Goal: Task Accomplishment & Management: Manage account settings

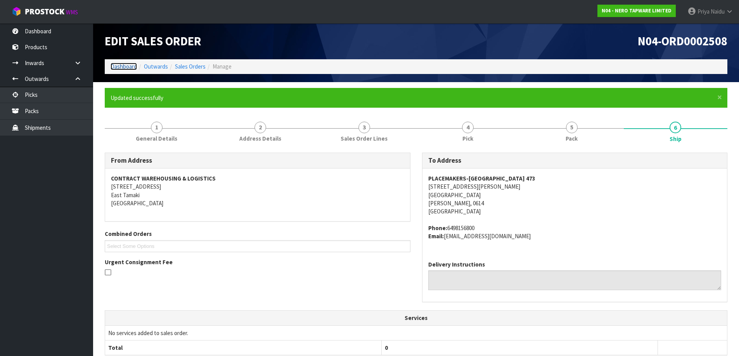
click at [125, 68] on link "Dashboard" at bounding box center [124, 66] width 26 height 7
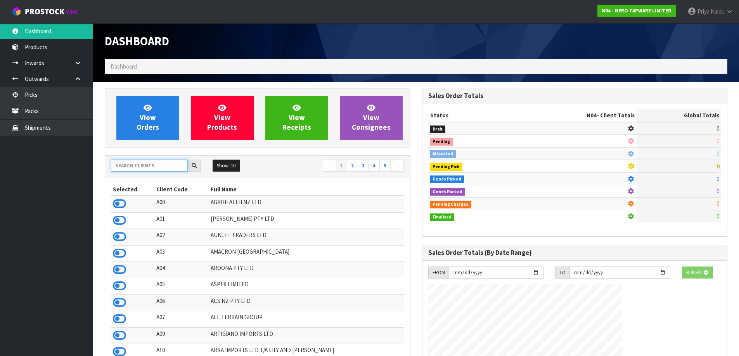
click at [135, 166] on input "text" at bounding box center [149, 166] width 77 height 12
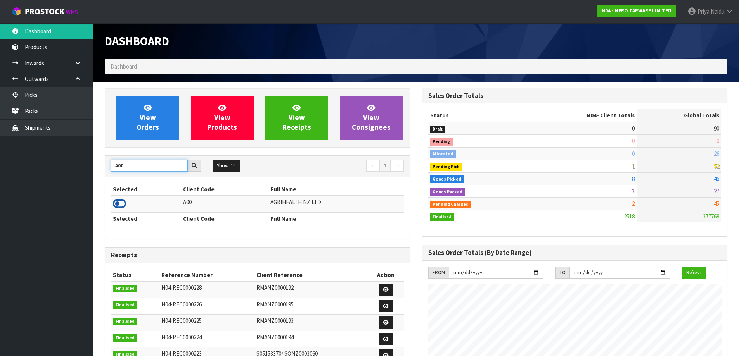
type input "A00"
click at [114, 204] on icon at bounding box center [119, 204] width 13 height 12
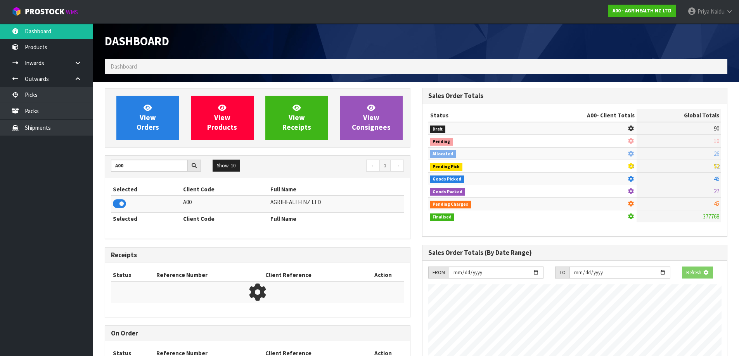
click at [138, 142] on div "View Orders View Products View Receipts View Consignees" at bounding box center [258, 118] width 306 height 60
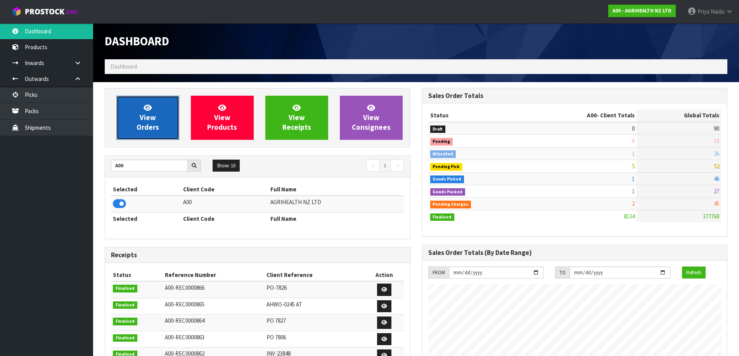
scroll to position [588, 317]
click at [147, 128] on span "View Orders" at bounding box center [148, 117] width 22 height 29
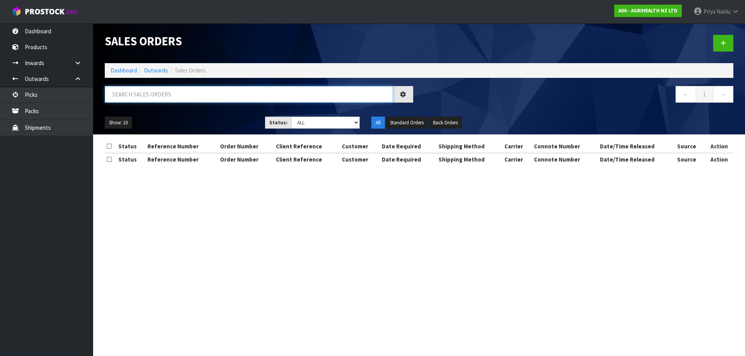
click at [168, 95] on input "text" at bounding box center [249, 94] width 288 height 17
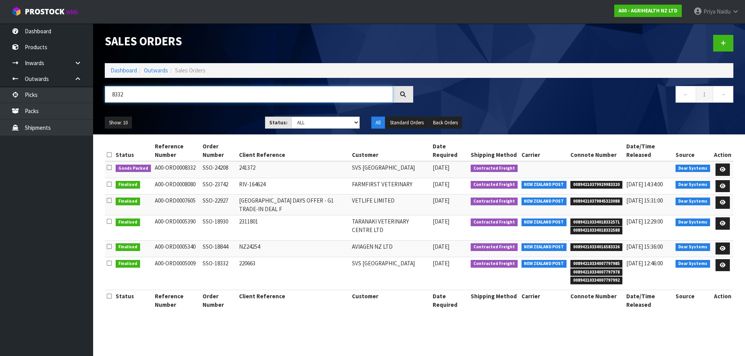
type input "8332"
click at [206, 121] on ul "Show: 10 5 10 25 50" at bounding box center [179, 123] width 149 height 12
click at [723, 166] on link at bounding box center [722, 170] width 14 height 12
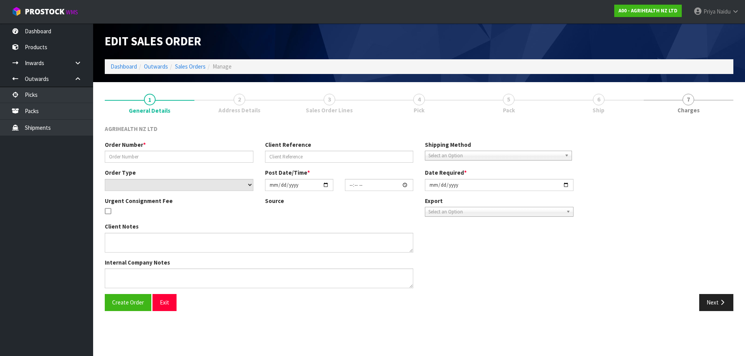
type input "SSO-24208"
type input "241372"
select select "number:0"
type input "[DATE]"
type input "09:33:49.000"
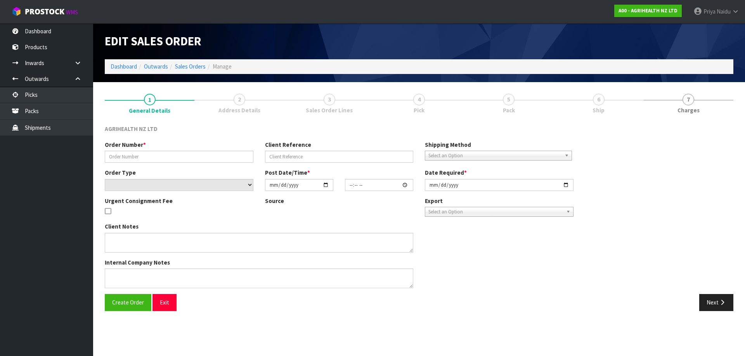
type input "[DATE]"
type textarea "SHIP BY: Freight Metrivet sent separately"
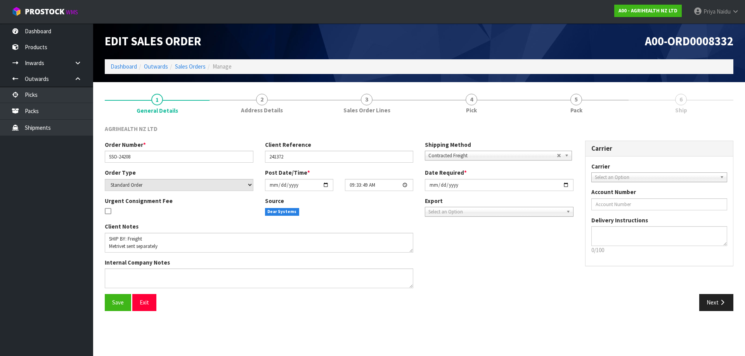
click at [588, 106] on link "5 Pack" at bounding box center [576, 103] width 105 height 31
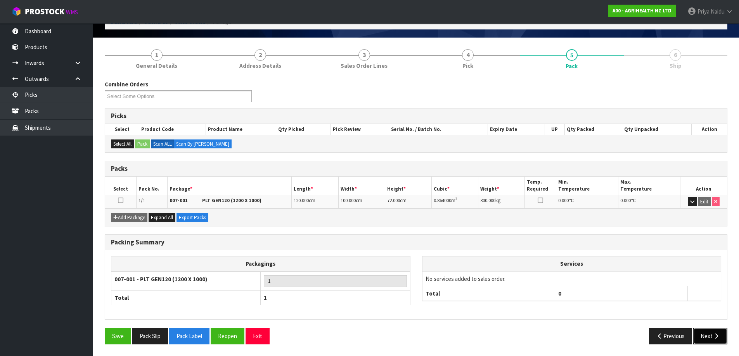
click at [712, 341] on button "Next" at bounding box center [710, 336] width 34 height 17
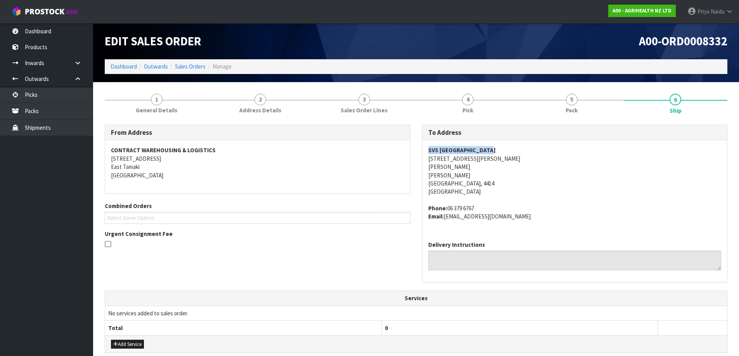
copy strong "SVS [GEOGRAPHIC_DATA]"
drag, startPoint x: 420, startPoint y: 151, endPoint x: 514, endPoint y: 151, distance: 93.9
click at [514, 151] on div "To Address SVS PALMERSTON NORTH [STREET_ADDRESS][PERSON_NAME][PERSON_NAME][PERS…" at bounding box center [574, 208] width 317 height 166
click at [519, 191] on address "SVS PALMERSTON NORTH [STREET_ADDRESS][PERSON_NAME][PERSON_NAME][PERSON_NAME]" at bounding box center [574, 171] width 293 height 50
copy address "[STREET_ADDRESS][PERSON_NAME]"
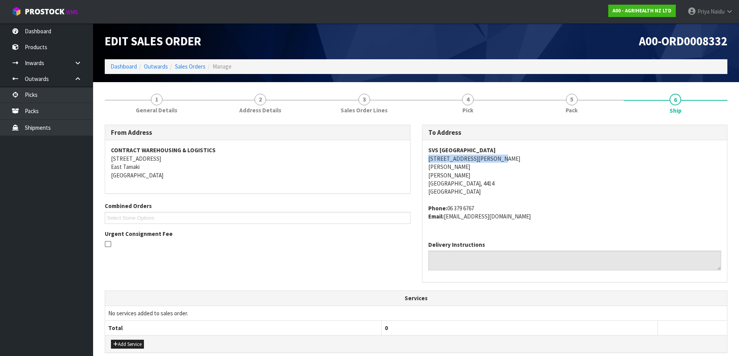
drag, startPoint x: 433, startPoint y: 161, endPoint x: 512, endPoint y: 161, distance: 78.7
click at [512, 161] on div "SVS PALMERSTON NORTH [STREET_ADDRESS][PERSON_NAME][PERSON_NAME][PERSON_NAME] Ph…" at bounding box center [574, 187] width 305 height 94
copy address "06 379 6767"
drag, startPoint x: 447, startPoint y: 209, endPoint x: 490, endPoint y: 203, distance: 43.0
click at [490, 203] on span "SVS PALMERSTON NORTH [STREET_ADDRESS][PERSON_NAME][PERSON_NAME][PERSON_NAME] Ph…" at bounding box center [574, 183] width 293 height 74
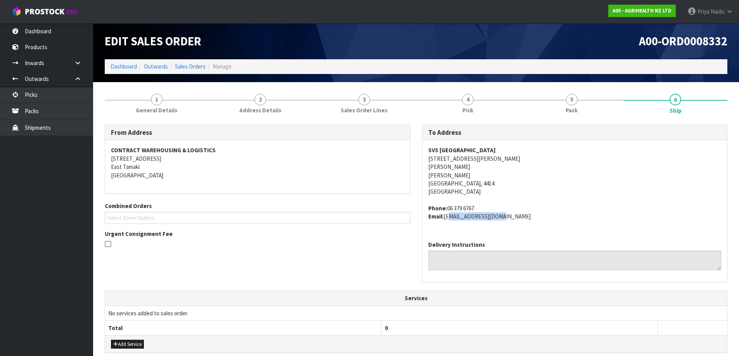
copy address "[EMAIL_ADDRESS][DOMAIN_NAME]"
drag, startPoint x: 446, startPoint y: 219, endPoint x: 511, endPoint y: 224, distance: 65.4
click at [511, 224] on div "SVS PALMERSTON NORTH [STREET_ADDRESS][PERSON_NAME][PERSON_NAME][PERSON_NAME] Ph…" at bounding box center [574, 187] width 305 height 94
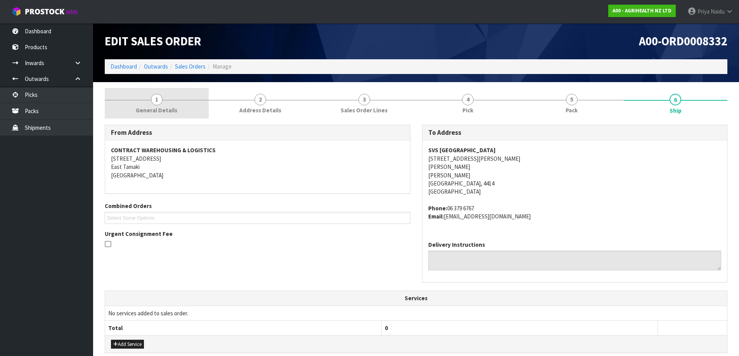
click at [156, 96] on span "1" at bounding box center [157, 100] width 12 height 12
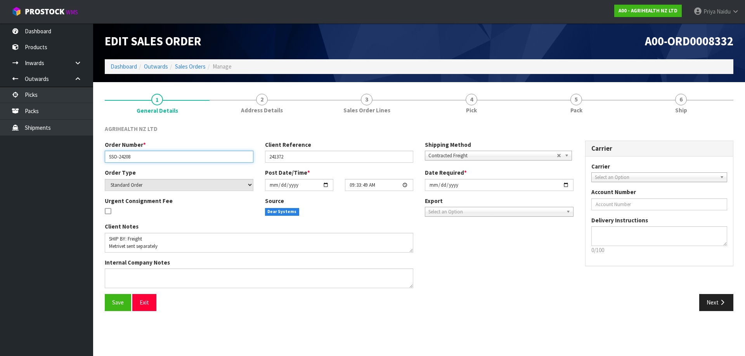
drag, startPoint x: 108, startPoint y: 157, endPoint x: 148, endPoint y: 154, distance: 40.1
click at [148, 154] on input "SSO-24208" at bounding box center [179, 157] width 149 height 12
drag, startPoint x: 265, startPoint y: 156, endPoint x: 296, endPoint y: 157, distance: 30.7
click at [296, 157] on input "241372" at bounding box center [339, 157] width 149 height 12
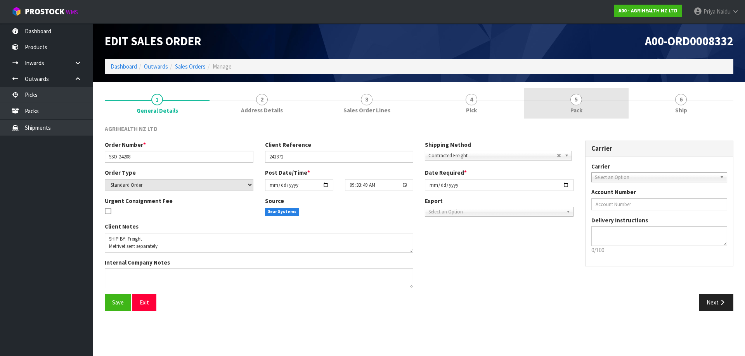
click at [592, 112] on link "5 Pack" at bounding box center [576, 103] width 105 height 31
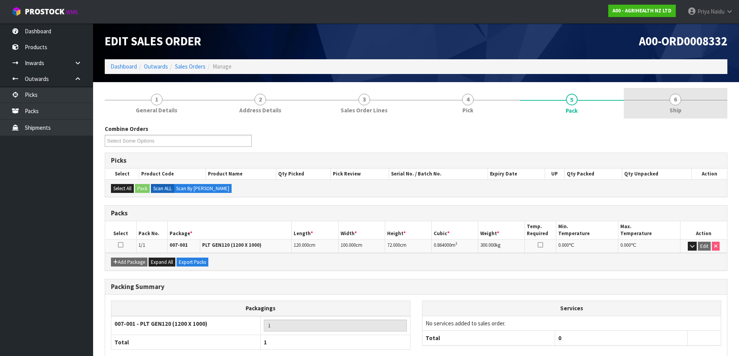
click at [650, 115] on link "6 Ship" at bounding box center [676, 103] width 104 height 31
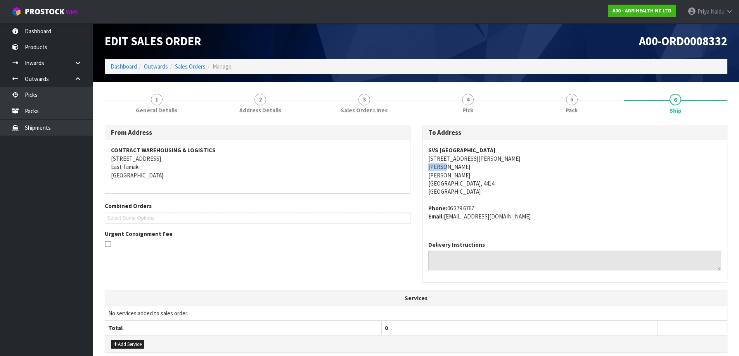
copy address "[PERSON_NAME]"
drag, startPoint x: 425, startPoint y: 167, endPoint x: 459, endPoint y: 166, distance: 34.1
click at [459, 166] on div "SVS PALMERSTON NORTH [STREET_ADDRESS][PERSON_NAME][PERSON_NAME][PERSON_NAME] Ph…" at bounding box center [574, 187] width 305 height 94
drag, startPoint x: 591, startPoint y: 93, endPoint x: 571, endPoint y: 100, distance: 21.1
click at [591, 93] on link "5 Pack" at bounding box center [572, 103] width 104 height 31
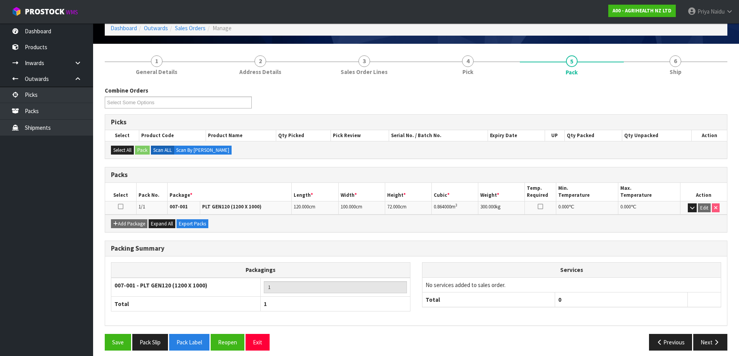
scroll to position [39, 0]
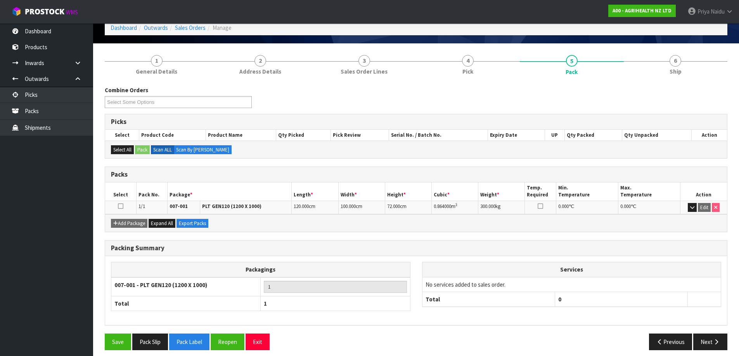
copy tr "0.864"
drag, startPoint x: 431, startPoint y: 207, endPoint x: 239, endPoint y: 210, distance: 191.6
click at [440, 212] on tr "1/1 007-001 PLT GEN120 (1200 X 1000) 120.000 cm 100.000 cm 72.000 cm 0.864000 m…" at bounding box center [416, 208] width 622 height 14
click at [669, 73] on link "6 Ship" at bounding box center [676, 64] width 104 height 31
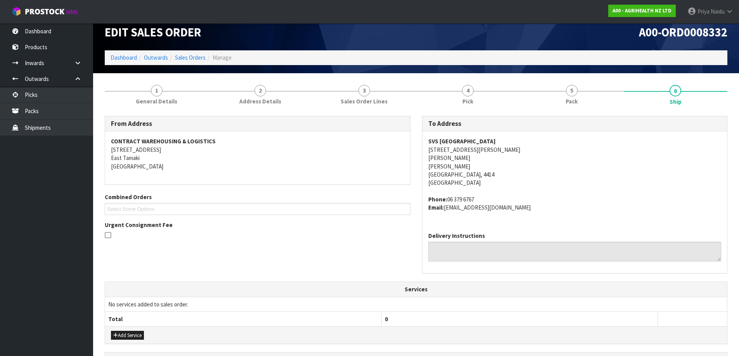
scroll to position [0, 0]
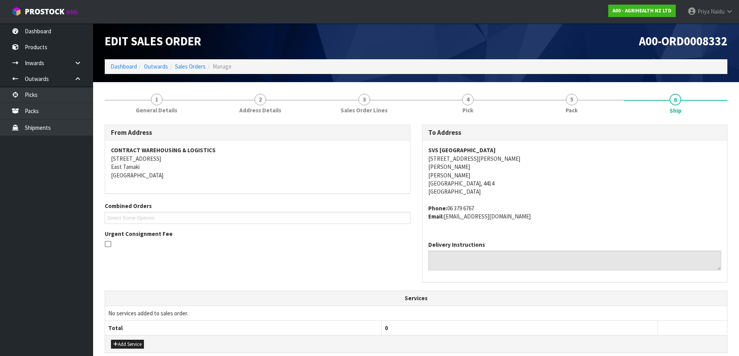
click at [551, 208] on address "Phone: [PHONE_NUMBER] Email: [EMAIL_ADDRESS][DOMAIN_NAME]" at bounding box center [574, 212] width 293 height 17
click at [563, 111] on link "5 Pack" at bounding box center [572, 103] width 104 height 31
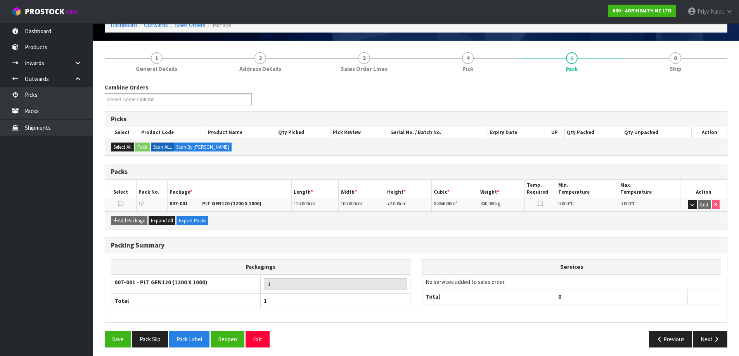
scroll to position [45, 0]
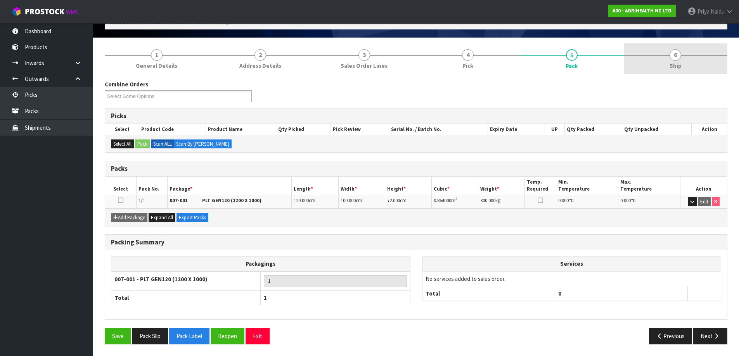
click at [704, 52] on link "6 Ship" at bounding box center [676, 58] width 104 height 31
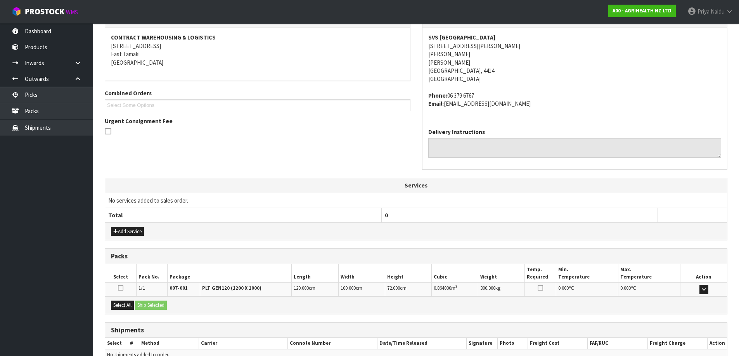
scroll to position [154, 0]
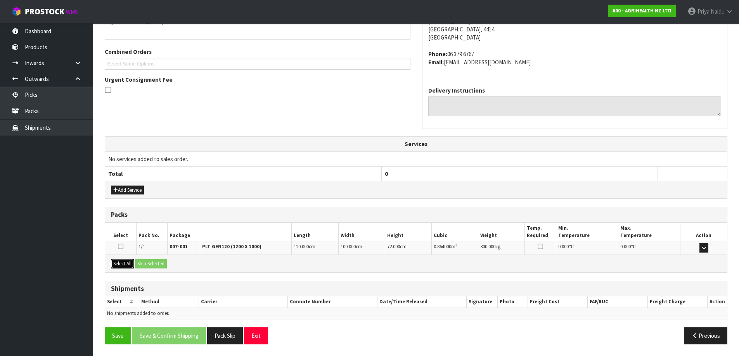
drag, startPoint x: 127, startPoint y: 265, endPoint x: 133, endPoint y: 266, distance: 6.6
click at [129, 266] on button "Select All" at bounding box center [122, 263] width 23 height 9
click at [154, 268] on button "Ship Selected" at bounding box center [151, 263] width 32 height 9
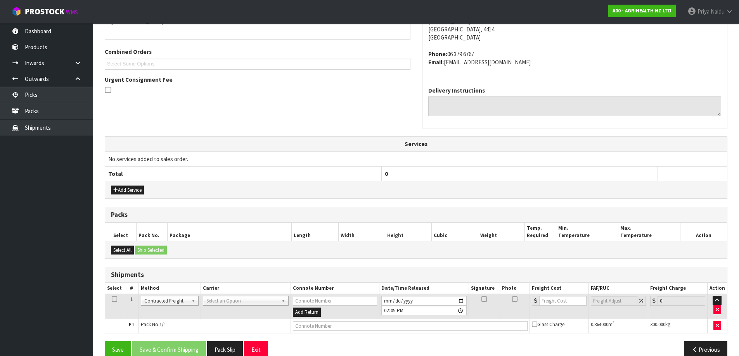
scroll to position [168, 0]
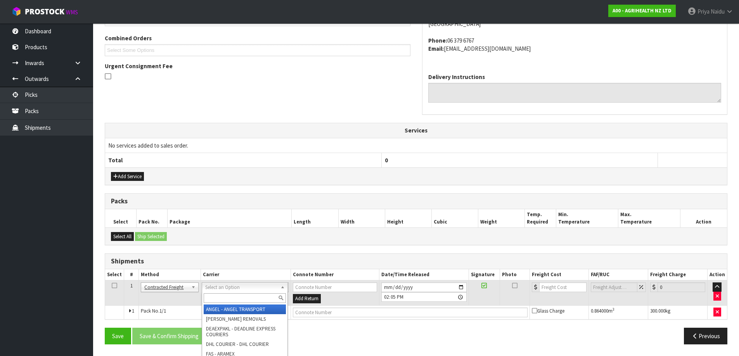
click at [217, 296] on input "text" at bounding box center [245, 299] width 82 height 10
type input "MF"
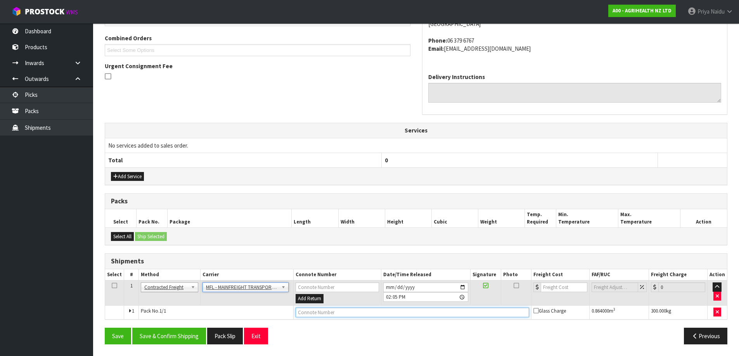
click at [324, 313] on input "text" at bounding box center [412, 313] width 233 height 10
paste input "FWM58359879"
type input "FWM58359879"
click at [555, 285] on input "number" at bounding box center [564, 288] width 47 height 10
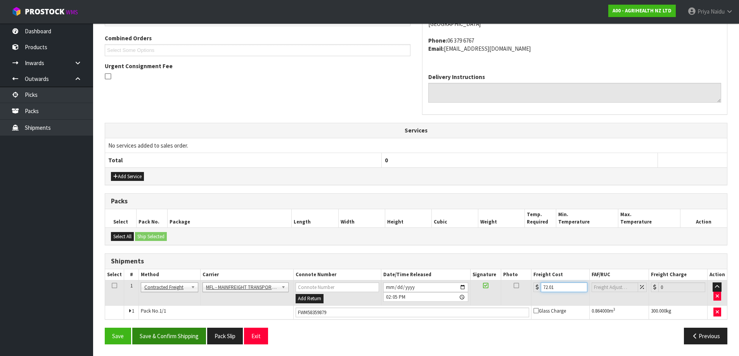
type input "72.01"
click at [188, 339] on button "Save & Confirm Shipping" at bounding box center [169, 336] width 74 height 17
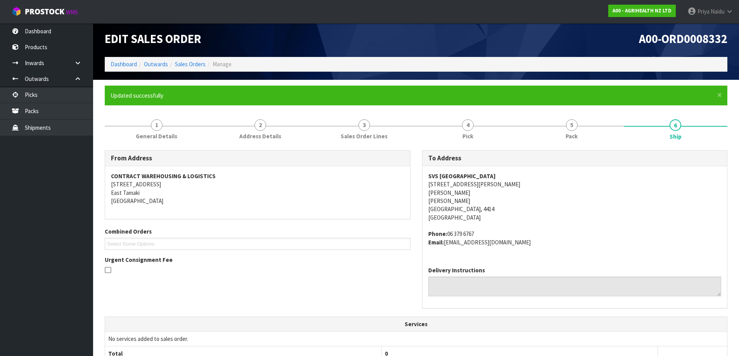
scroll to position [0, 0]
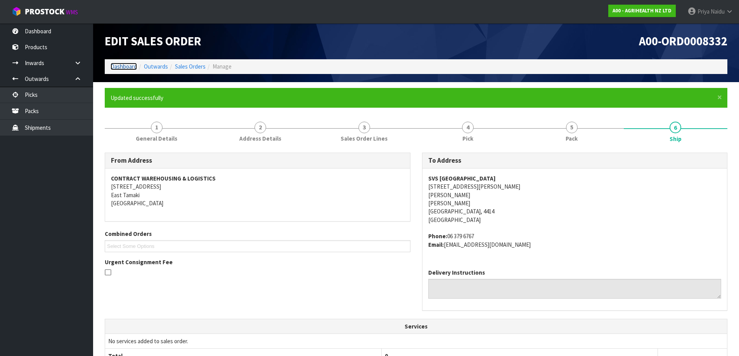
click at [119, 66] on link "Dashboard" at bounding box center [124, 66] width 26 height 7
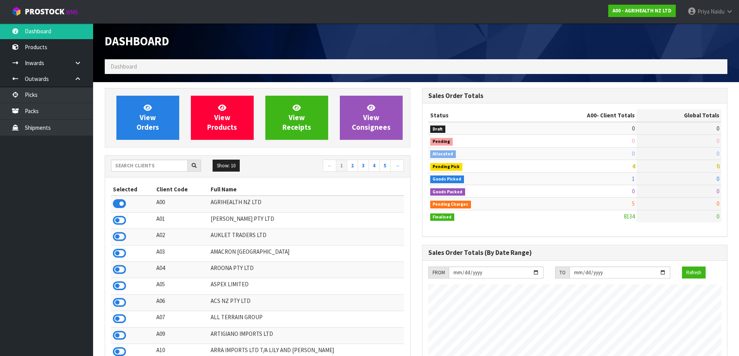
scroll to position [588, 317]
click at [157, 162] on input "text" at bounding box center [149, 166] width 77 height 12
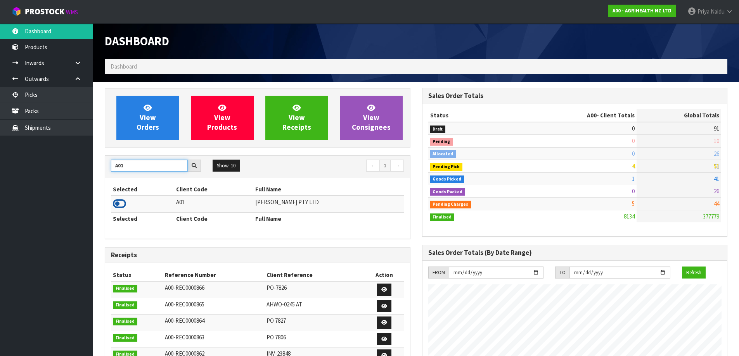
type input "A01"
click at [117, 206] on icon at bounding box center [119, 204] width 13 height 12
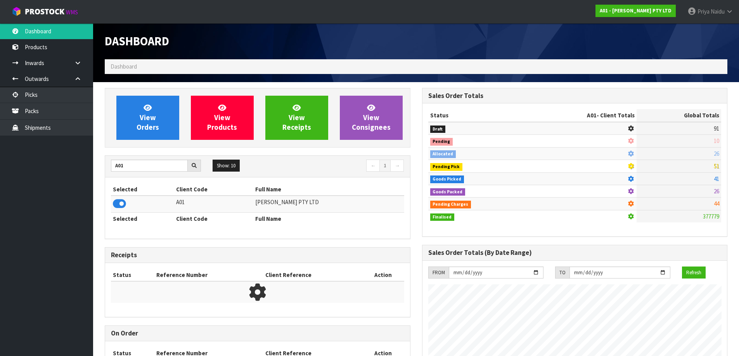
scroll to position [550, 317]
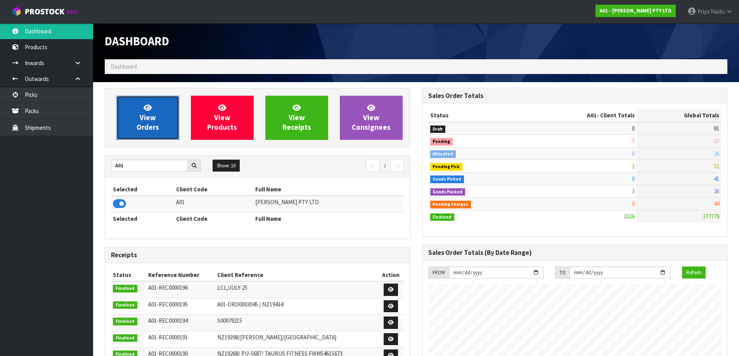
click at [139, 139] on link "View Orders" at bounding box center [147, 118] width 63 height 44
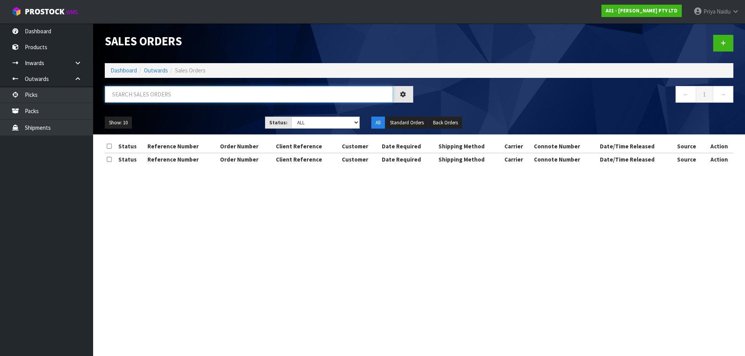
click at [168, 99] on input "text" at bounding box center [249, 94] width 288 height 17
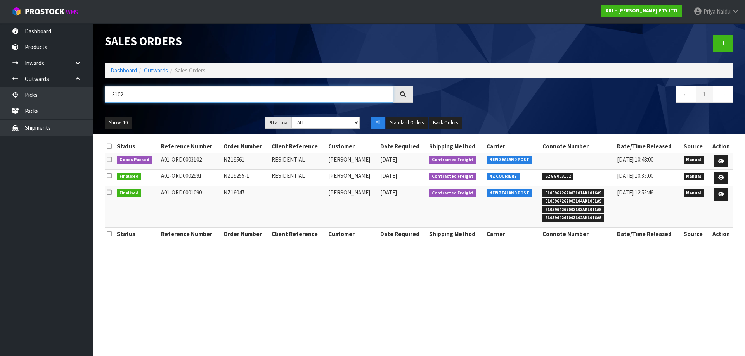
type input "3102"
click at [212, 121] on ul "Show: 10 5 10 25 50" at bounding box center [179, 123] width 149 height 12
click at [722, 161] on icon at bounding box center [721, 161] width 6 height 5
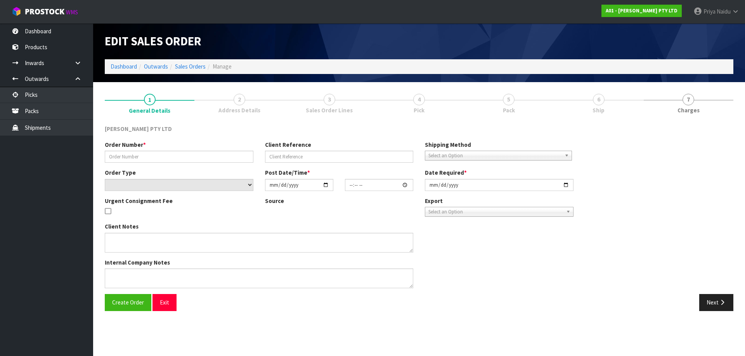
type input "NZ19561"
type input "RESIDENTIAL"
select select "number:0"
type input "[DATE]"
type input "12:10:00.000"
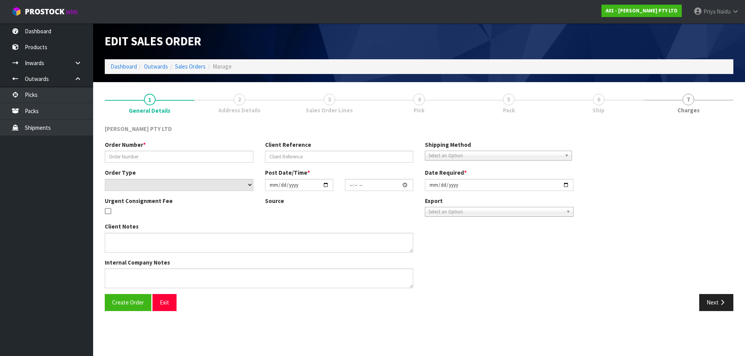
type input "[DATE]"
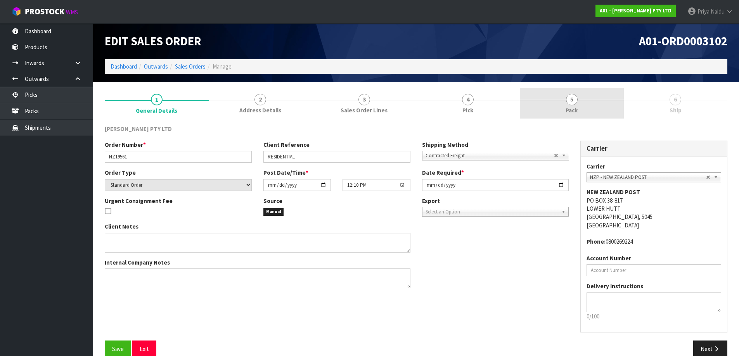
click at [569, 104] on span "5" at bounding box center [572, 100] width 12 height 12
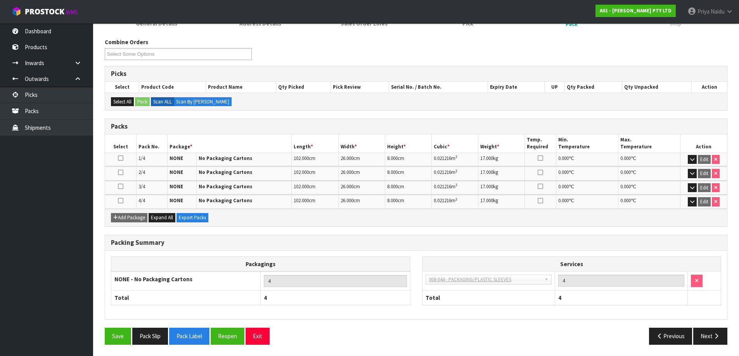
scroll to position [87, 0]
click at [703, 337] on button "Next" at bounding box center [710, 336] width 34 height 17
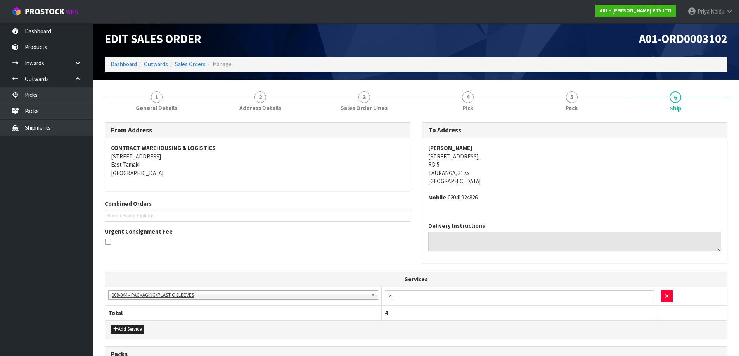
scroll to position [0, 0]
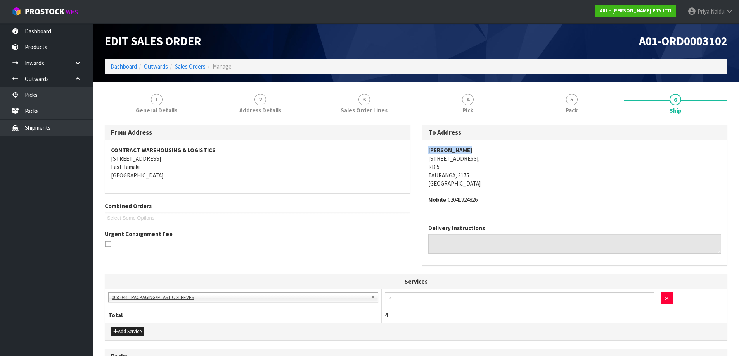
copy strong "[PERSON_NAME]"
drag, startPoint x: 425, startPoint y: 151, endPoint x: 492, endPoint y: 150, distance: 67.1
click at [492, 150] on div "[PERSON_NAME] [STREET_ADDRESS] Mobile: [PHONE_NUMBER]" at bounding box center [574, 179] width 305 height 78
click at [584, 194] on span "[PERSON_NAME] [STREET_ADDRESS] Mobile: [PHONE_NUMBER]" at bounding box center [574, 175] width 293 height 58
drag, startPoint x: 425, startPoint y: 163, endPoint x: 474, endPoint y: 163, distance: 48.9
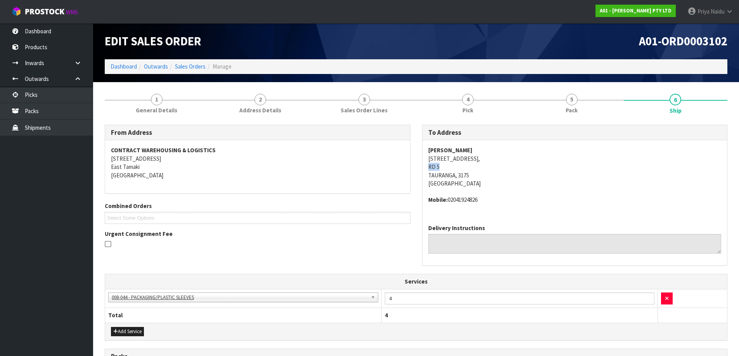
click at [474, 163] on div "[PERSON_NAME] [STREET_ADDRESS] Mobile: [PHONE_NUMBER]" at bounding box center [574, 179] width 305 height 78
copy address "[STREET_ADDRESS]"
drag, startPoint x: 425, startPoint y: 159, endPoint x: 496, endPoint y: 176, distance: 72.2
click at [496, 176] on div "[PERSON_NAME] [STREET_ADDRESS] Mobile: [PHONE_NUMBER]" at bounding box center [574, 179] width 305 height 78
drag, startPoint x: 553, startPoint y: 178, endPoint x: 548, endPoint y: 175, distance: 6.1
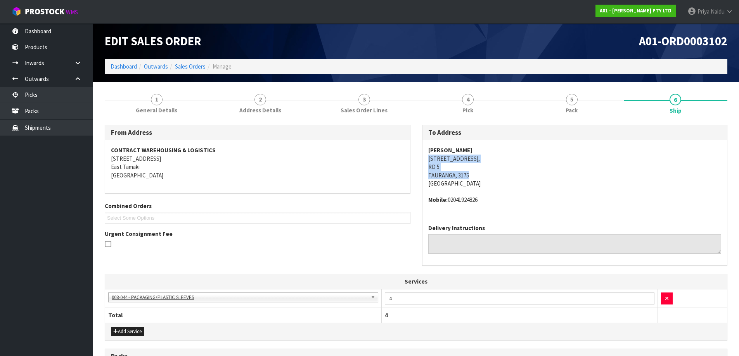
click at [554, 178] on address "[PERSON_NAME] [STREET_ADDRESS]" at bounding box center [574, 166] width 293 height 41
click at [518, 183] on address "[PERSON_NAME] [STREET_ADDRESS]" at bounding box center [574, 166] width 293 height 41
copy address "RD 5"
drag, startPoint x: 422, startPoint y: 167, endPoint x: 444, endPoint y: 165, distance: 22.2
click at [444, 165] on div "[PERSON_NAME] [STREET_ADDRESS] Mobile: [PHONE_NUMBER]" at bounding box center [574, 179] width 305 height 78
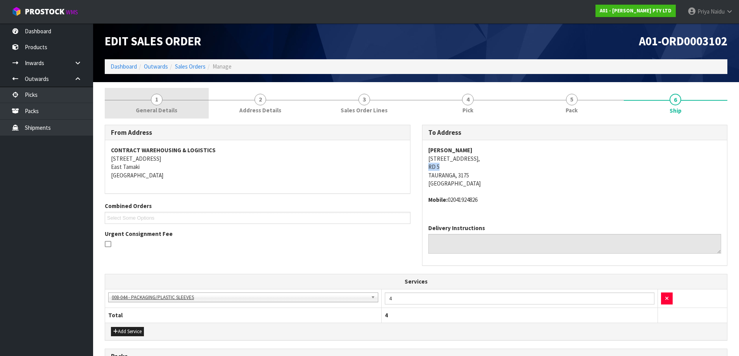
click at [156, 106] on link "1 General Details" at bounding box center [157, 103] width 104 height 31
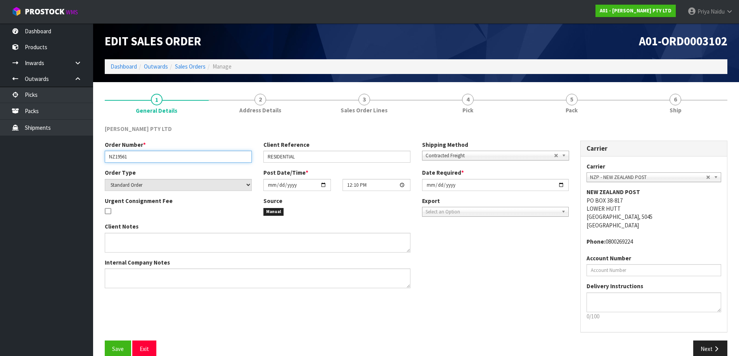
drag, startPoint x: 105, startPoint y: 156, endPoint x: 142, endPoint y: 156, distance: 36.9
click at [142, 156] on input "NZ19561" at bounding box center [178, 157] width 147 height 12
drag, startPoint x: 266, startPoint y: 155, endPoint x: 310, endPoint y: 155, distance: 43.8
click at [310, 155] on input "RESIDENTIAL" at bounding box center [336, 157] width 147 height 12
click at [604, 87] on section "1 General Details 2 Address Details 3 Sales Order Lines 4 Pick 5 Pack 6 Ship [P…" at bounding box center [416, 225] width 646 height 287
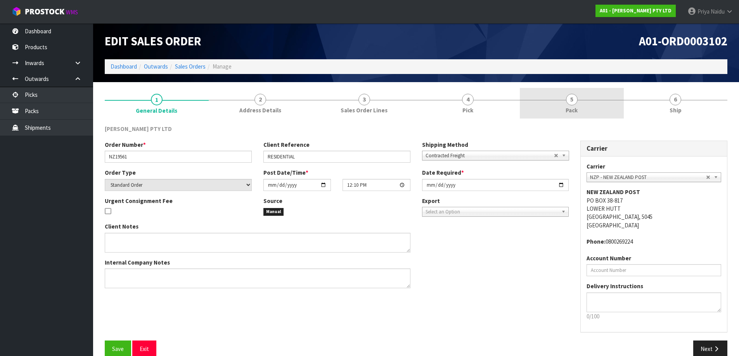
click at [599, 93] on link "5 Pack" at bounding box center [572, 103] width 104 height 31
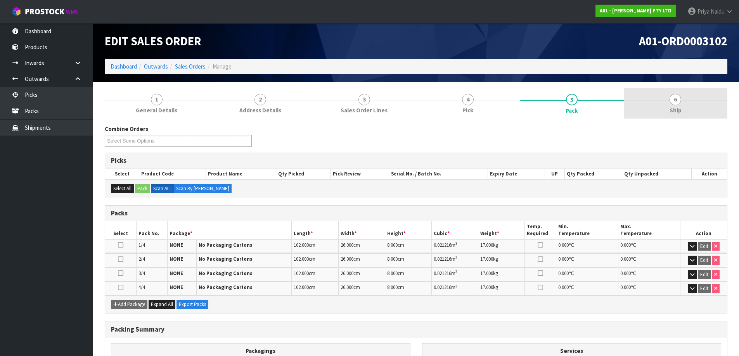
click at [672, 95] on span "6" at bounding box center [675, 100] width 12 height 12
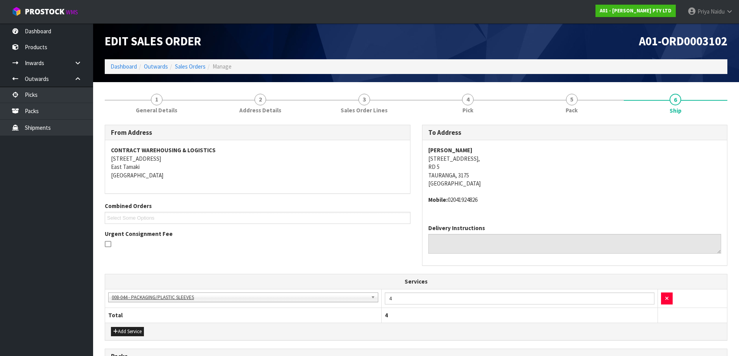
click at [571, 163] on address "[PERSON_NAME] [STREET_ADDRESS]" at bounding box center [574, 166] width 293 height 41
copy address "TAURANGA"
drag, startPoint x: 424, startPoint y: 175, endPoint x: 454, endPoint y: 174, distance: 30.3
click at [454, 174] on div "[PERSON_NAME] [STREET_ADDRESS] Mobile: [PHONE_NUMBER]" at bounding box center [574, 179] width 305 height 78
click at [428, 158] on address "[PERSON_NAME] [STREET_ADDRESS]" at bounding box center [574, 166] width 293 height 41
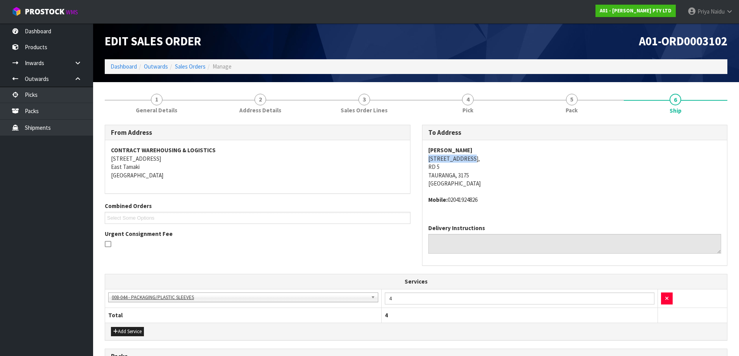
drag, startPoint x: 428, startPoint y: 158, endPoint x: 472, endPoint y: 159, distance: 43.9
click at [472, 159] on address "[PERSON_NAME] [STREET_ADDRESS]" at bounding box center [574, 166] width 293 height 41
drag, startPoint x: 448, startPoint y: 201, endPoint x: 512, endPoint y: 201, distance: 64.0
click at [512, 201] on address "Mobile: [PHONE_NUMBER]" at bounding box center [574, 200] width 293 height 8
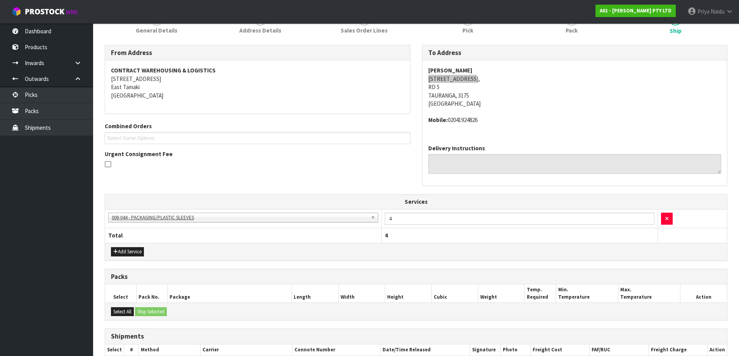
scroll to position [197, 0]
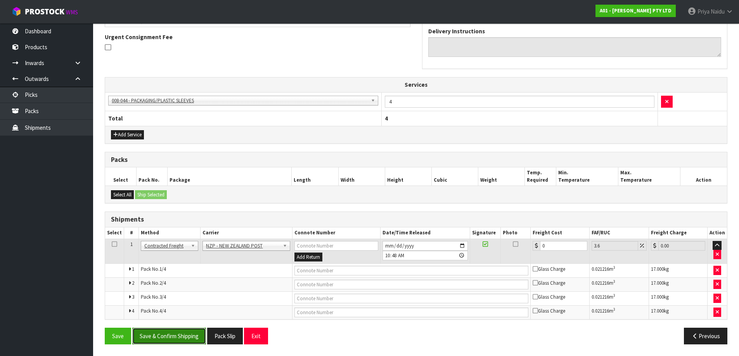
click at [187, 336] on button "Save & Confirm Shipping" at bounding box center [169, 336] width 74 height 17
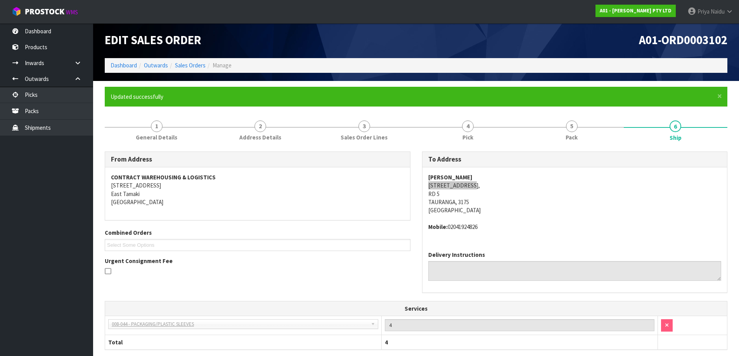
scroll to position [0, 0]
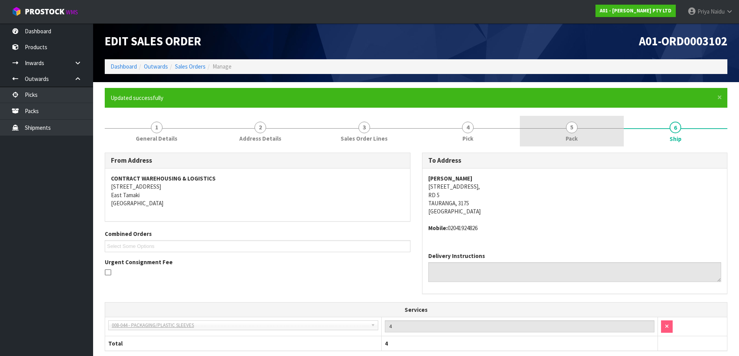
click at [555, 137] on link "5 Pack" at bounding box center [572, 131] width 104 height 31
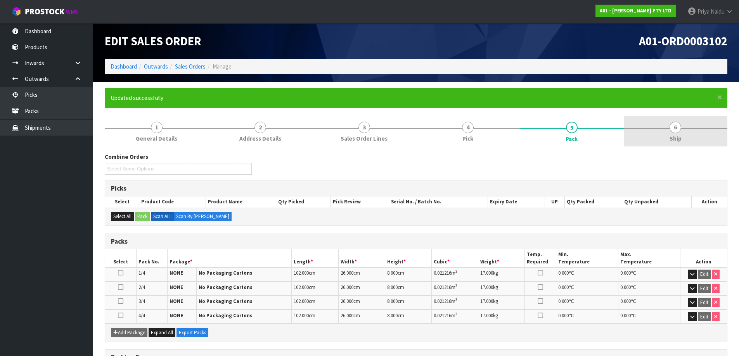
drag, startPoint x: 675, startPoint y: 119, endPoint x: 545, endPoint y: 135, distance: 131.2
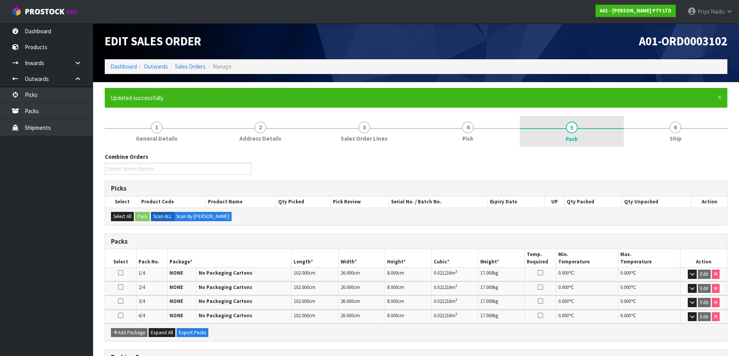
click at [675, 119] on link "6 Ship" at bounding box center [676, 131] width 104 height 31
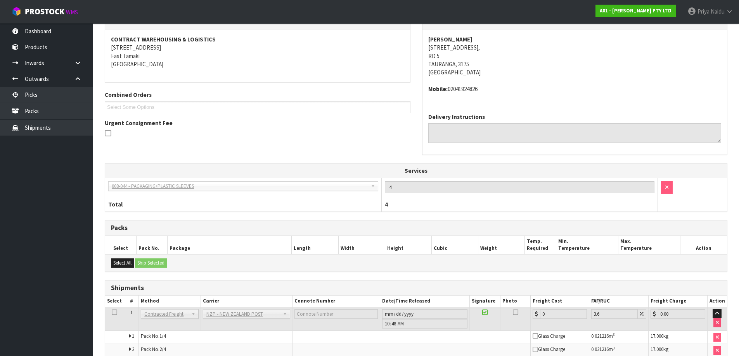
scroll to position [204, 0]
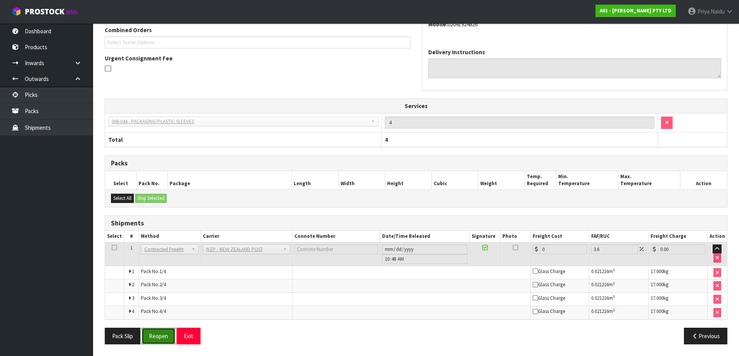
click at [149, 338] on button "Reopen" at bounding box center [159, 336] width 34 height 17
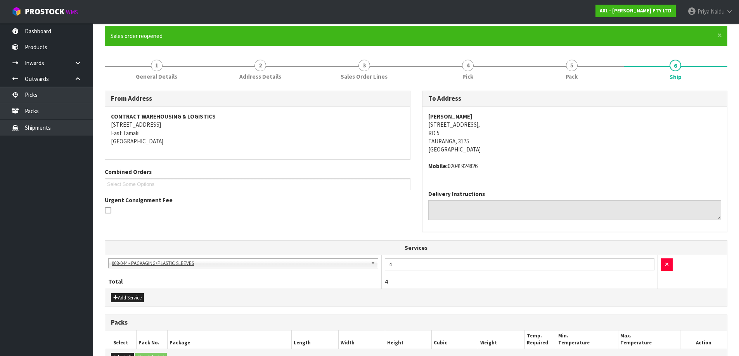
scroll to position [0, 0]
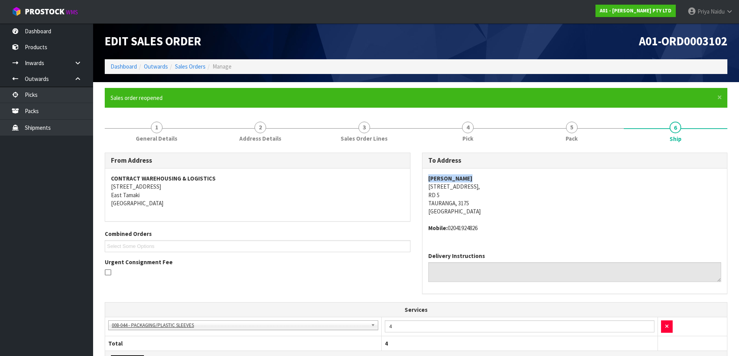
drag, startPoint x: 428, startPoint y: 179, endPoint x: 499, endPoint y: 179, distance: 71.4
click at [499, 179] on address "[PERSON_NAME] [STREET_ADDRESS]" at bounding box center [574, 195] width 293 height 41
drag, startPoint x: 419, startPoint y: 188, endPoint x: 484, endPoint y: 203, distance: 66.0
click at [484, 203] on div "To Address [PERSON_NAME] [STREET_ADDRESS] Mobile: [PHONE_NUMBER] Delivery Instr…" at bounding box center [574, 228] width 317 height 150
click at [560, 226] on address "Mobile: [PHONE_NUMBER]" at bounding box center [574, 228] width 293 height 8
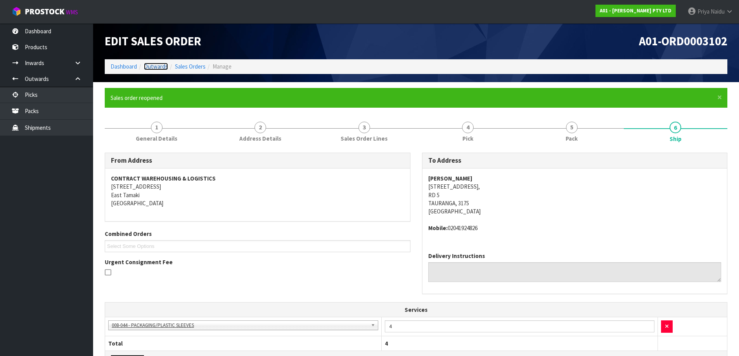
click at [161, 64] on link "Outwards" at bounding box center [156, 66] width 24 height 7
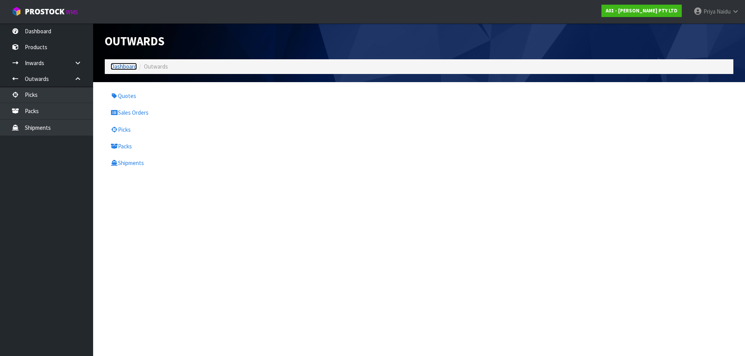
click at [124, 66] on link "Dashboard" at bounding box center [124, 66] width 26 height 7
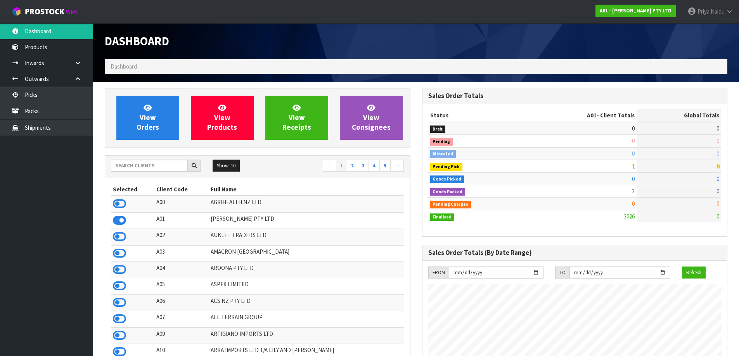
scroll to position [550, 317]
click at [150, 128] on span "View Orders" at bounding box center [148, 117] width 22 height 29
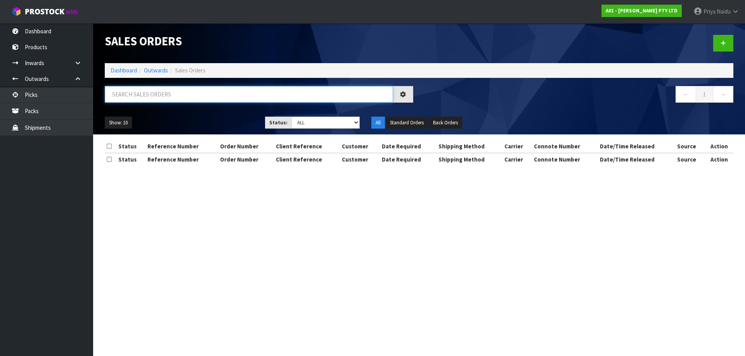
click at [163, 98] on input "text" at bounding box center [249, 94] width 288 height 17
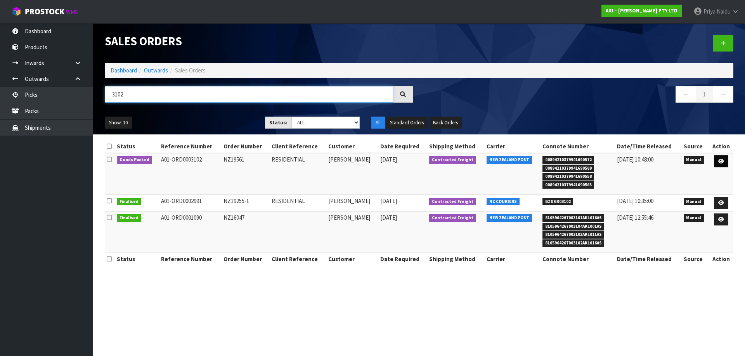
type input "3102"
click at [719, 163] on icon at bounding box center [721, 161] width 6 height 5
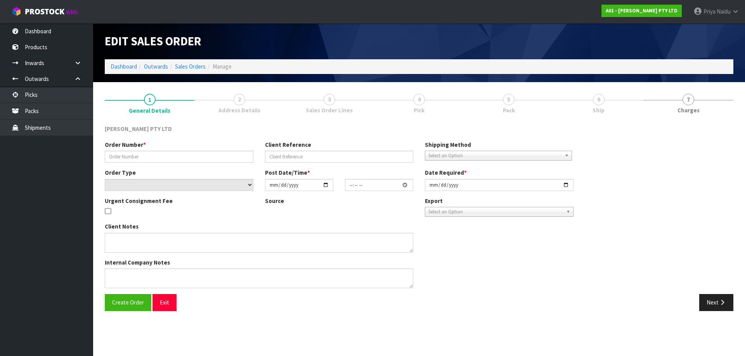
type input "NZ19561"
type input "RESIDENTIAL"
select select "number:0"
type input "[DATE]"
type input "12:10:00.000"
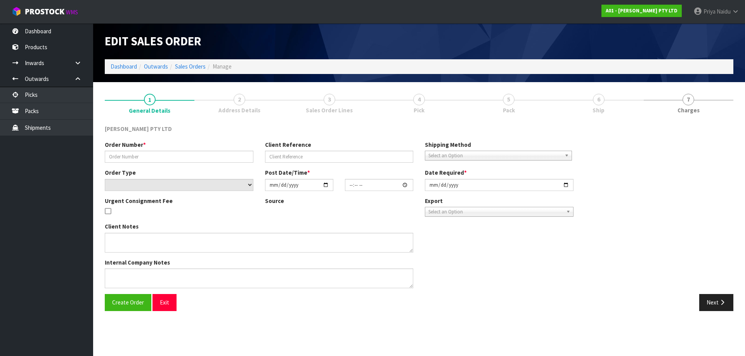
type input "[DATE]"
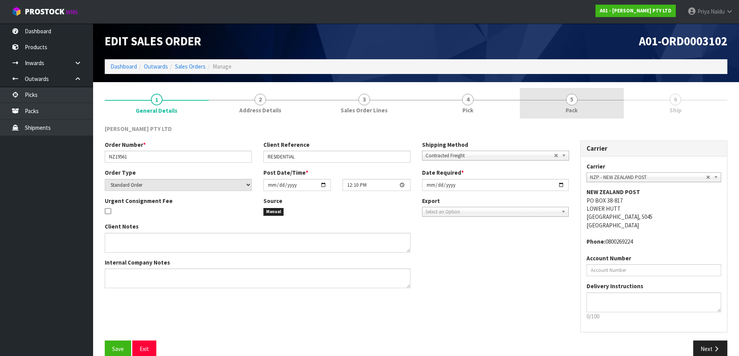
click at [565, 103] on link "5 Pack" at bounding box center [572, 103] width 104 height 31
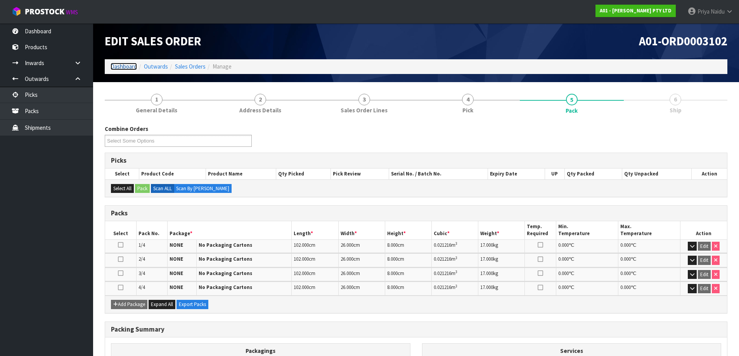
click at [123, 63] on link "Dashboard" at bounding box center [124, 66] width 26 height 7
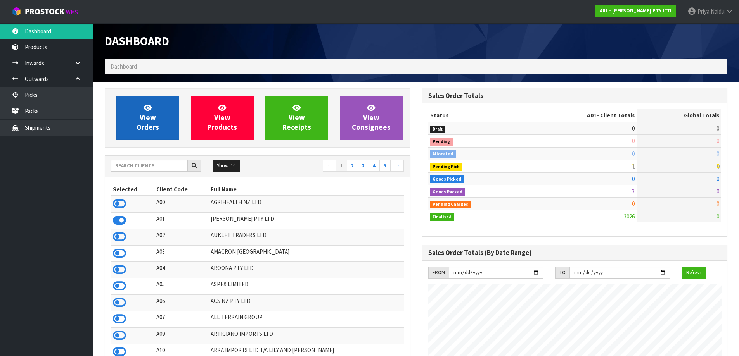
scroll to position [550, 317]
click at [157, 117] on link "View Orders" at bounding box center [147, 118] width 63 height 44
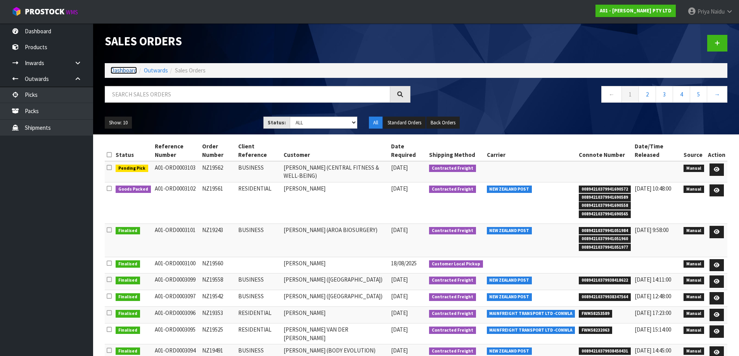
click at [129, 72] on link "Dashboard" at bounding box center [124, 70] width 26 height 7
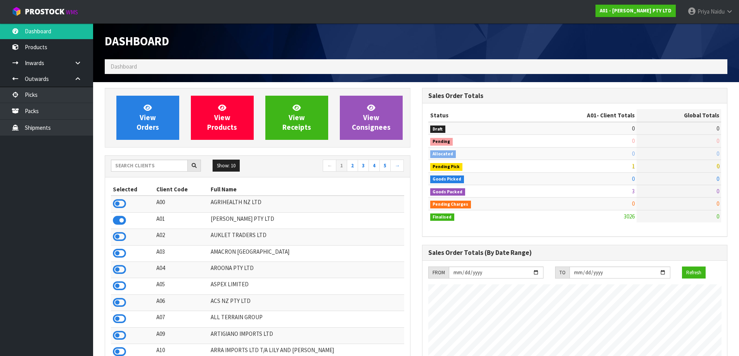
scroll to position [550, 317]
click at [152, 164] on input "text" at bounding box center [149, 166] width 77 height 12
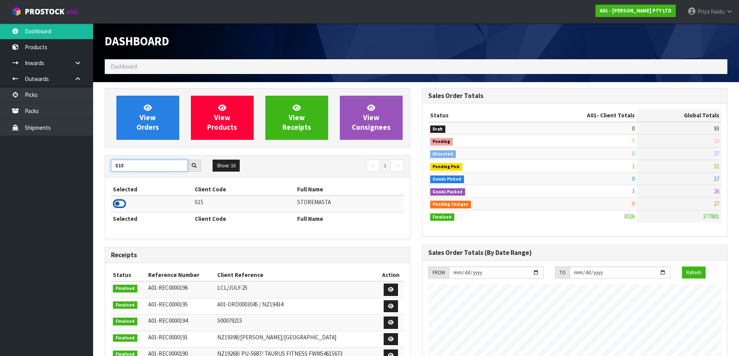
type input "S15"
click at [121, 204] on icon at bounding box center [119, 204] width 13 height 12
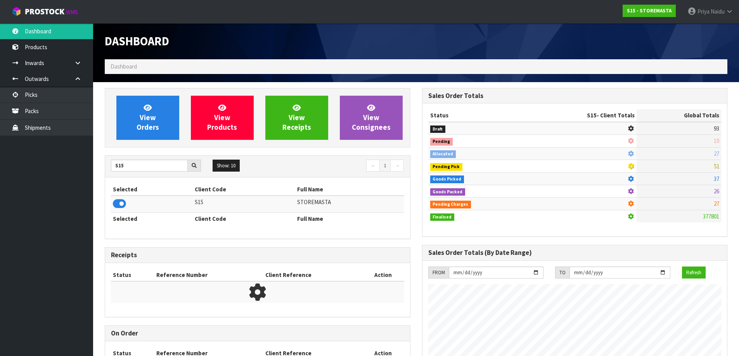
scroll to position [387374, 387531]
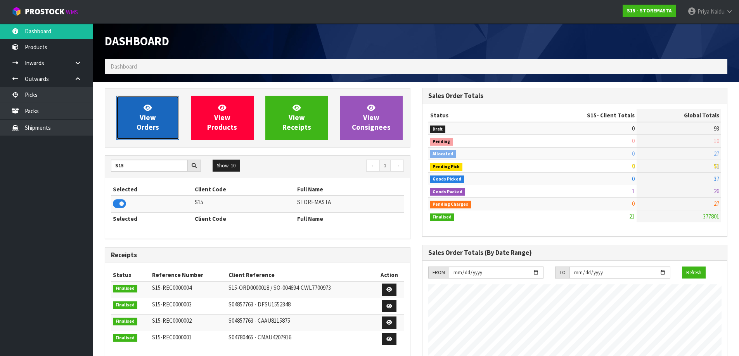
click at [154, 118] on span "View Orders" at bounding box center [148, 117] width 22 height 29
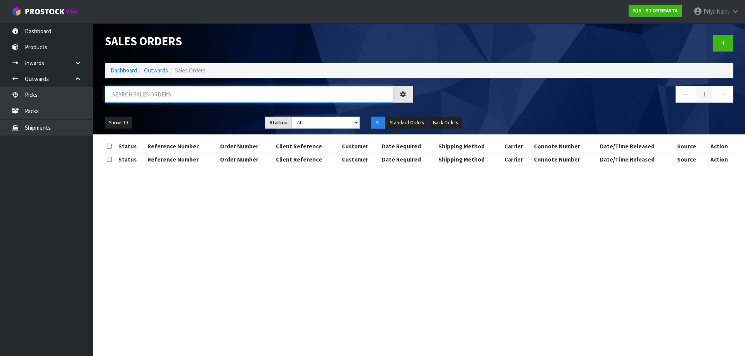
click at [159, 99] on input "text" at bounding box center [249, 94] width 288 height 17
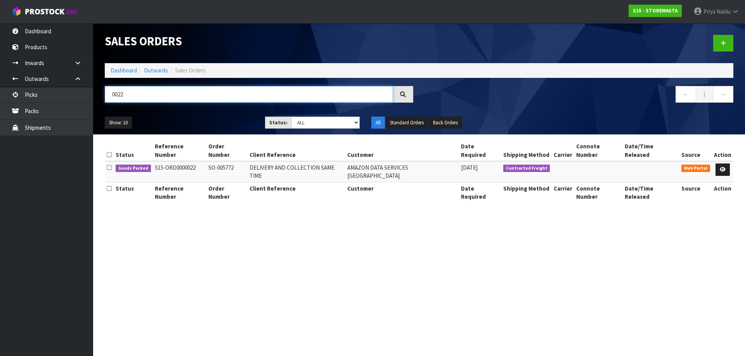
type input "0022"
click at [190, 114] on div "Show: 10 5 10 25 50 Status: Draft Pending Allocated Pending Pick Goods Picked G…" at bounding box center [419, 123] width 640 height 24
click at [206, 127] on ul "Show: 10 5 10 25 50" at bounding box center [179, 123] width 149 height 12
click at [726, 164] on link at bounding box center [722, 170] width 14 height 12
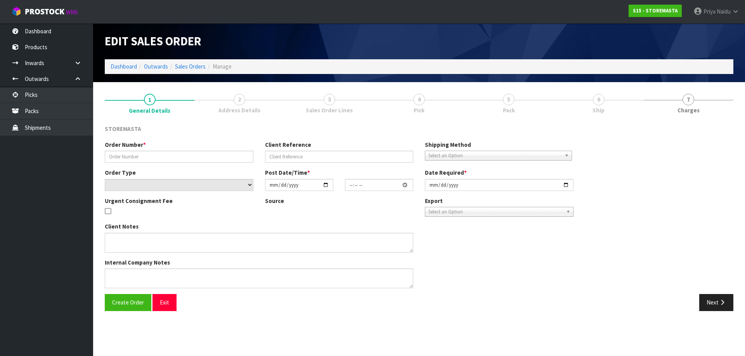
type input "SO-005772"
type input "DELIVERY AND COLLECTION SAME TIME"
select select "number:0"
type input "[DATE]"
type input "16:38:00.000"
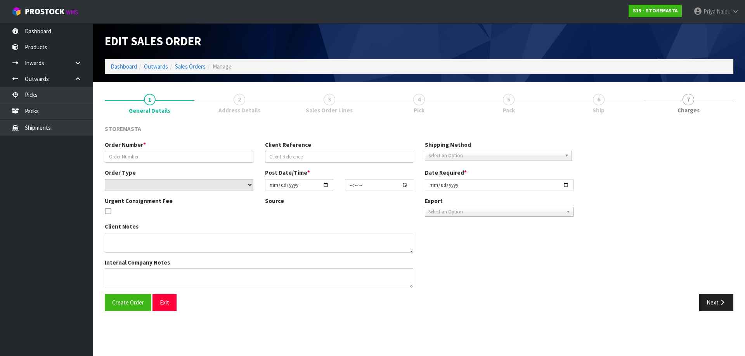
type input "[DATE]"
type textarea "PLEASE DELIVER THE NEW UNIT AND COLLECT THE DAMAGED UNIT AT THE SAME TIME. NO F…"
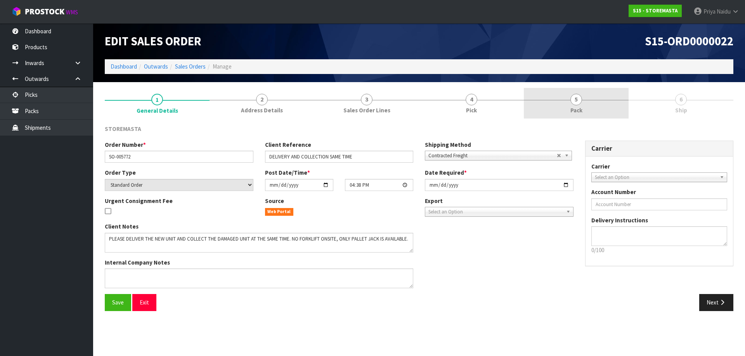
click at [560, 108] on link "5 Pack" at bounding box center [576, 103] width 105 height 31
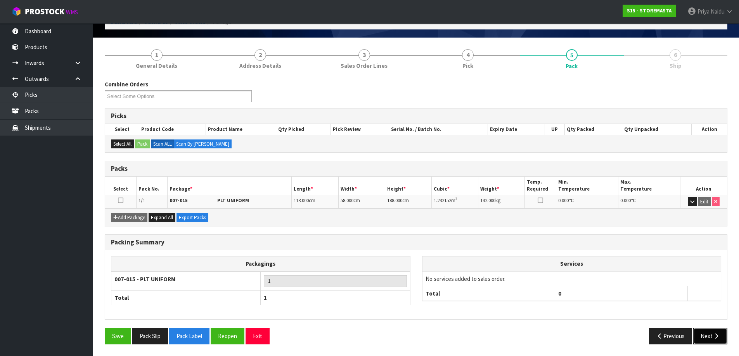
click at [708, 335] on button "Next" at bounding box center [710, 336] width 34 height 17
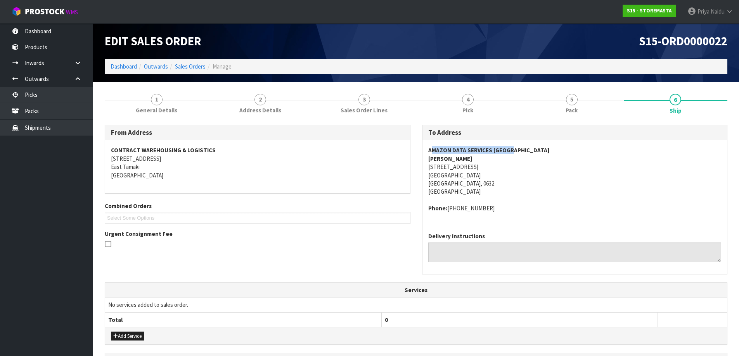
drag, startPoint x: 430, startPoint y: 145, endPoint x: 510, endPoint y: 146, distance: 80.7
click at [510, 146] on div "AMAZON DATA SERVICES NEW ZEALAND [PERSON_NAME] [STREET_ADDRESS] Phone: [PHONE_N…" at bounding box center [574, 183] width 305 height 86
drag, startPoint x: 434, startPoint y: 166, endPoint x: 496, endPoint y: 186, distance: 65.7
click at [497, 184] on div "To Address AMAZON DATA SERVICES NEW ZEALAND [PERSON_NAME] [STREET_ADDRESS] Phon…" at bounding box center [574, 204] width 317 height 158
click at [548, 192] on address "AMAZON DATA SERVICES NEW ZEALAND [PERSON_NAME] [STREET_ADDRESS]" at bounding box center [574, 171] width 293 height 50
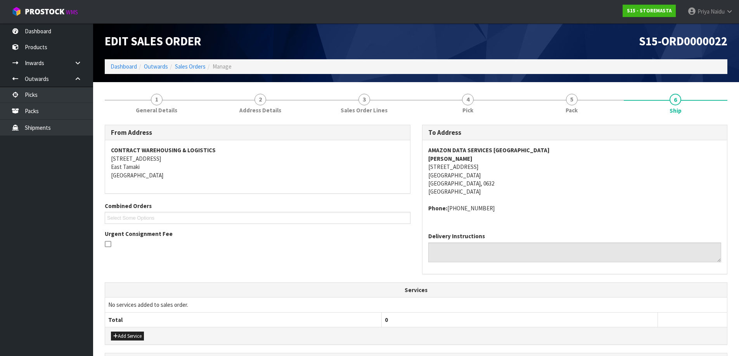
drag, startPoint x: 419, startPoint y: 168, endPoint x: 499, endPoint y: 170, distance: 79.5
click at [499, 170] on div "To Address AMAZON DATA SERVICES NEW ZEALAND [PERSON_NAME] [STREET_ADDRESS] Phon…" at bounding box center [574, 204] width 317 height 158
drag, startPoint x: 421, startPoint y: 148, endPoint x: 582, endPoint y: 152, distance: 160.6
click at [582, 152] on div "To Address AMAZON DATA SERVICES NEW ZEALAND [PERSON_NAME] [STREET_ADDRESS] Phon…" at bounding box center [574, 204] width 317 height 158
drag, startPoint x: 428, startPoint y: 169, endPoint x: 507, endPoint y: 185, distance: 81.2
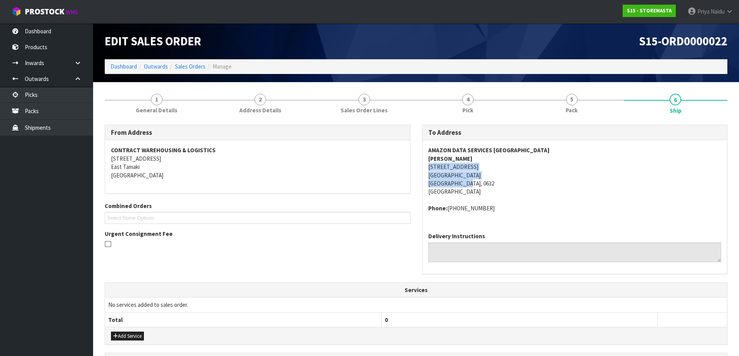
click at [507, 185] on address "AMAZON DATA SERVICES NEW ZEALAND [PERSON_NAME] [STREET_ADDRESS]" at bounding box center [574, 171] width 293 height 50
drag, startPoint x: 420, startPoint y: 157, endPoint x: 493, endPoint y: 156, distance: 72.1
click at [493, 156] on div "To Address AMAZON DATA SERVICES NEW ZEALAND [PERSON_NAME] [STREET_ADDRESS] Phon…" at bounding box center [574, 204] width 317 height 158
drag, startPoint x: 424, startPoint y: 209, endPoint x: 520, endPoint y: 216, distance: 96.1
click at [520, 216] on div "To Address AMAZON DATA SERVICES NEW ZEALAND [PERSON_NAME] [STREET_ADDRESS] Phon…" at bounding box center [575, 200] width 306 height 150
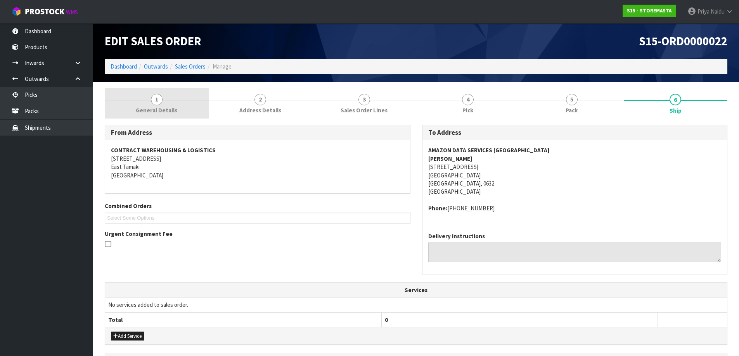
click at [168, 105] on link "1 General Details" at bounding box center [157, 103] width 104 height 31
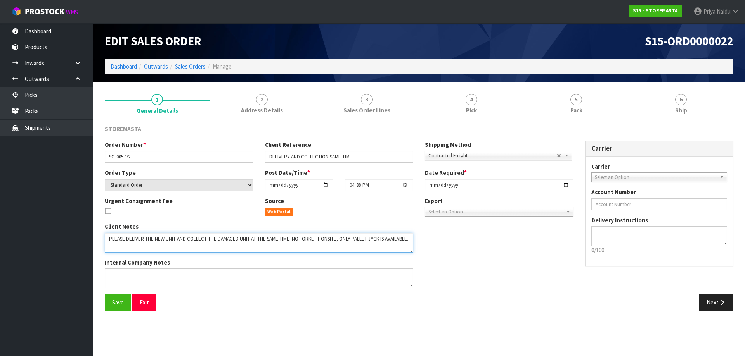
drag, startPoint x: 106, startPoint y: 241, endPoint x: 410, endPoint y: 252, distance: 304.3
click at [410, 252] on textarea at bounding box center [259, 243] width 308 height 20
click at [488, 275] on div "Client Notes Internal Company Notes" at bounding box center [339, 259] width 480 height 72
drag, startPoint x: 251, startPoint y: 242, endPoint x: 289, endPoint y: 244, distance: 38.1
click at [289, 244] on textarea at bounding box center [259, 243] width 308 height 20
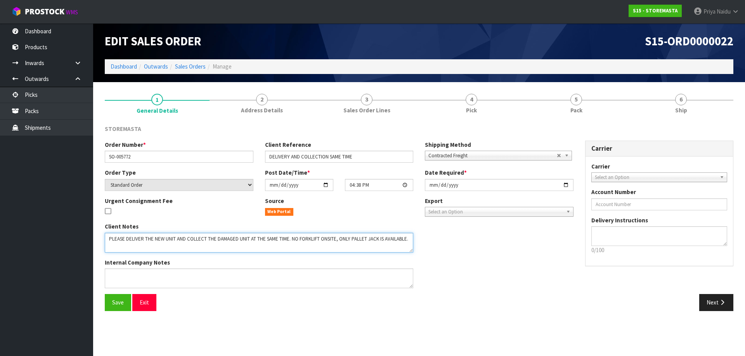
click at [277, 249] on textarea at bounding box center [259, 243] width 308 height 20
drag, startPoint x: 292, startPoint y: 240, endPoint x: 75, endPoint y: 306, distance: 226.6
click at [405, 242] on textarea at bounding box center [259, 243] width 308 height 20
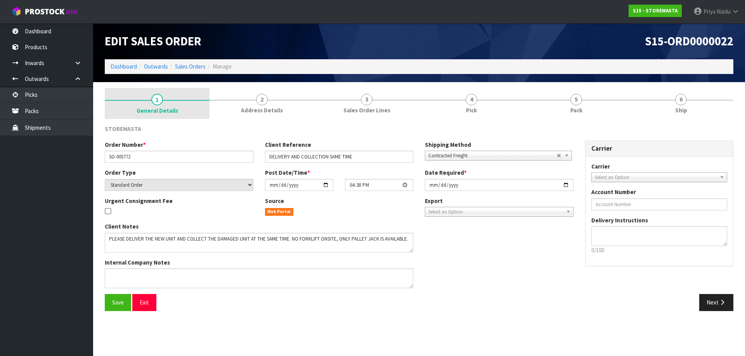
drag, startPoint x: 166, startPoint y: 90, endPoint x: 166, endPoint y: 97, distance: 7.0
click at [166, 90] on link "1 General Details" at bounding box center [157, 103] width 105 height 31
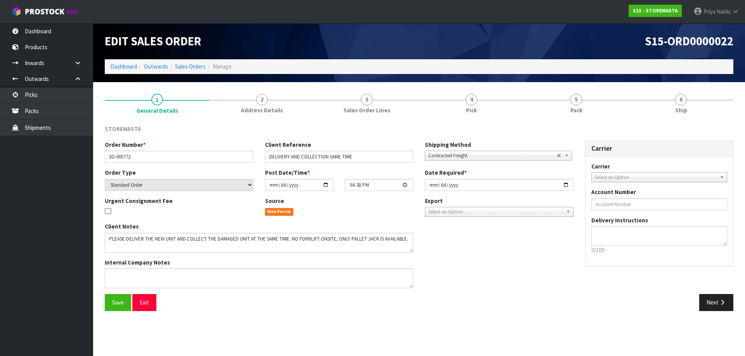
drag, startPoint x: 104, startPoint y: 156, endPoint x: 147, endPoint y: 155, distance: 43.1
click at [147, 155] on div "Order Number * SO-005772" at bounding box center [179, 152] width 160 height 22
drag, startPoint x: 105, startPoint y: 156, endPoint x: 142, endPoint y: 156, distance: 36.1
click at [142, 156] on input "SO-005772" at bounding box center [179, 157] width 149 height 12
drag, startPoint x: 282, startPoint y: 157, endPoint x: 371, endPoint y: 166, distance: 89.7
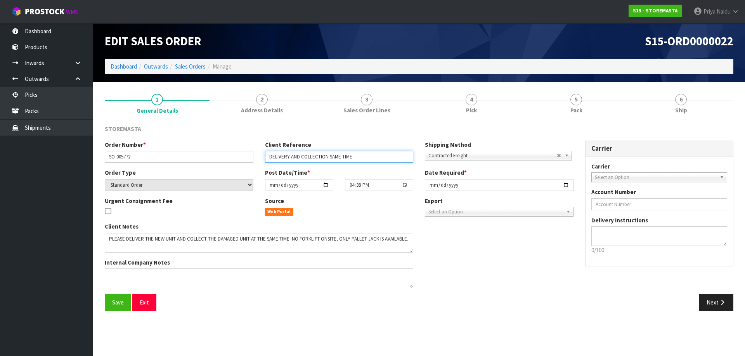
click at [371, 166] on div "Order Number * SO-005772 Client Reference DELIVERY AND COLLECTION SAME TIME Shi…" at bounding box center [339, 155] width 480 height 28
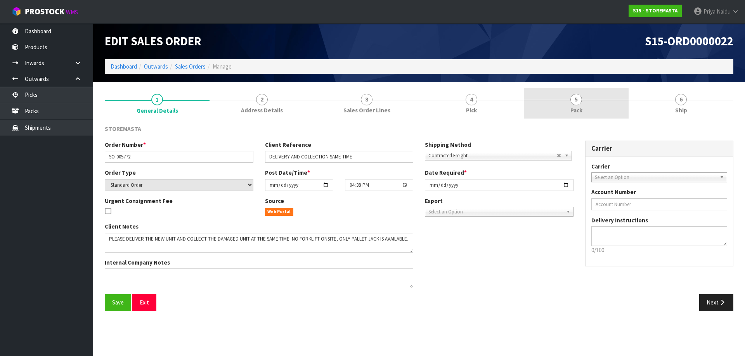
click at [552, 104] on link "5 Pack" at bounding box center [576, 103] width 105 height 31
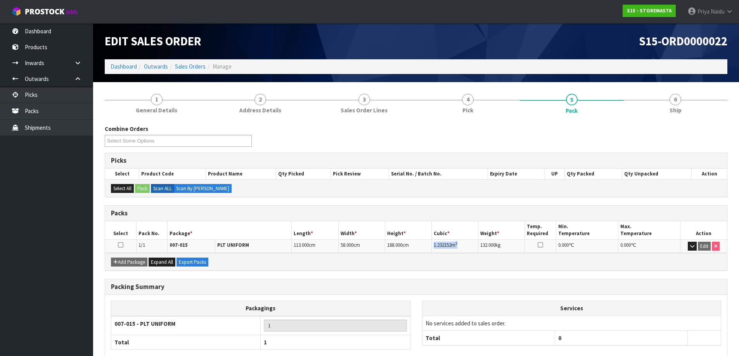
drag, startPoint x: 432, startPoint y: 245, endPoint x: 462, endPoint y: 242, distance: 30.5
click at [462, 242] on td "1.232152 m 3" at bounding box center [455, 247] width 47 height 14
drag, startPoint x: 699, startPoint y: 105, endPoint x: 661, endPoint y: 112, distance: 39.0
click at [699, 105] on link "6 Ship" at bounding box center [676, 103] width 104 height 31
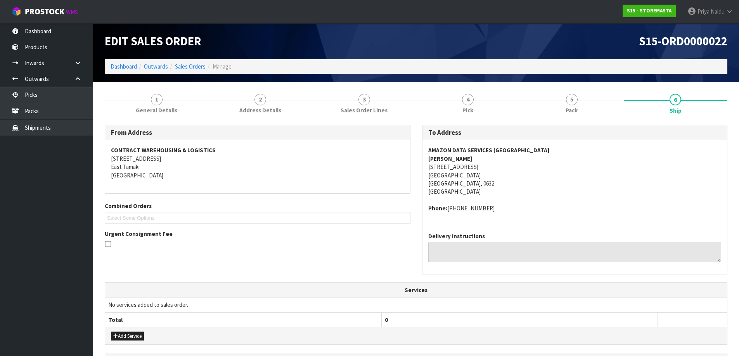
click at [571, 120] on div "From Address CONTRACT WAREHOUSING & LOGISTICS [STREET_ADDRESS] Combined Orders …" at bounding box center [416, 308] width 622 height 378
click at [571, 118] on li "5 Pack" at bounding box center [572, 103] width 104 height 31
click at [558, 103] on link "5 Pack" at bounding box center [572, 103] width 104 height 31
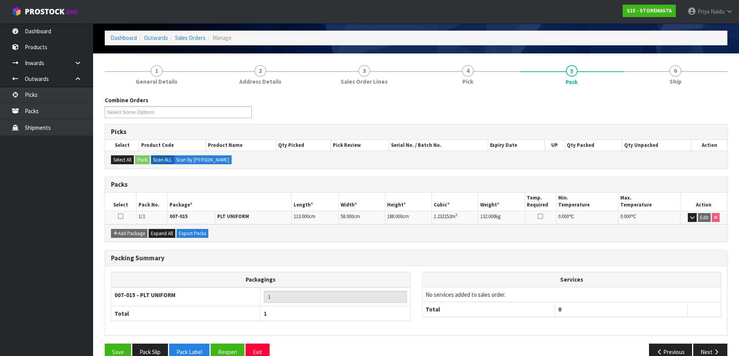
scroll to position [45, 0]
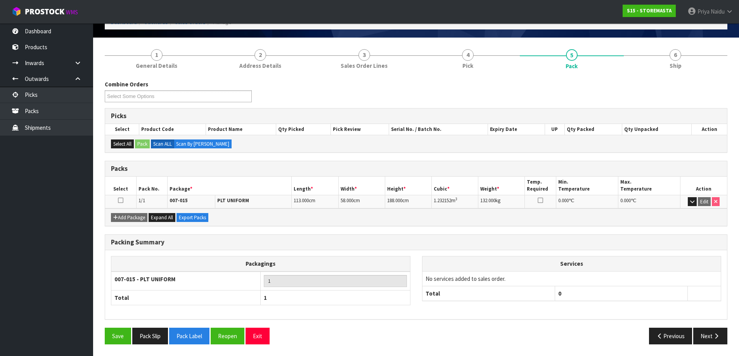
click at [688, 74] on div "Combine Orders S15-ORD0000022 Select Some Options Picks Select Product Code Pro…" at bounding box center [416, 212] width 622 height 277
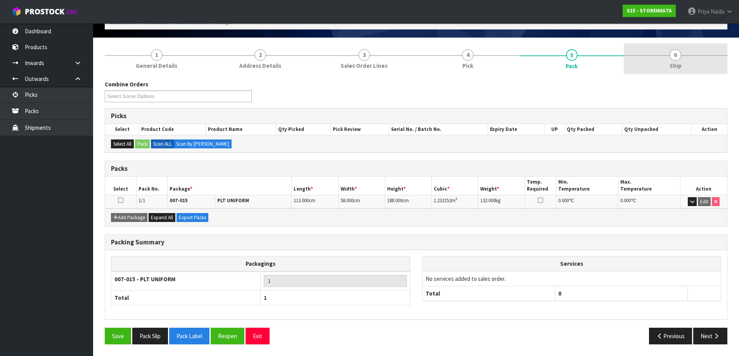
click at [657, 73] on link "6 Ship" at bounding box center [676, 58] width 104 height 31
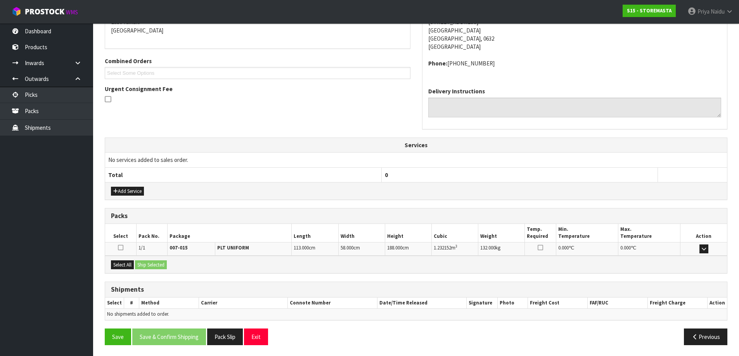
scroll to position [146, 0]
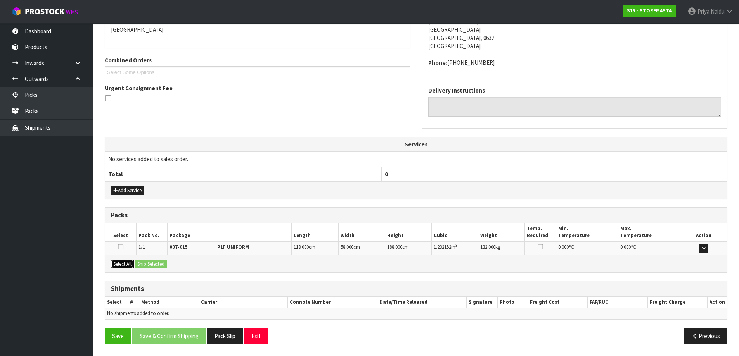
click at [129, 261] on button "Select All" at bounding box center [122, 264] width 23 height 9
click at [157, 263] on button "Ship Selected" at bounding box center [151, 264] width 32 height 9
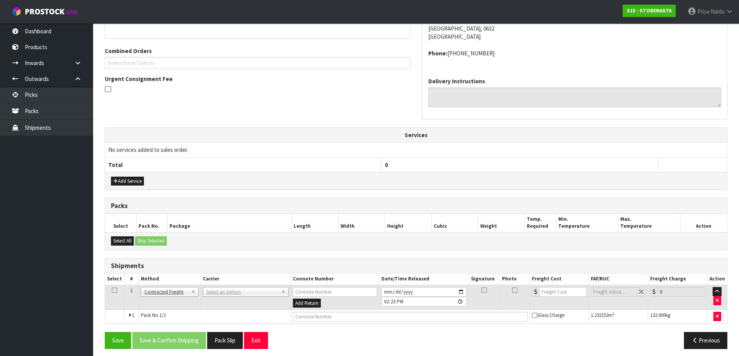
scroll to position [160, 0]
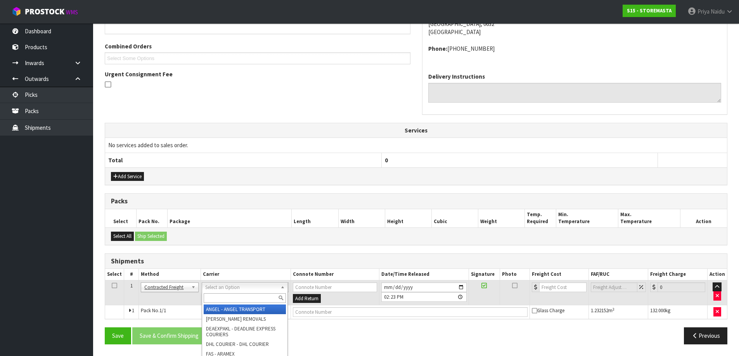
click at [213, 297] on input "text" at bounding box center [245, 299] width 82 height 10
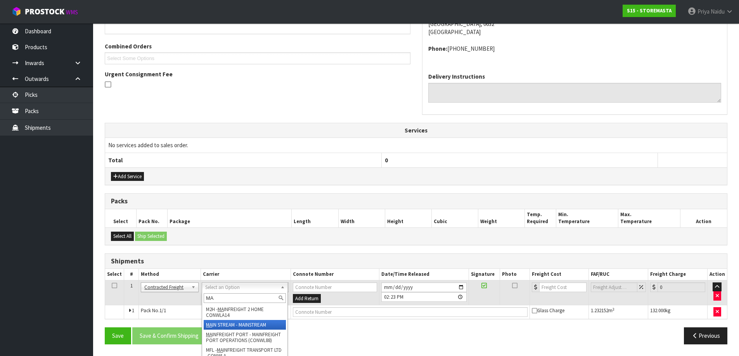
type input "MA"
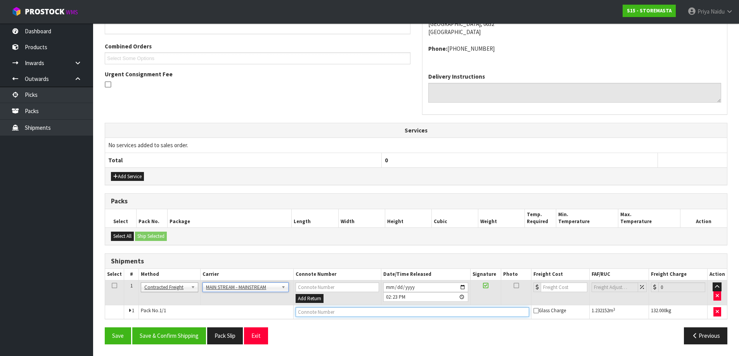
click at [332, 313] on input "text" at bounding box center [412, 313] width 233 height 10
paste input "CWL7716806"
type input "CWL7716806"
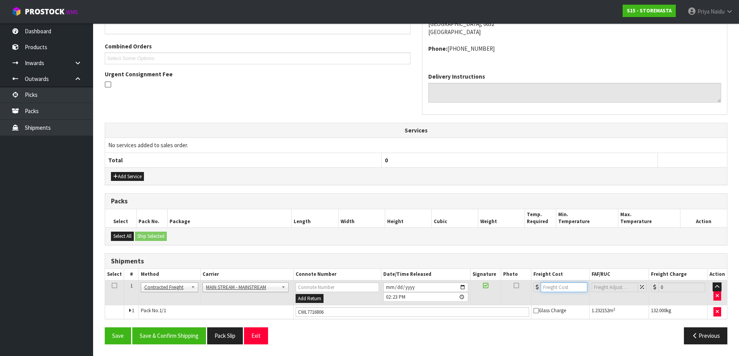
click at [553, 288] on input "number" at bounding box center [564, 288] width 47 height 10
type input "30.75"
click at [188, 338] on button "Save & Confirm Shipping" at bounding box center [169, 336] width 74 height 17
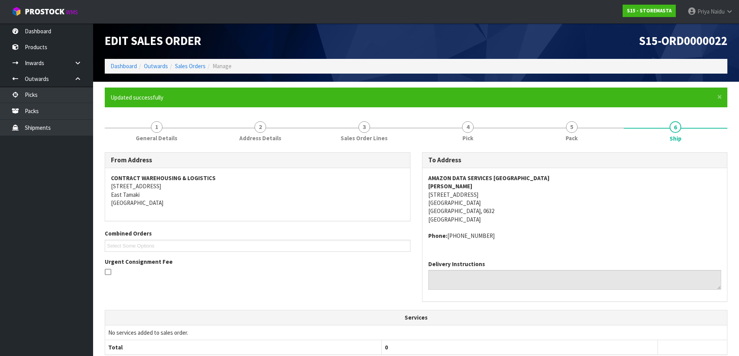
scroll to position [0, 0]
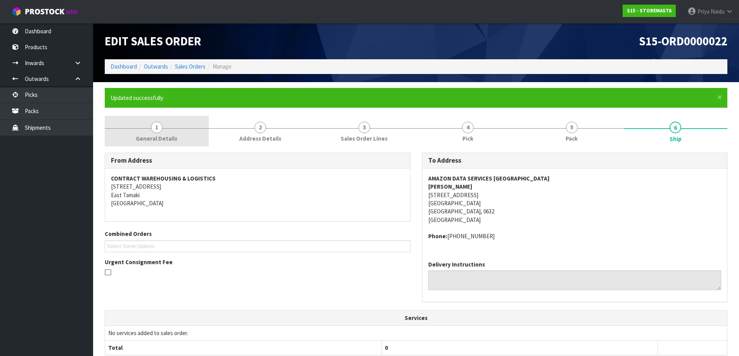
click at [158, 135] on span "General Details" at bounding box center [156, 139] width 41 height 8
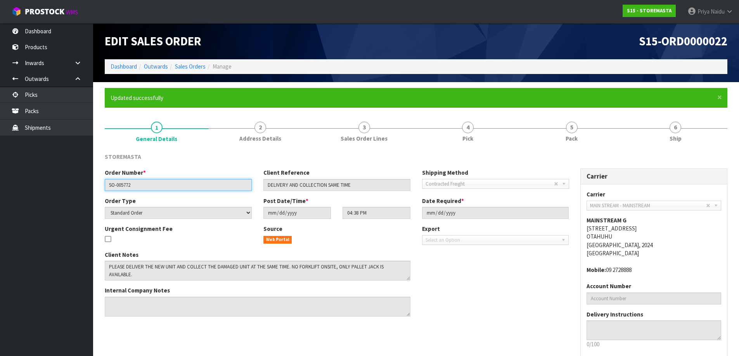
drag, startPoint x: 109, startPoint y: 188, endPoint x: 142, endPoint y: 184, distance: 33.2
click at [142, 184] on input "SO-005772" at bounding box center [178, 185] width 147 height 12
drag, startPoint x: 266, startPoint y: 186, endPoint x: 375, endPoint y: 199, distance: 109.8
click at [375, 199] on div "Order Number * SO-005772 Client Reference DELIVERY AND COLLECTION SAME TIME Shi…" at bounding box center [337, 246] width 476 height 154
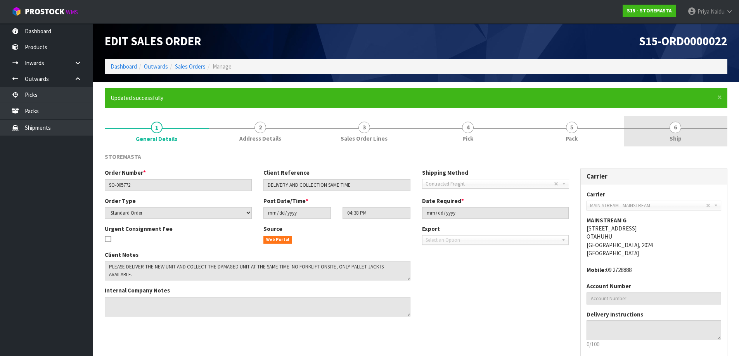
drag, startPoint x: 711, startPoint y: 146, endPoint x: 704, endPoint y: 142, distance: 7.3
click at [711, 145] on link "6 Ship" at bounding box center [676, 131] width 104 height 31
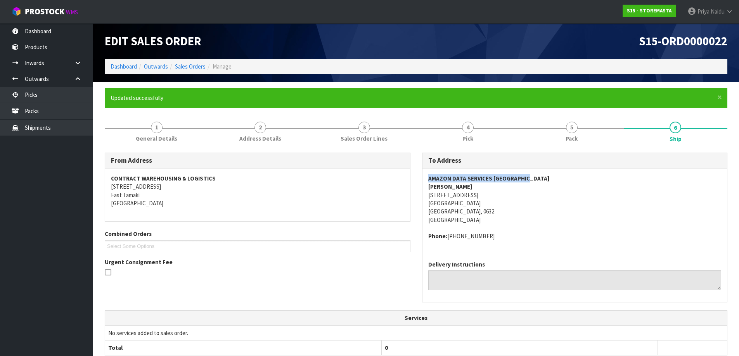
drag, startPoint x: 418, startPoint y: 181, endPoint x: 548, endPoint y: 178, distance: 130.3
click at [548, 178] on div "To Address AMAZON DATA SERVICES NEW ZEALAND [PERSON_NAME] [STREET_ADDRESS] Phon…" at bounding box center [574, 232] width 317 height 158
drag, startPoint x: 417, startPoint y: 197, endPoint x: 514, endPoint y: 195, distance: 97.0
click at [514, 195] on div "To Address AMAZON DATA SERVICES NEW ZEALAND [PERSON_NAME] [STREET_ADDRESS] Phon…" at bounding box center [574, 232] width 317 height 158
click at [547, 218] on address "AMAZON DATA SERVICES NEW ZEALAND [PERSON_NAME] [STREET_ADDRESS]" at bounding box center [574, 200] width 293 height 50
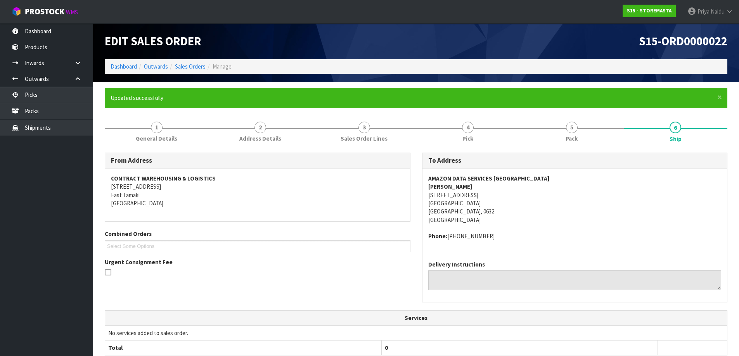
drag, startPoint x: 422, startPoint y: 185, endPoint x: 489, endPoint y: 184, distance: 66.3
click at [489, 184] on div "AMAZON DATA SERVICES NEW ZEALAND [PERSON_NAME] [STREET_ADDRESS] Phone: [PHONE_N…" at bounding box center [574, 212] width 305 height 86
drag, startPoint x: 424, startPoint y: 237, endPoint x: 514, endPoint y: 230, distance: 89.5
click at [514, 230] on div "AMAZON DATA SERVICES NEW ZEALAND [PERSON_NAME] [STREET_ADDRESS] Phone: [PHONE_N…" at bounding box center [574, 212] width 305 height 86
drag, startPoint x: 157, startPoint y: 135, endPoint x: 153, endPoint y: 144, distance: 9.7
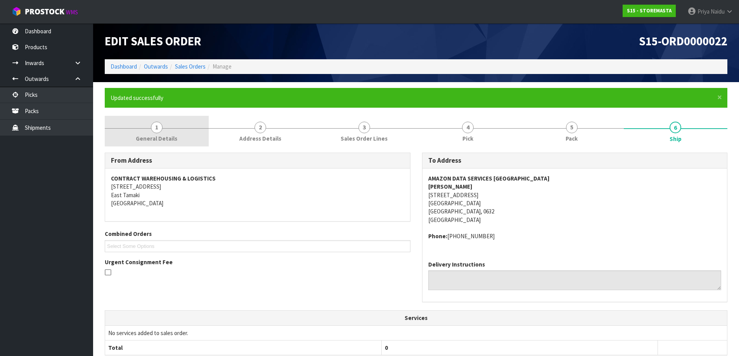
click at [157, 135] on span "General Details" at bounding box center [156, 139] width 41 height 8
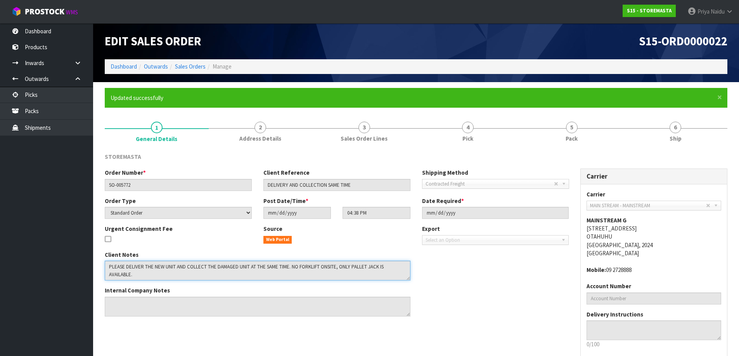
drag, startPoint x: 105, startPoint y: 265, endPoint x: 358, endPoint y: 281, distance: 253.8
click at [375, 281] on div "Client Notes Internal Company Notes" at bounding box center [257, 287] width 317 height 72
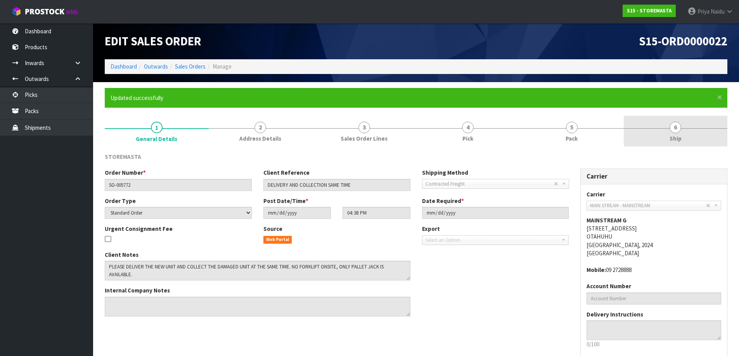
drag, startPoint x: 674, startPoint y: 144, endPoint x: 654, endPoint y: 146, distance: 19.9
click at [674, 144] on link "6 Ship" at bounding box center [676, 131] width 104 height 31
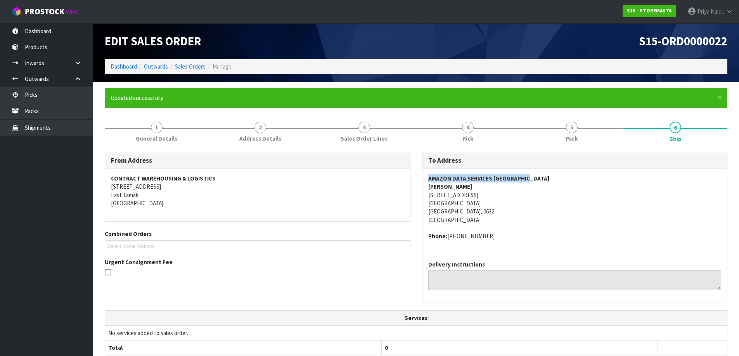
drag, startPoint x: 490, startPoint y: 181, endPoint x: 561, endPoint y: 182, distance: 71.4
click at [561, 182] on address "AMAZON DATA SERVICES NEW ZEALAND [PERSON_NAME] [STREET_ADDRESS]" at bounding box center [574, 200] width 293 height 50
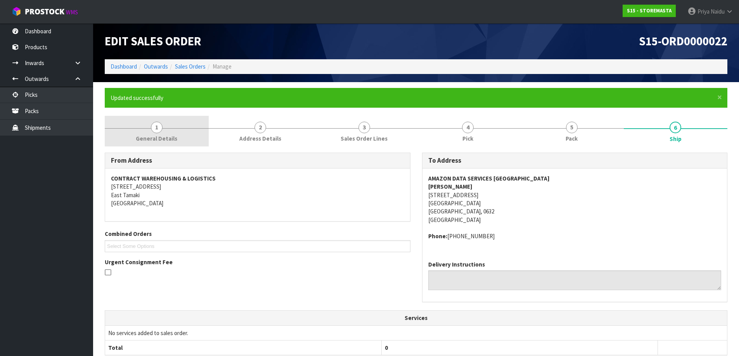
click at [169, 133] on link "1 General Details" at bounding box center [157, 131] width 104 height 31
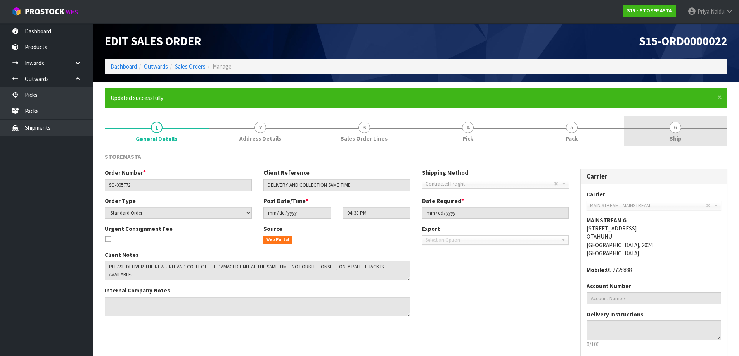
click at [686, 130] on link "6 Ship" at bounding box center [676, 131] width 104 height 31
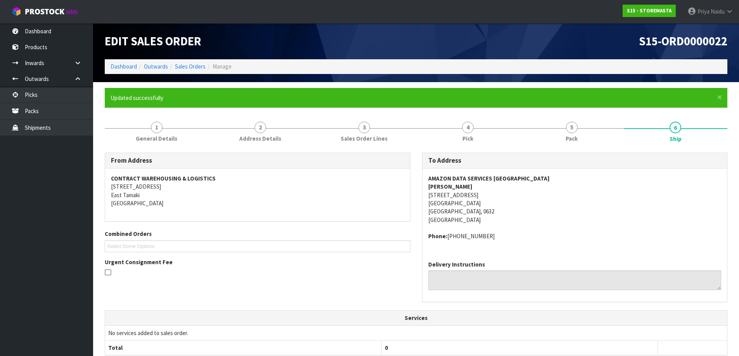
drag, startPoint x: 426, startPoint y: 190, endPoint x: 493, endPoint y: 185, distance: 66.9
click at [493, 185] on div "AMAZON DATA SERVICES NEW ZEALAND [PERSON_NAME] [STREET_ADDRESS] Phone: [PHONE_N…" at bounding box center [574, 212] width 305 height 86
drag, startPoint x: 423, startPoint y: 237, endPoint x: 512, endPoint y: 237, distance: 89.6
click at [512, 237] on div "AMAZON DATA SERVICES NEW ZEALAND [PERSON_NAME] [STREET_ADDRESS] Phone: [PHONE_N…" at bounding box center [574, 212] width 305 height 86
drag, startPoint x: 152, startPoint y: 135, endPoint x: 147, endPoint y: 140, distance: 6.9
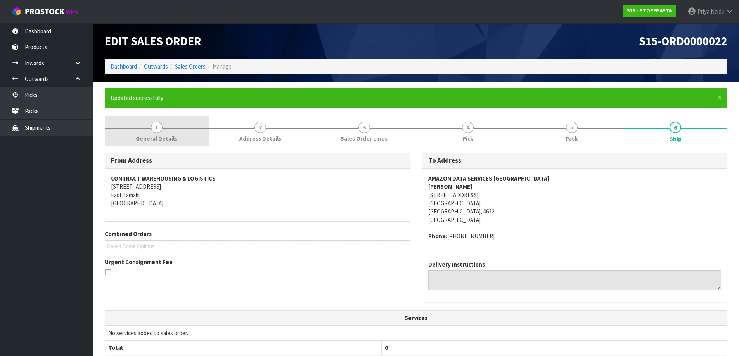
click at [151, 136] on span "General Details" at bounding box center [156, 139] width 41 height 8
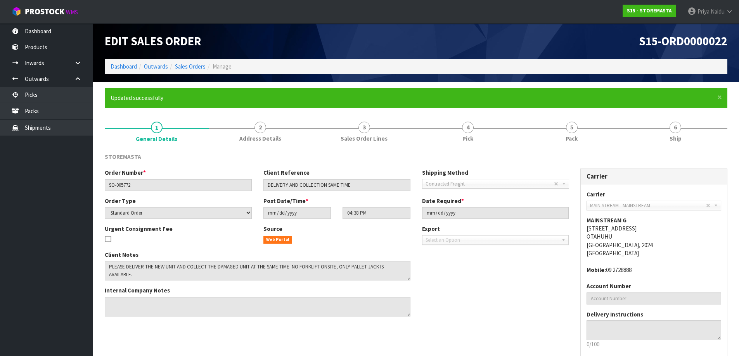
drag, startPoint x: 104, startPoint y: 267, endPoint x: 397, endPoint y: 283, distance: 293.3
click at [400, 283] on div "Client Notes Internal Company Notes" at bounding box center [257, 287] width 317 height 72
click at [538, 128] on div at bounding box center [572, 128] width 104 height 0
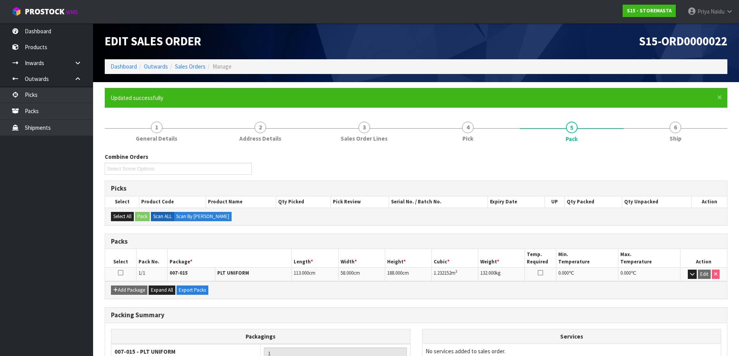
drag, startPoint x: 431, startPoint y: 275, endPoint x: 467, endPoint y: 274, distance: 36.1
click at [467, 274] on tr "1/1 007-015 PLT UNIFORM 113.000 cm 58.000 cm 188.000 cm 1.232152 m 3 132.000 kg…" at bounding box center [416, 275] width 622 height 14
click at [666, 132] on link "6 Ship" at bounding box center [676, 131] width 104 height 31
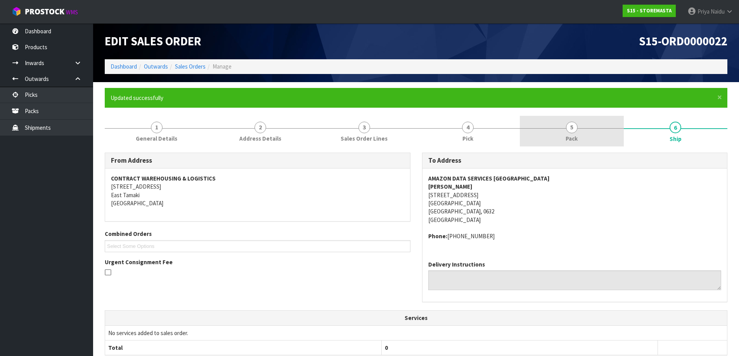
click at [568, 127] on span "5" at bounding box center [572, 128] width 12 height 12
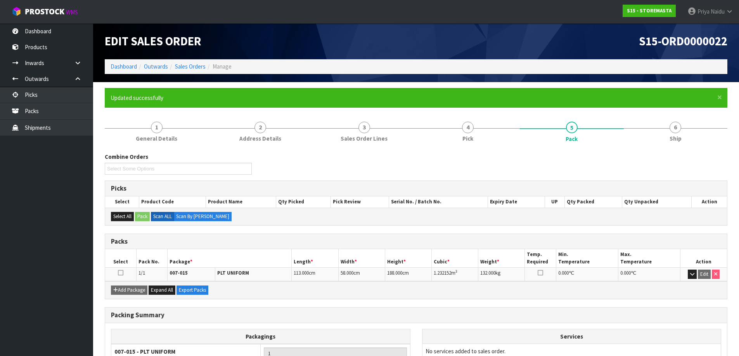
click at [436, 270] on td "1.232152 m 3" at bounding box center [455, 275] width 47 height 14
drag, startPoint x: 434, startPoint y: 272, endPoint x: 221, endPoint y: 274, distance: 212.9
click at [460, 270] on td "1.232152 m 3" at bounding box center [455, 275] width 47 height 14
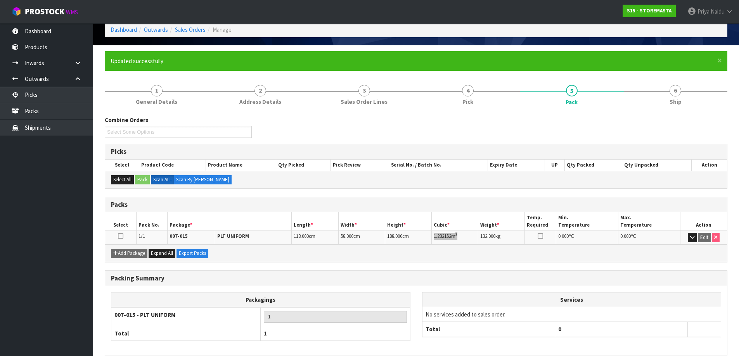
scroll to position [73, 0]
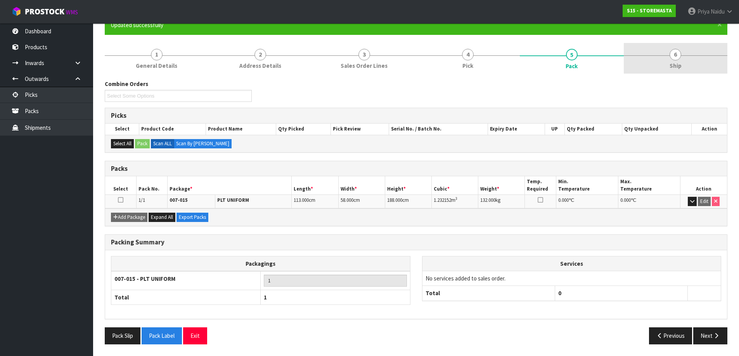
click at [663, 54] on link "6 Ship" at bounding box center [676, 58] width 104 height 31
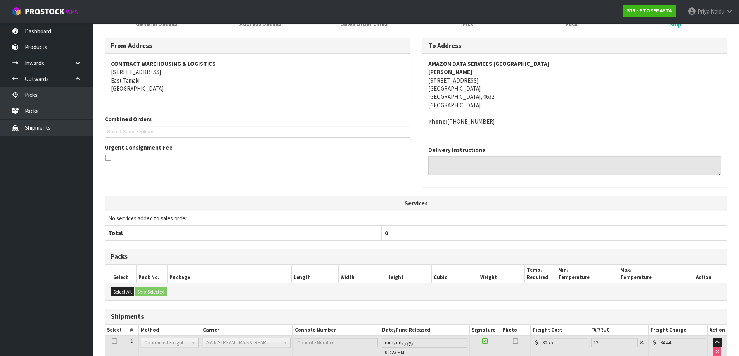
scroll to position [168, 0]
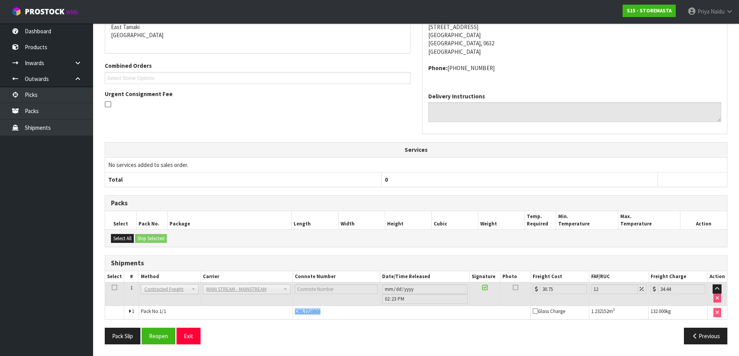
drag, startPoint x: 293, startPoint y: 313, endPoint x: 334, endPoint y: 320, distance: 41.7
click at [334, 316] on td "CWL7716806" at bounding box center [411, 312] width 238 height 13
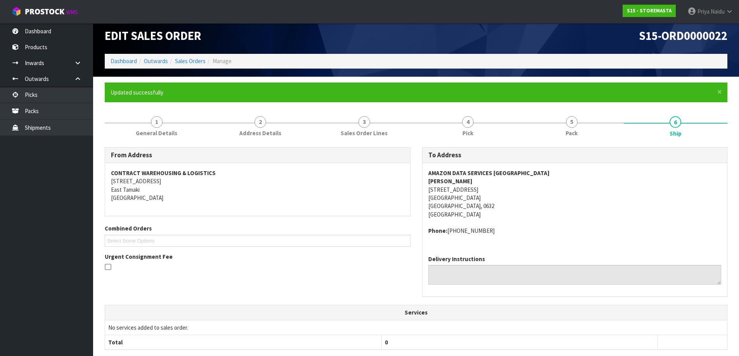
scroll to position [0, 0]
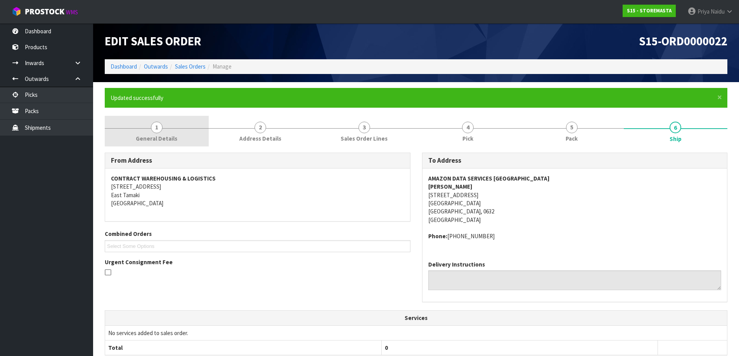
click at [154, 137] on span "General Details" at bounding box center [156, 139] width 41 height 8
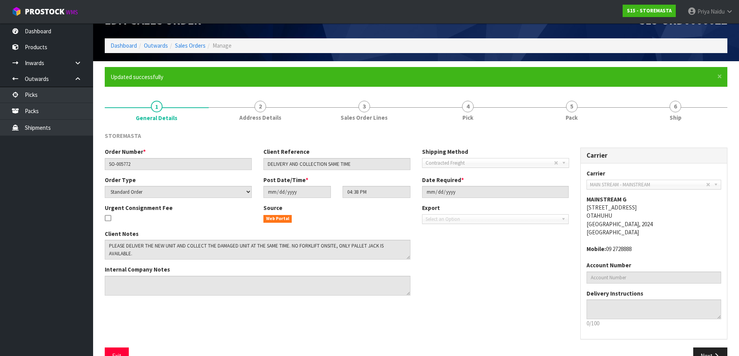
scroll to position [41, 0]
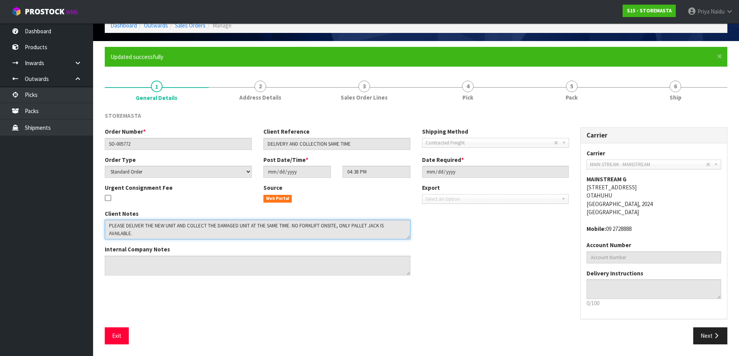
drag, startPoint x: 291, startPoint y: 228, endPoint x: 391, endPoint y: 238, distance: 100.1
click at [391, 238] on textarea at bounding box center [258, 230] width 306 height 20
click at [106, 226] on textarea at bounding box center [258, 230] width 306 height 20
drag, startPoint x: 106, startPoint y: 226, endPoint x: 367, endPoint y: 232, distance: 261.1
click at [367, 232] on textarea at bounding box center [258, 230] width 306 height 20
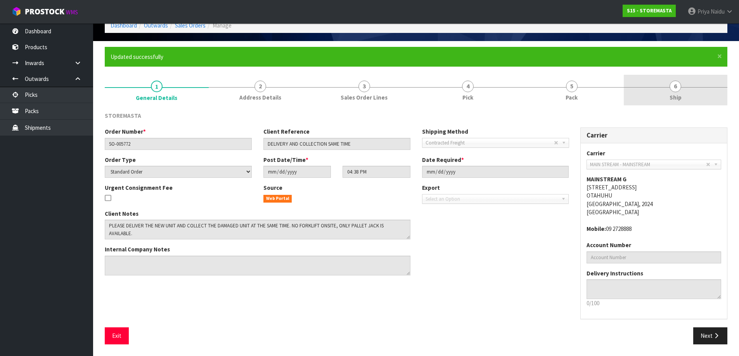
click at [660, 85] on link "6 Ship" at bounding box center [676, 90] width 104 height 31
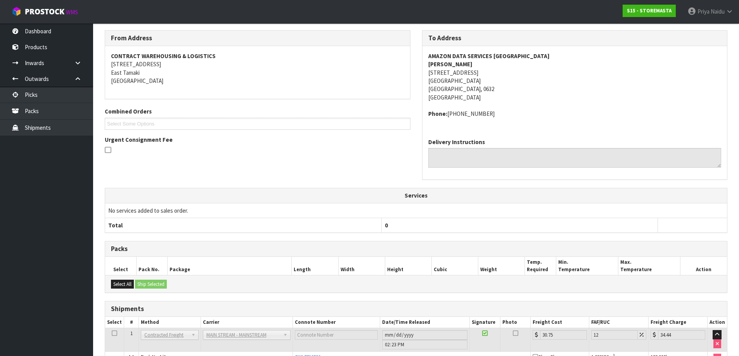
scroll to position [0, 0]
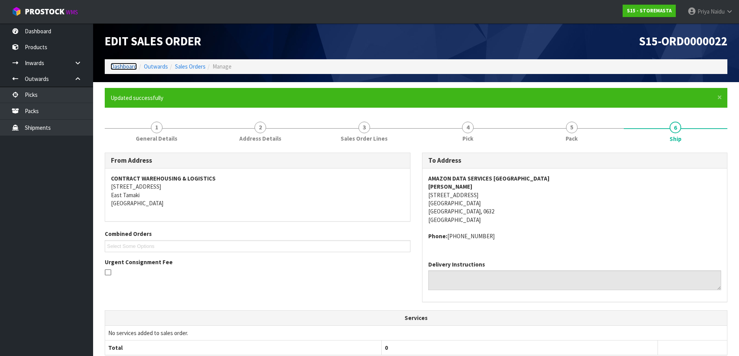
drag, startPoint x: 131, startPoint y: 65, endPoint x: 136, endPoint y: 61, distance: 5.8
click at [131, 65] on link "Dashboard" at bounding box center [124, 66] width 26 height 7
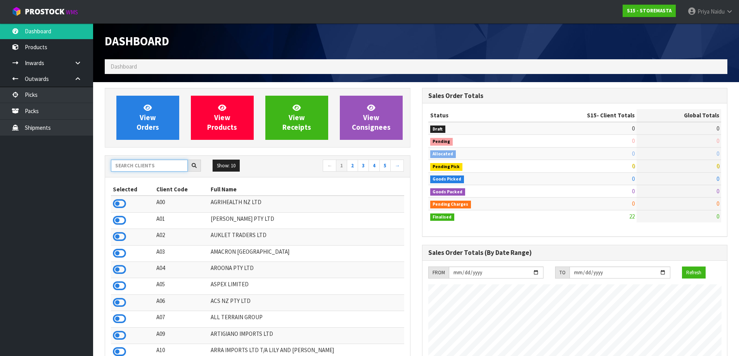
click at [123, 166] on input "text" at bounding box center [149, 166] width 77 height 12
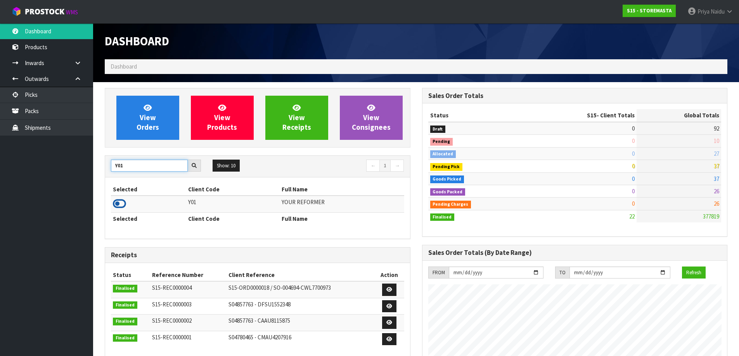
type input "Y01"
click at [120, 204] on icon at bounding box center [119, 204] width 13 height 12
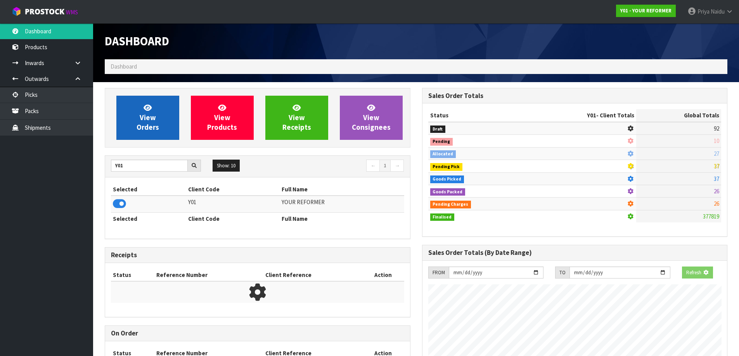
scroll to position [484, 317]
click at [150, 118] on span "View Orders" at bounding box center [148, 117] width 22 height 29
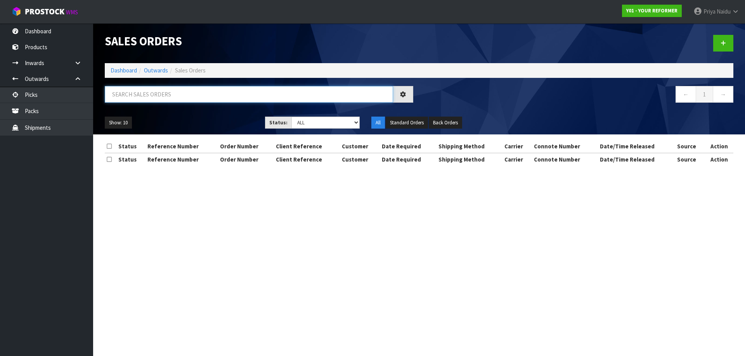
click at [159, 99] on input "text" at bounding box center [249, 94] width 288 height 17
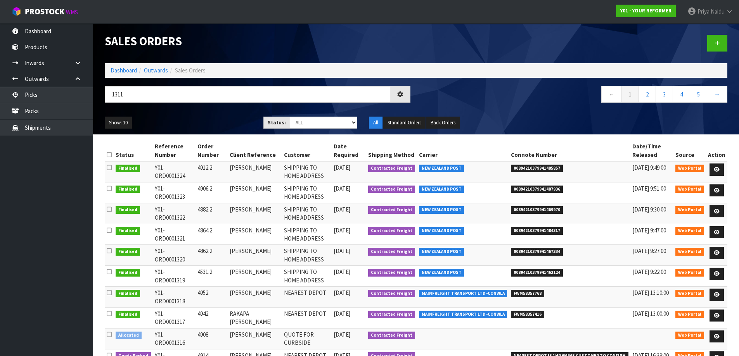
click at [194, 117] on ul "Show: 10 5 10 25 50" at bounding box center [178, 123] width 147 height 12
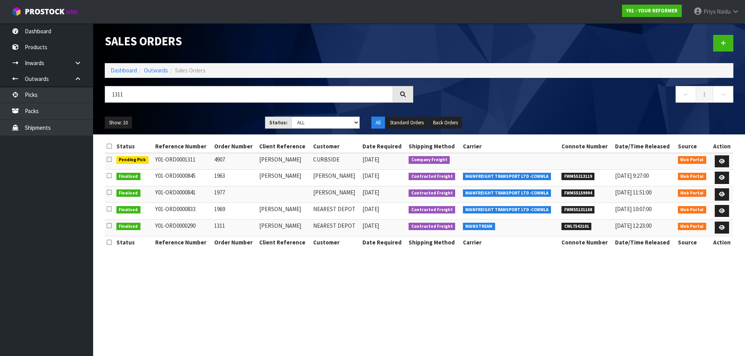
click at [198, 123] on ul "Show: 10 5 10 25 50" at bounding box center [179, 123] width 149 height 12
click at [147, 95] on input "1311" at bounding box center [249, 94] width 288 height 17
type input "1"
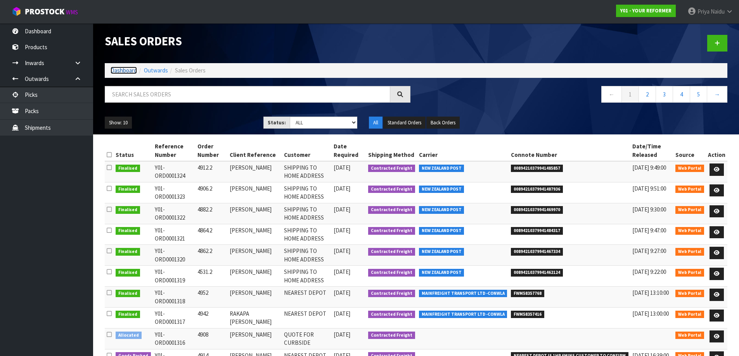
click at [118, 68] on link "Dashboard" at bounding box center [124, 70] width 26 height 7
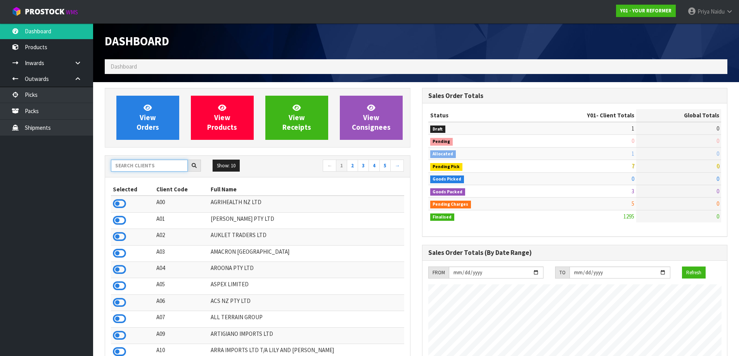
click at [140, 165] on input "text" at bounding box center [149, 166] width 77 height 12
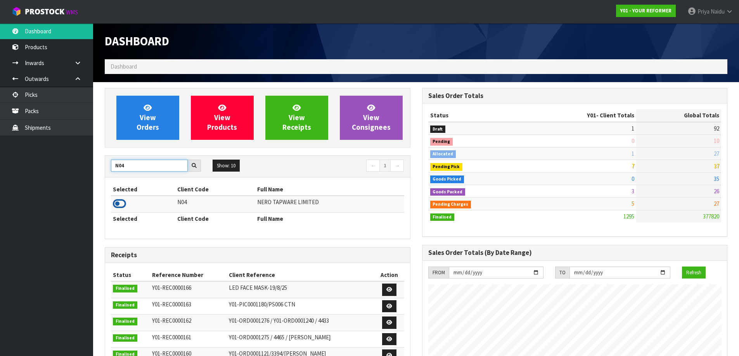
type input "N04"
click at [120, 204] on icon at bounding box center [119, 204] width 13 height 12
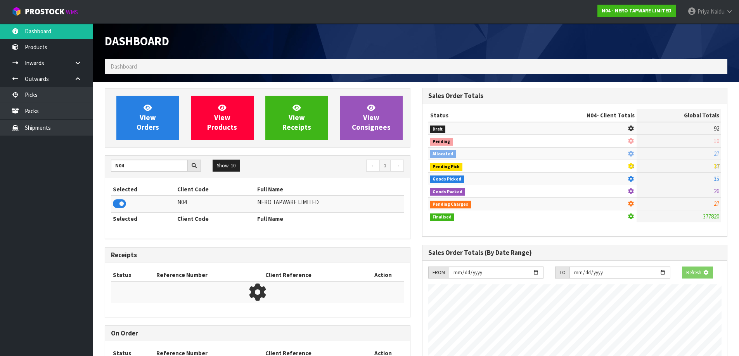
scroll to position [484, 317]
click at [150, 116] on span "View Orders" at bounding box center [148, 117] width 22 height 29
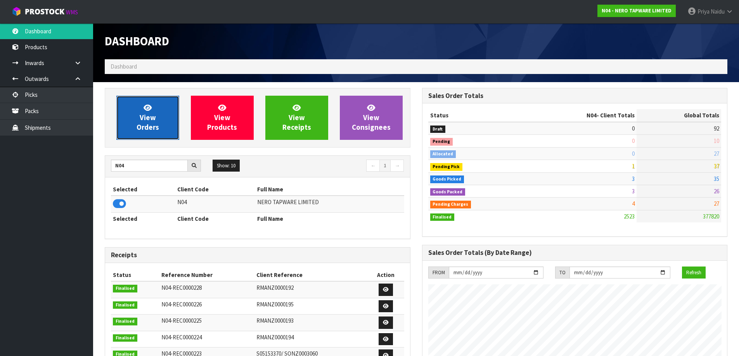
scroll to position [588, 317]
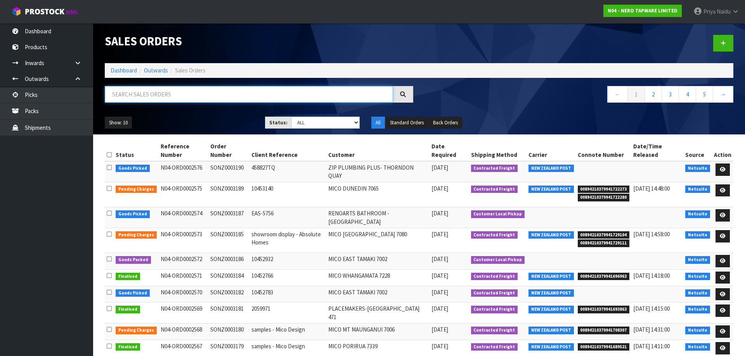
click at [170, 97] on input "text" at bounding box center [249, 94] width 288 height 17
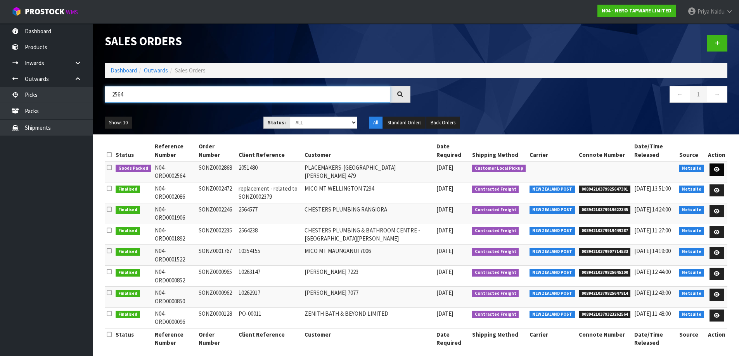
type input "2564"
click at [716, 169] on icon at bounding box center [717, 169] width 6 height 5
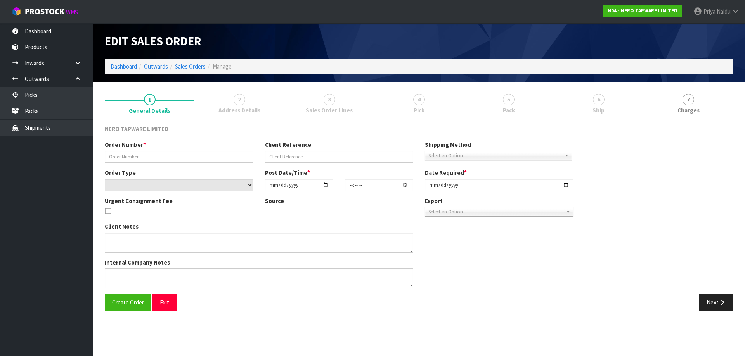
type input "SONZ0002868"
type input "2051480"
select select "number:0"
type input "[DATE]"
type input "08:15:10.000"
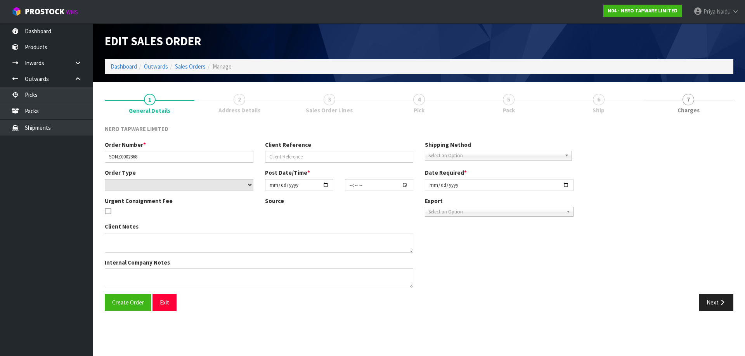
type input "[DATE]"
type textarea "urgent pls dispatch asap"
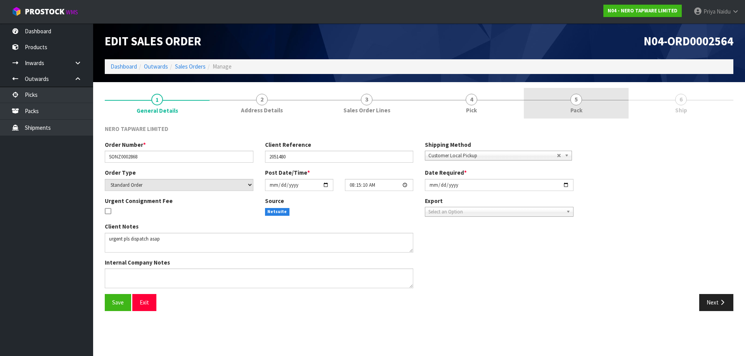
drag, startPoint x: 587, startPoint y: 100, endPoint x: 583, endPoint y: 104, distance: 5.5
click at [587, 100] on link "5 Pack" at bounding box center [576, 103] width 105 height 31
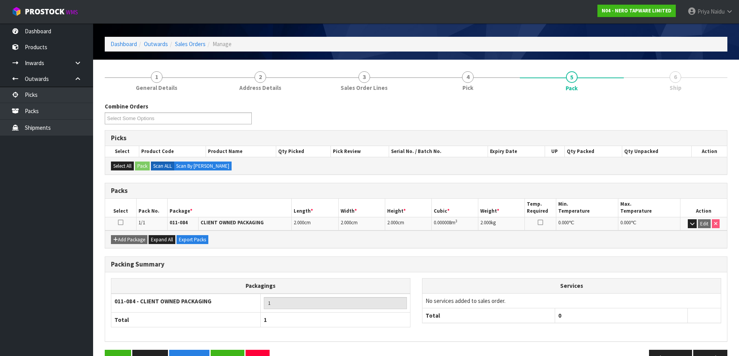
scroll to position [45, 0]
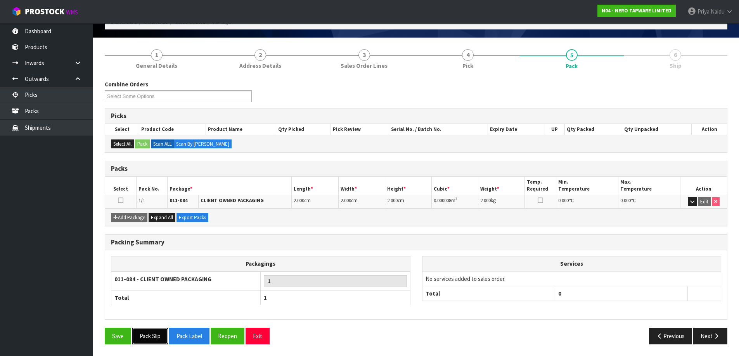
click at [152, 342] on button "Pack Slip" at bounding box center [150, 336] width 36 height 17
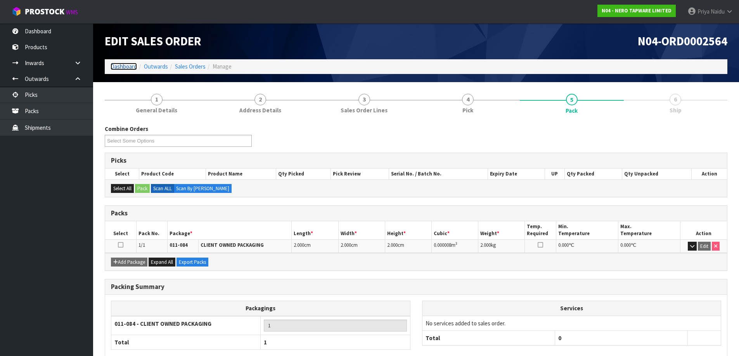
click at [129, 65] on link "Dashboard" at bounding box center [124, 66] width 26 height 7
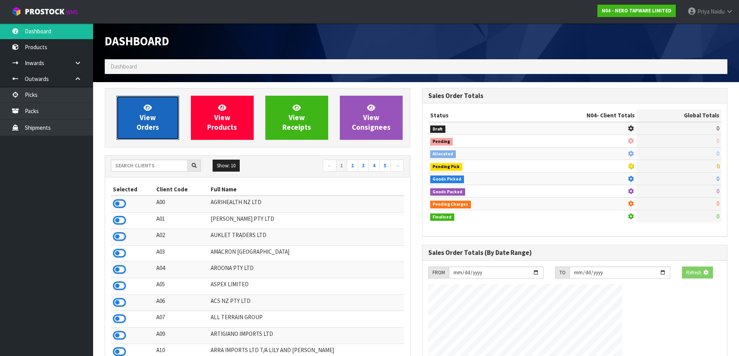
click at [155, 118] on span "View Orders" at bounding box center [148, 117] width 22 height 29
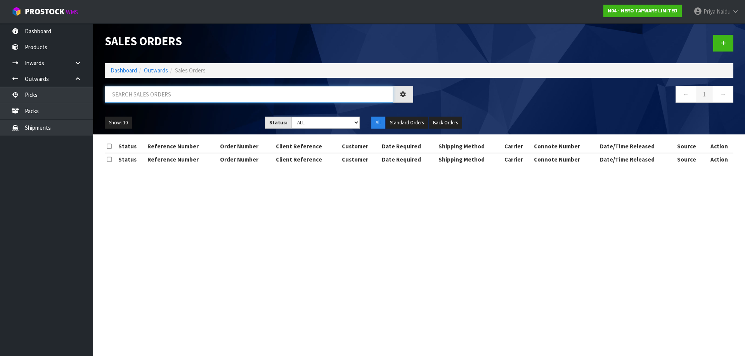
click at [163, 95] on input "text" at bounding box center [249, 94] width 288 height 17
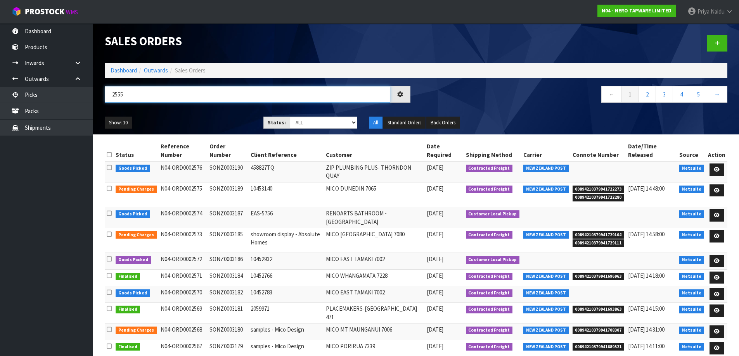
type input "2555"
click at [197, 105] on div "2555" at bounding box center [257, 97] width 317 height 22
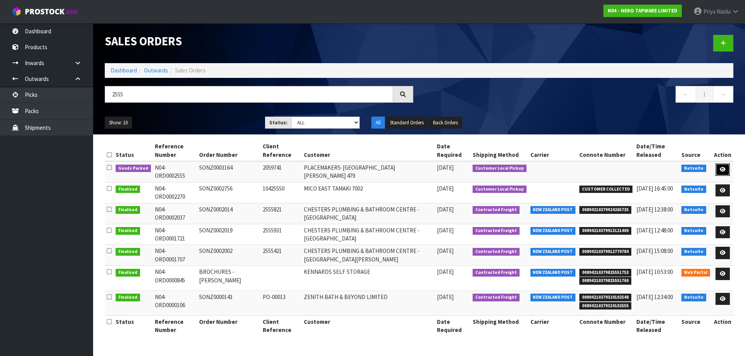
click at [725, 171] on icon at bounding box center [722, 169] width 6 height 5
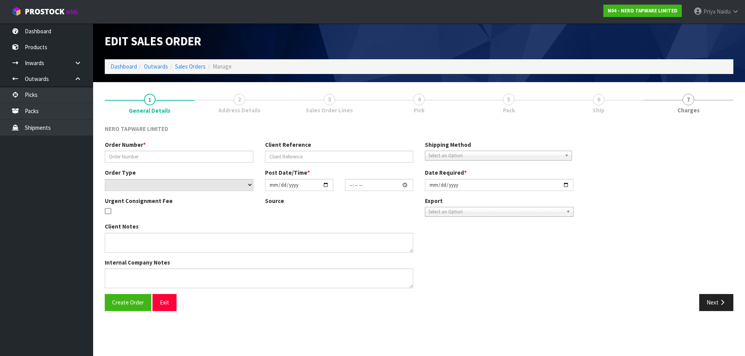
type input "SONZ0003164"
type input "2059741"
select select "number:0"
type input "[DATE]"
type input "11:30:06.000"
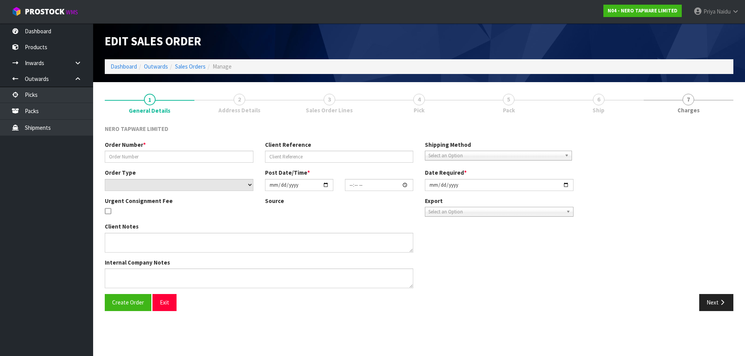
type input "[DATE]"
type textarea "customer pick up 20/08"
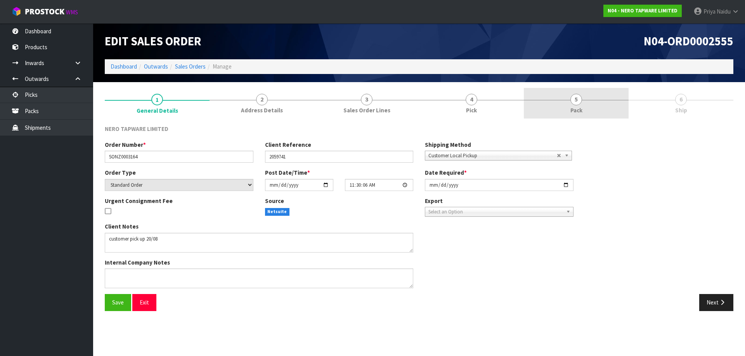
click at [569, 98] on link "5 Pack" at bounding box center [576, 103] width 105 height 31
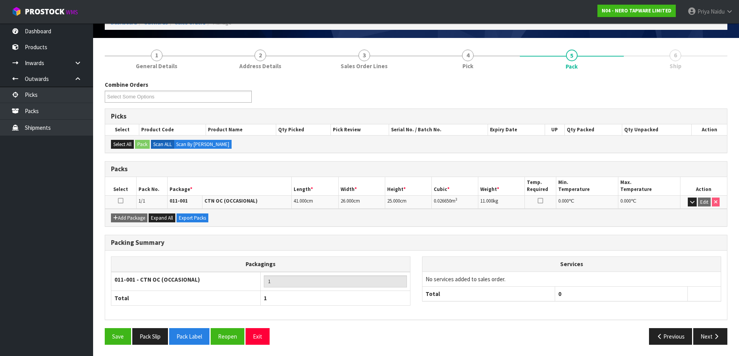
scroll to position [45, 0]
click at [145, 347] on div "Save Pack Slip Pack Label Reopen Exit Previous Next" at bounding box center [416, 339] width 634 height 22
click at [153, 337] on button "Pack Slip" at bounding box center [150, 336] width 36 height 17
click at [707, 339] on button "Next" at bounding box center [710, 336] width 34 height 17
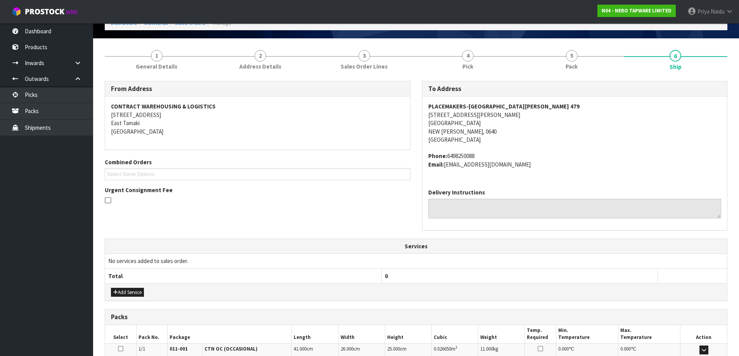
scroll to position [0, 0]
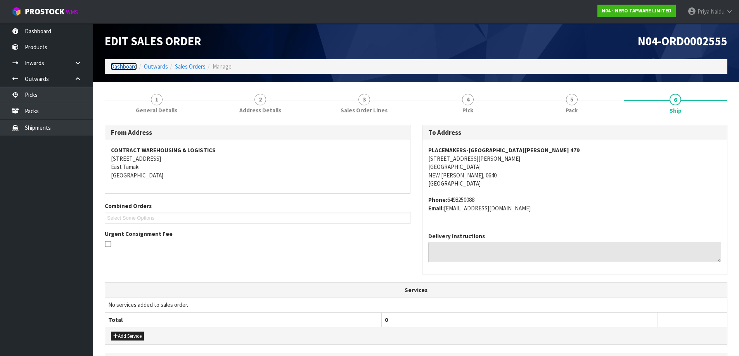
click at [116, 69] on link "Dashboard" at bounding box center [124, 66] width 26 height 7
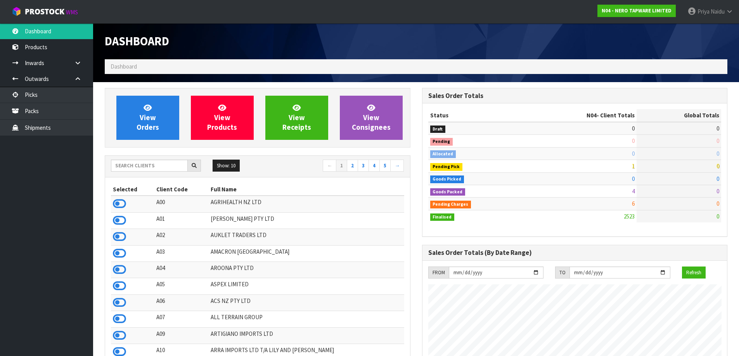
scroll to position [588, 317]
click at [145, 170] on input "text" at bounding box center [149, 166] width 77 height 12
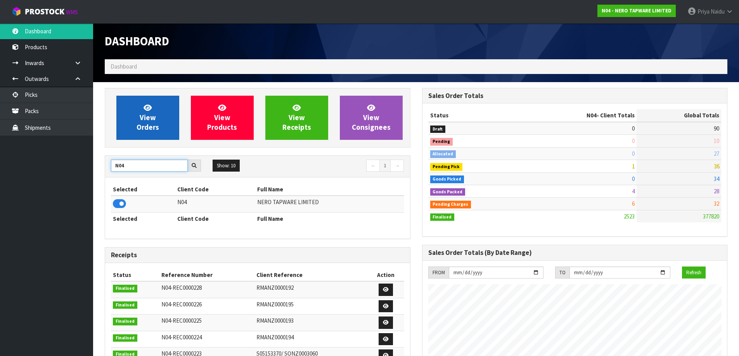
type input "N04"
click at [142, 121] on span "View Orders" at bounding box center [148, 117] width 22 height 29
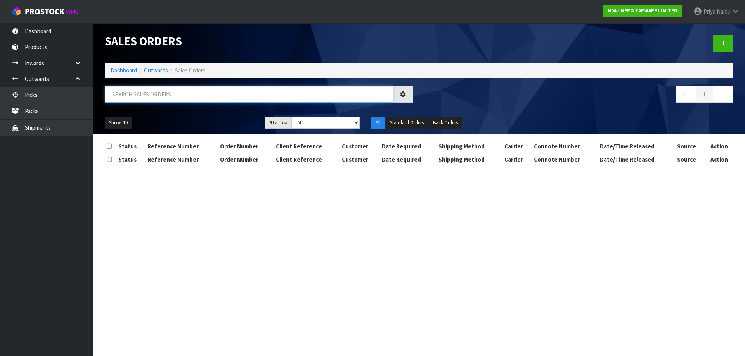
click at [162, 95] on input "text" at bounding box center [249, 94] width 288 height 17
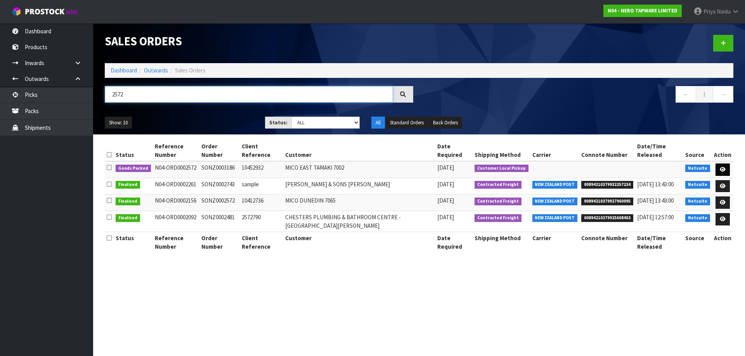
type input "2572"
click at [724, 167] on icon at bounding box center [722, 169] width 6 height 5
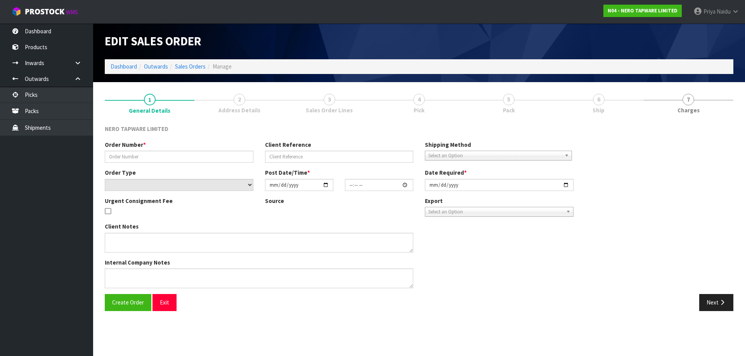
type input "SONZ0003186"
type input "10452932"
select select "number:0"
type input "[DATE]"
type input "11:45:08.000"
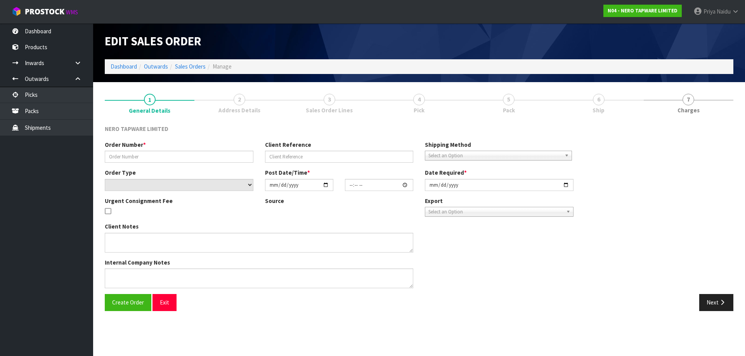
type input "[DATE]"
type textarea "customer pick up 21/08"
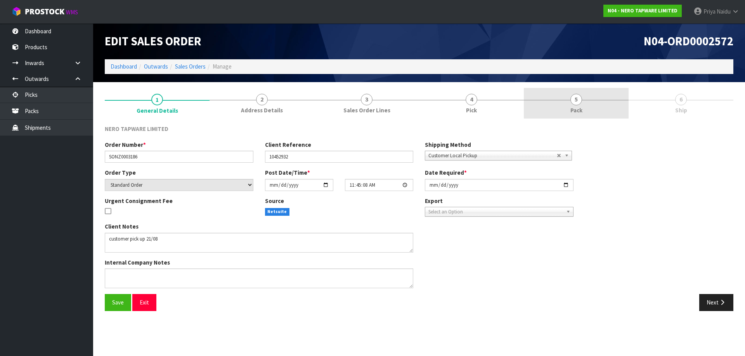
click at [595, 104] on link "5 Pack" at bounding box center [576, 103] width 105 height 31
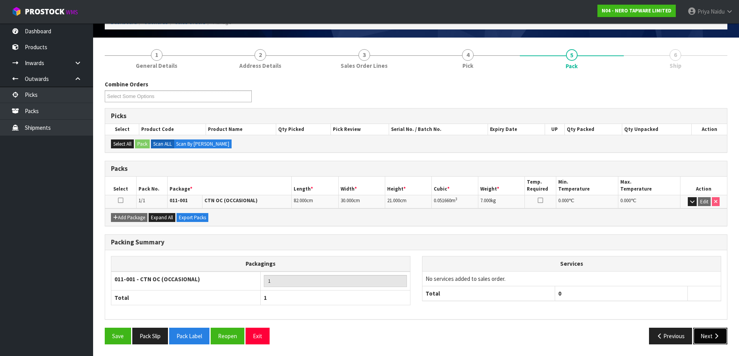
click at [714, 334] on icon "button" at bounding box center [715, 337] width 7 height 6
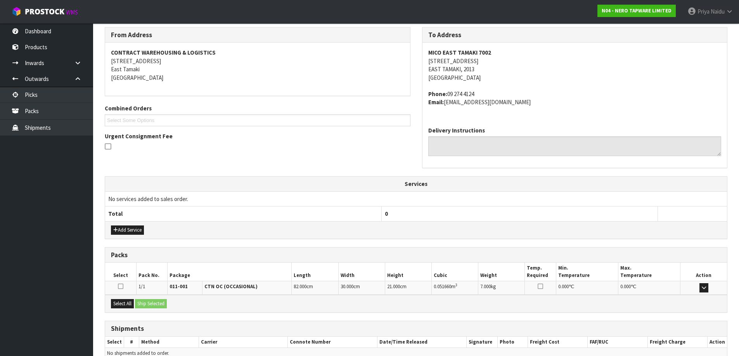
scroll to position [138, 0]
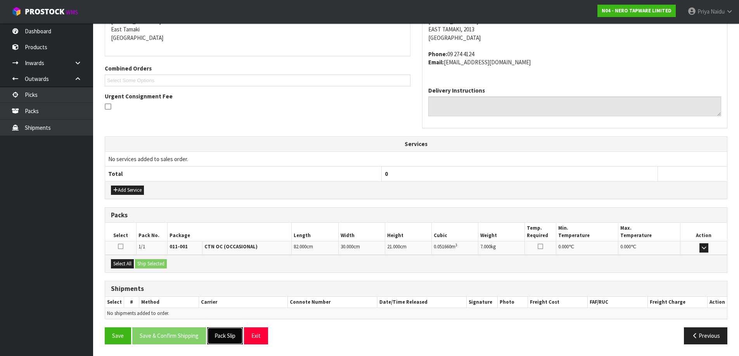
click at [222, 334] on button "Pack Slip" at bounding box center [225, 336] width 36 height 17
drag, startPoint x: 126, startPoint y: 265, endPoint x: 147, endPoint y: 264, distance: 21.0
click at [127, 265] on button "Select All" at bounding box center [122, 263] width 23 height 9
click at [147, 264] on button "Ship Selected" at bounding box center [151, 263] width 32 height 9
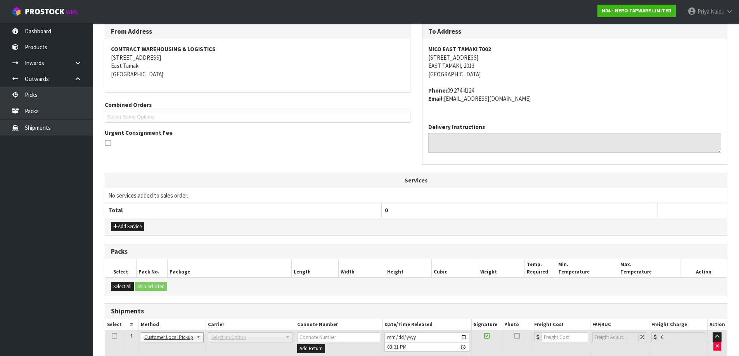
scroll to position [151, 0]
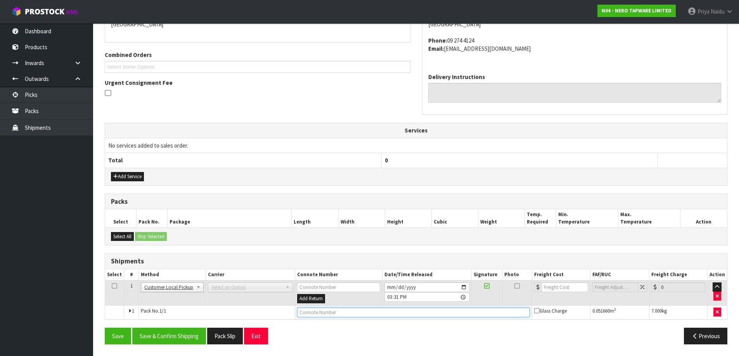
click at [318, 315] on input "text" at bounding box center [413, 313] width 233 height 10
type input "CUSTOMER COLLECTED"
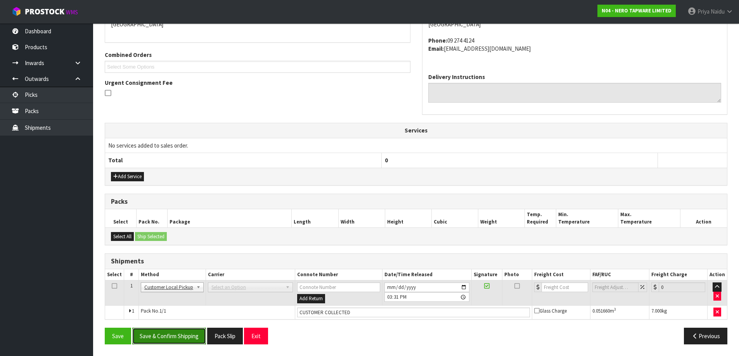
click at [158, 332] on button "Save & Confirm Shipping" at bounding box center [169, 336] width 74 height 17
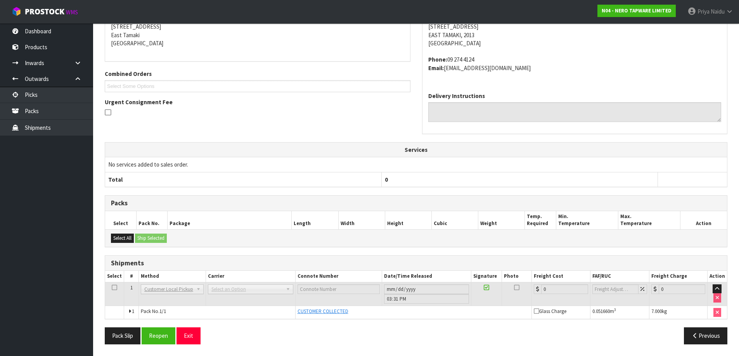
scroll to position [0, 0]
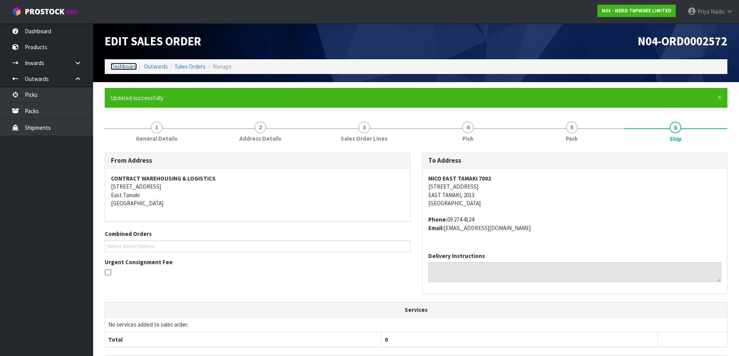
click at [120, 69] on link "Dashboard" at bounding box center [124, 66] width 26 height 7
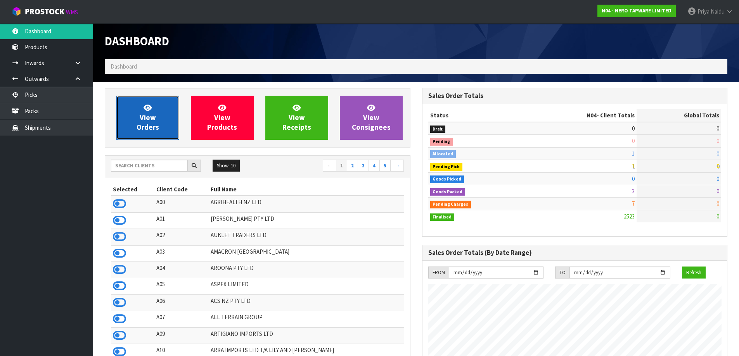
scroll to position [588, 317]
click at [146, 130] on span "View Orders" at bounding box center [148, 117] width 22 height 29
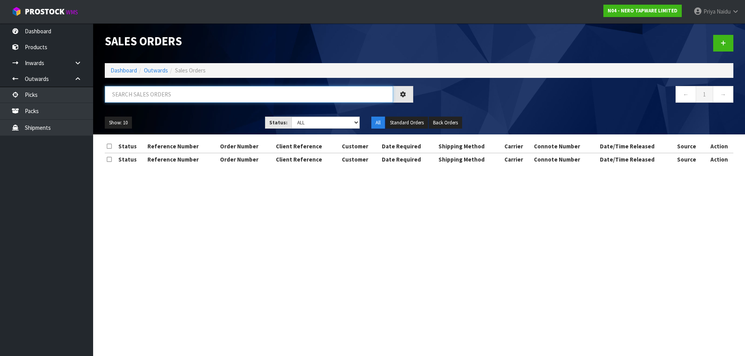
click at [163, 92] on input "text" at bounding box center [249, 94] width 288 height 17
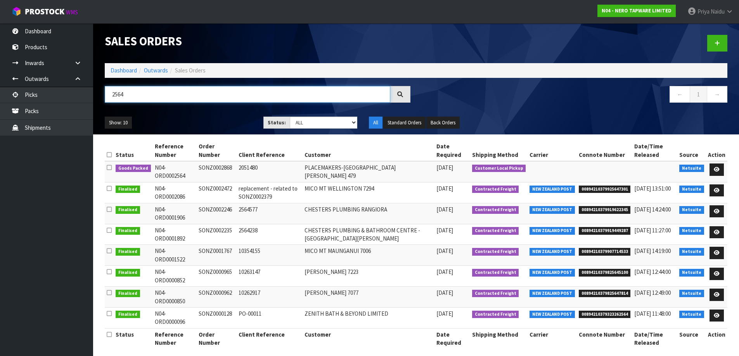
type input "2564"
click at [182, 119] on ul "Show: 10 5 10 25 50" at bounding box center [178, 123] width 147 height 12
click at [721, 166] on link at bounding box center [716, 170] width 14 height 12
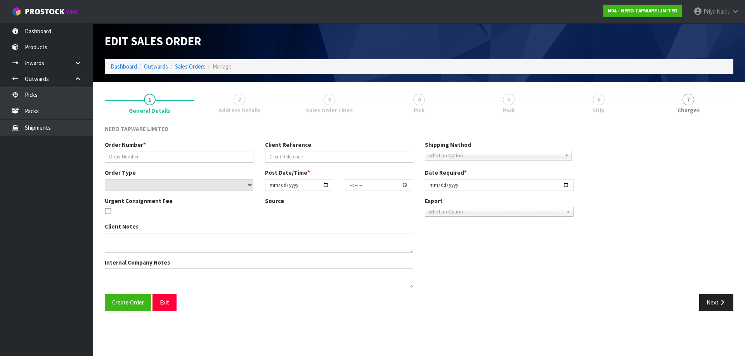
type input "SONZ0002868"
type input "2051480"
select select "number:0"
type input "[DATE]"
type input "08:15:10.000"
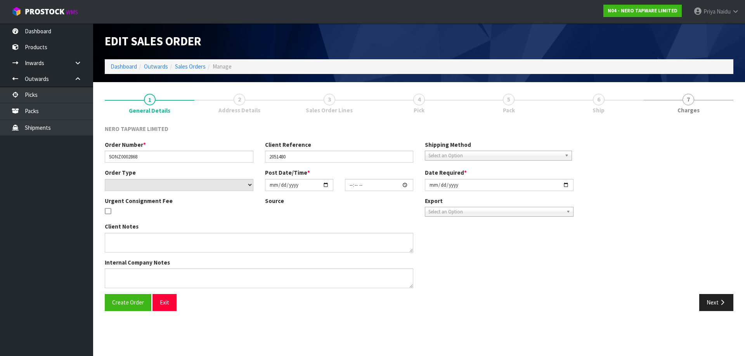
type input "[DATE]"
type textarea "urgent pls dispatch asap"
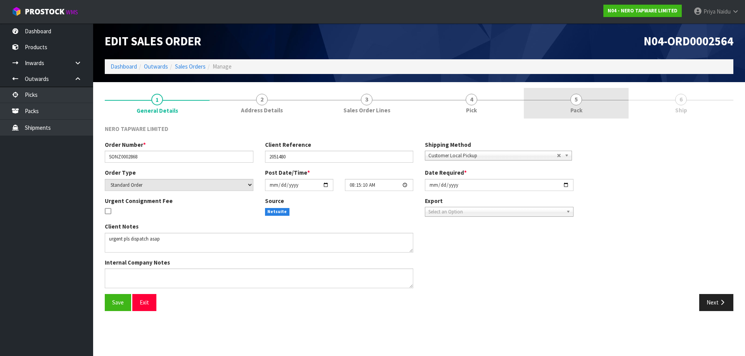
click at [573, 104] on span "5" at bounding box center [576, 100] width 12 height 12
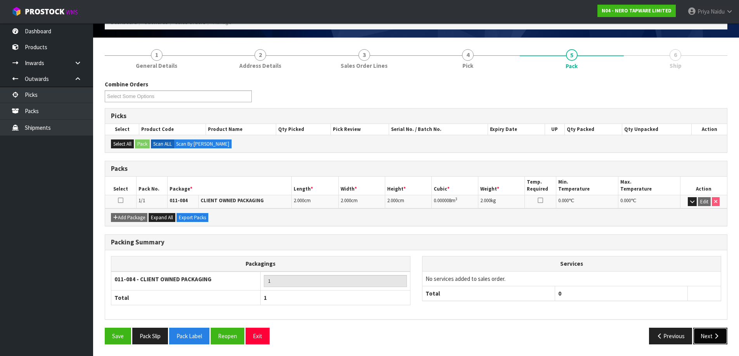
click at [705, 335] on button "Next" at bounding box center [710, 336] width 34 height 17
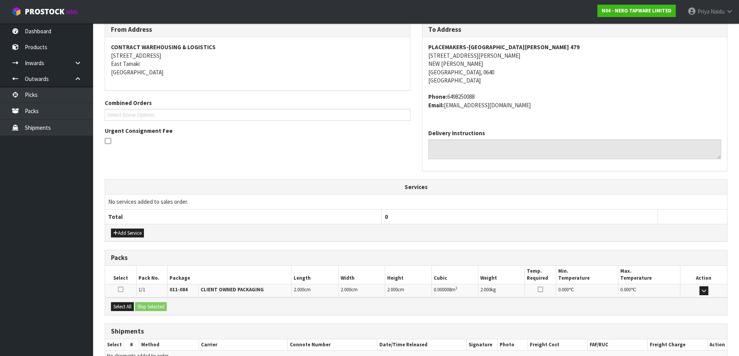
scroll to position [146, 0]
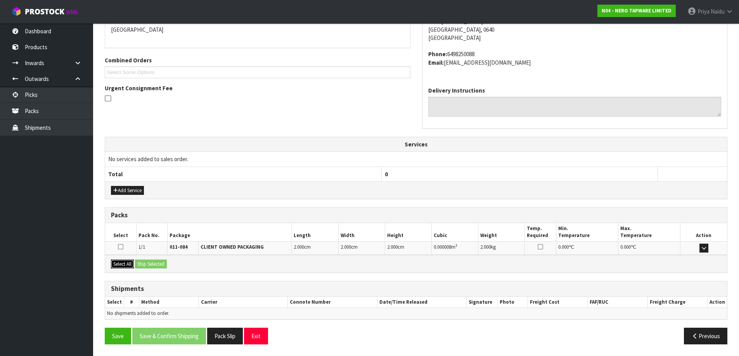
drag, startPoint x: 117, startPoint y: 261, endPoint x: 144, endPoint y: 259, distance: 26.9
click at [118, 261] on button "Select All" at bounding box center [122, 264] width 23 height 9
click at [145, 259] on div "Select All Ship Selected" at bounding box center [416, 263] width 622 height 17
click at [151, 264] on button "Ship Selected" at bounding box center [151, 264] width 32 height 9
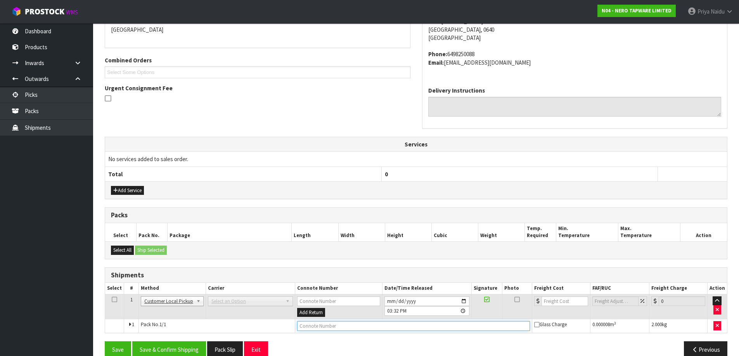
click at [316, 329] on input "text" at bounding box center [413, 327] width 233 height 10
type input "CUSTOMER COLLECTED"
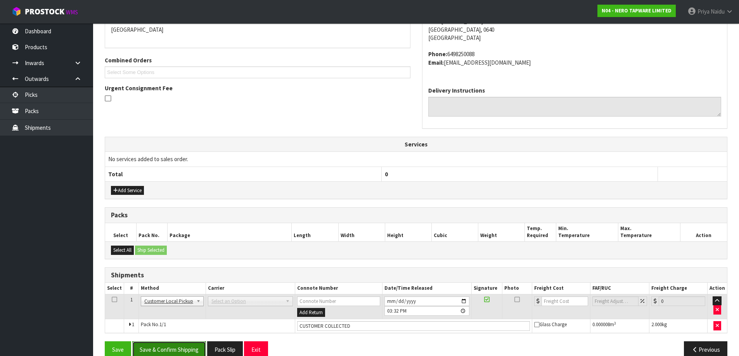
click at [167, 345] on button "Save & Confirm Shipping" at bounding box center [169, 350] width 74 height 17
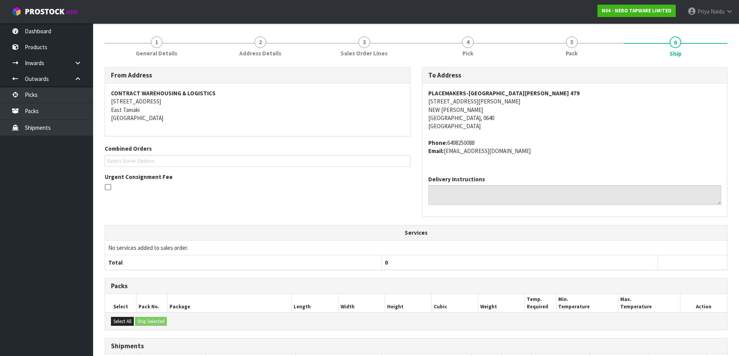
scroll to position [0, 0]
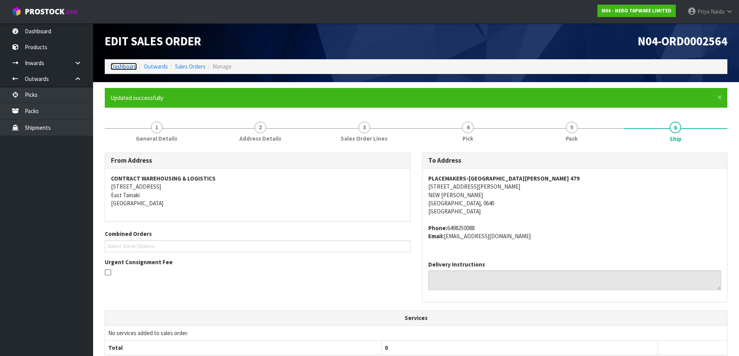
drag, startPoint x: 116, startPoint y: 64, endPoint x: 118, endPoint y: 73, distance: 9.4
click at [116, 64] on link "Dashboard" at bounding box center [124, 66] width 26 height 7
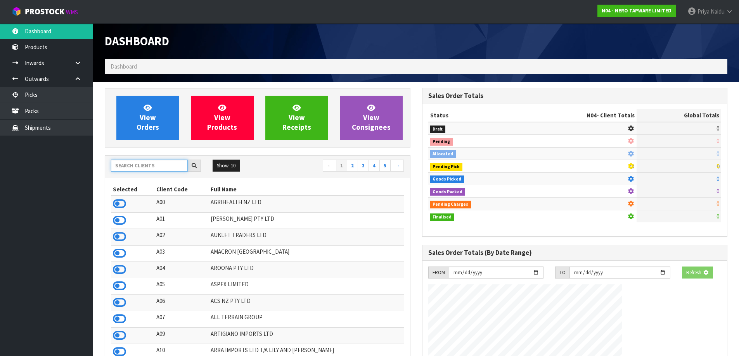
click at [137, 167] on input "text" at bounding box center [149, 166] width 77 height 12
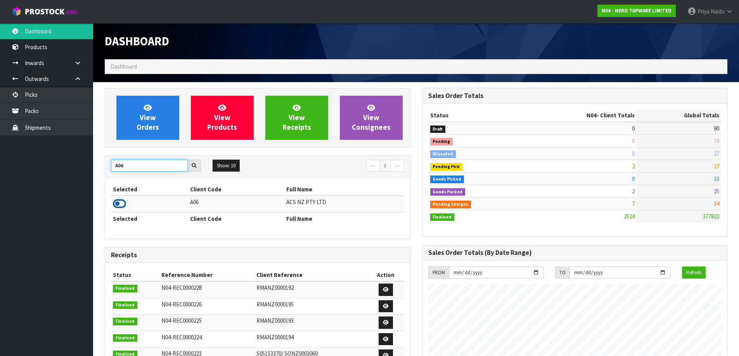
type input "A06"
click at [119, 201] on icon at bounding box center [119, 204] width 13 height 12
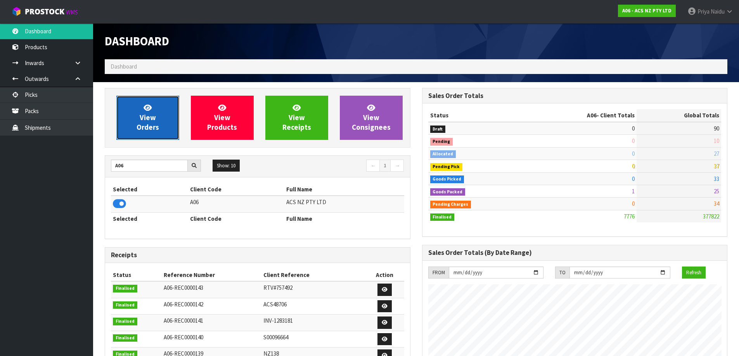
drag, startPoint x: 131, startPoint y: 111, endPoint x: 145, endPoint y: 115, distance: 15.5
click at [131, 110] on link "View Orders" at bounding box center [147, 118] width 63 height 44
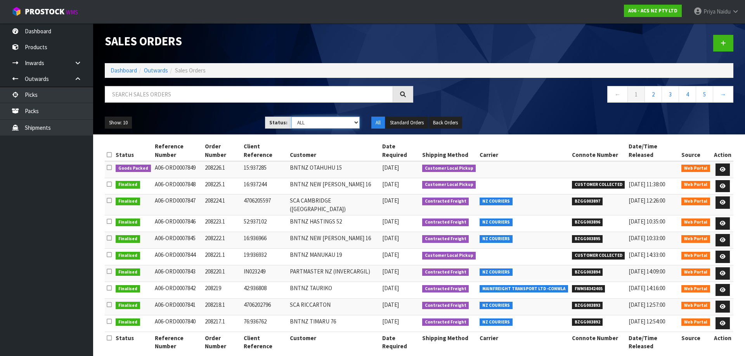
drag, startPoint x: 310, startPoint y: 121, endPoint x: 310, endPoint y: 128, distance: 7.4
click at [310, 121] on select "Draft Pending Allocated Pending Pick Goods Picked Goods Packed Pending Charges …" at bounding box center [325, 123] width 69 height 12
click at [131, 72] on link "Dashboard" at bounding box center [124, 70] width 26 height 7
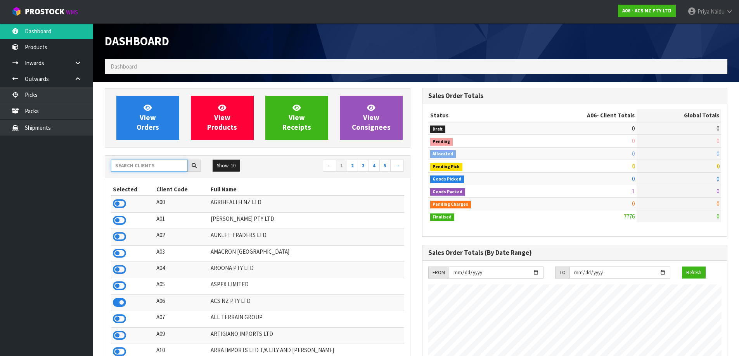
click at [146, 166] on input "text" at bounding box center [149, 166] width 77 height 12
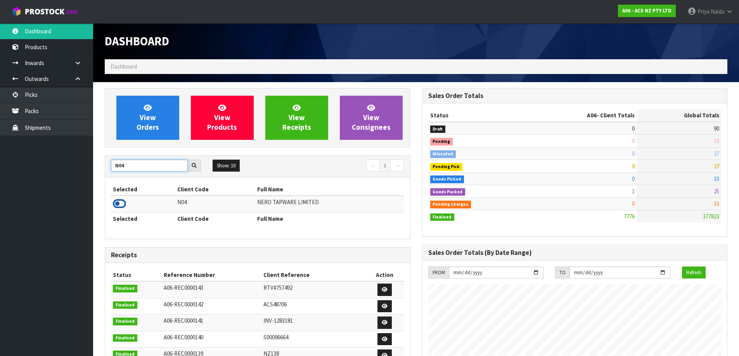
type input "N04"
drag, startPoint x: 124, startPoint y: 207, endPoint x: 152, endPoint y: 142, distance: 70.3
click at [124, 206] on icon at bounding box center [119, 204] width 13 height 12
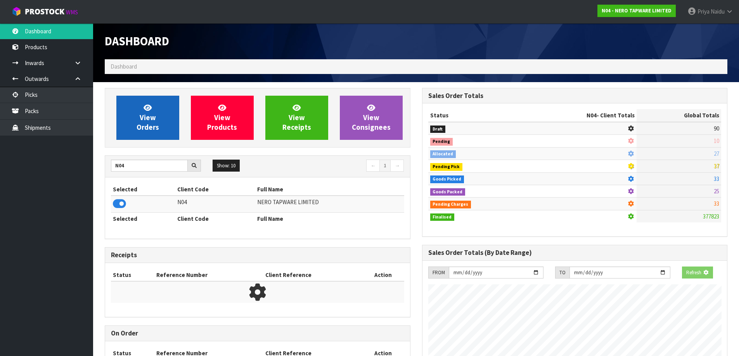
scroll to position [387364, 387531]
click at [165, 116] on link "View Orders" at bounding box center [147, 118] width 63 height 44
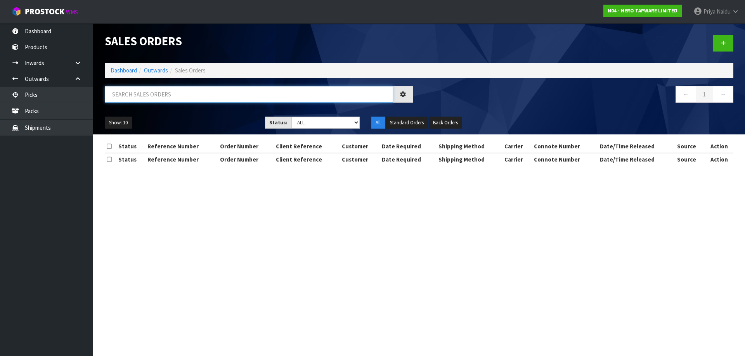
click at [168, 97] on input "text" at bounding box center [249, 94] width 288 height 17
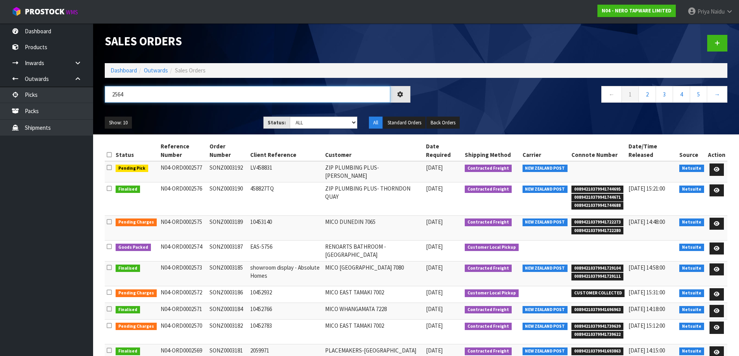
type input "2564"
click at [213, 125] on ul "Show: 10 5 10 25 50" at bounding box center [178, 123] width 147 height 12
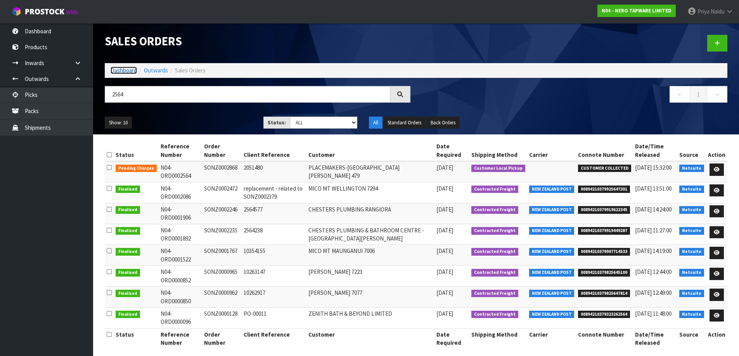
click at [124, 67] on link "Dashboard" at bounding box center [124, 70] width 26 height 7
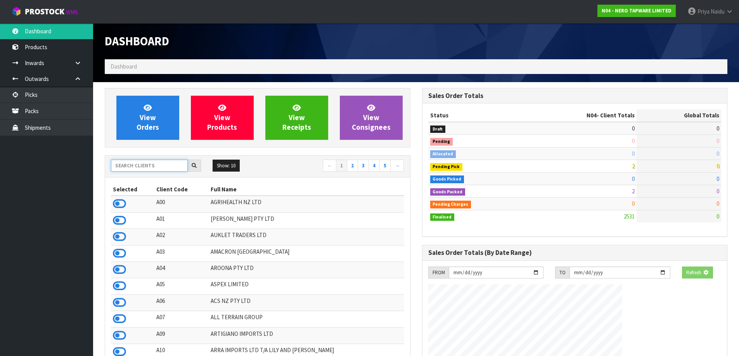
click at [144, 166] on input "text" at bounding box center [149, 166] width 77 height 12
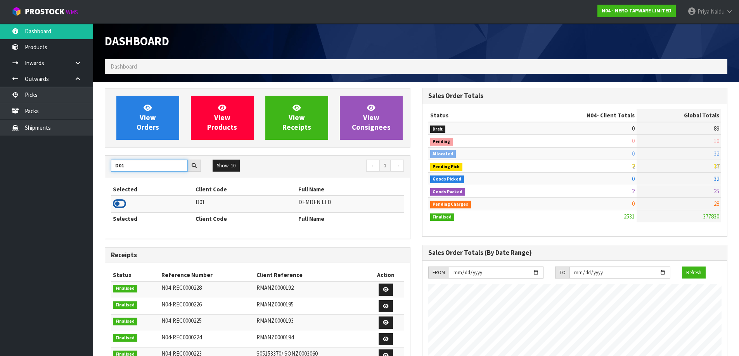
type input "D01"
click at [123, 202] on icon at bounding box center [119, 204] width 13 height 12
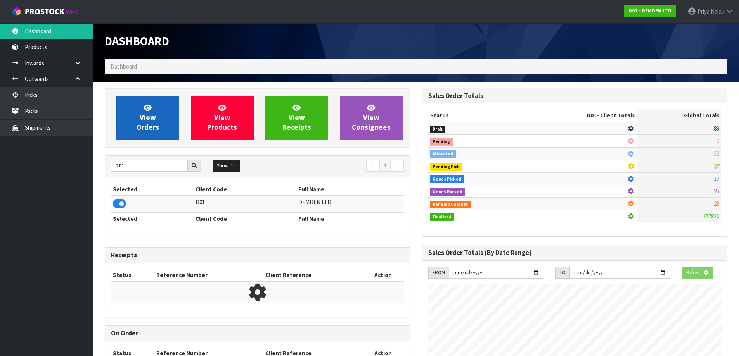
scroll to position [484, 317]
click at [155, 122] on span "View Orders" at bounding box center [148, 117] width 22 height 29
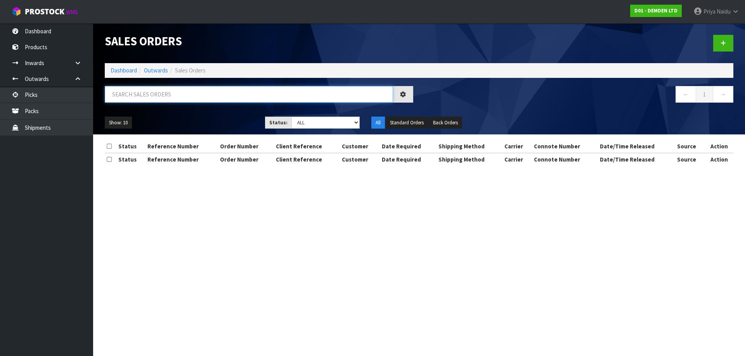
click at [165, 99] on input "text" at bounding box center [249, 94] width 288 height 17
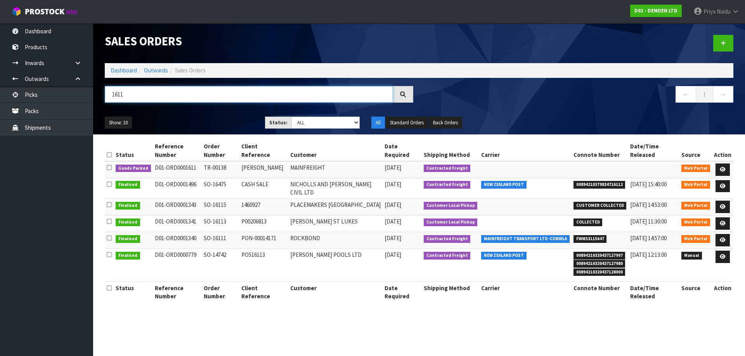
click at [180, 101] on input "1611" at bounding box center [249, 94] width 288 height 17
type input "1611"
click at [174, 108] on div "1611" at bounding box center [259, 97] width 320 height 22
click at [173, 110] on div "1611 ← 1 →" at bounding box center [419, 98] width 640 height 25
click at [726, 164] on link at bounding box center [722, 170] width 14 height 12
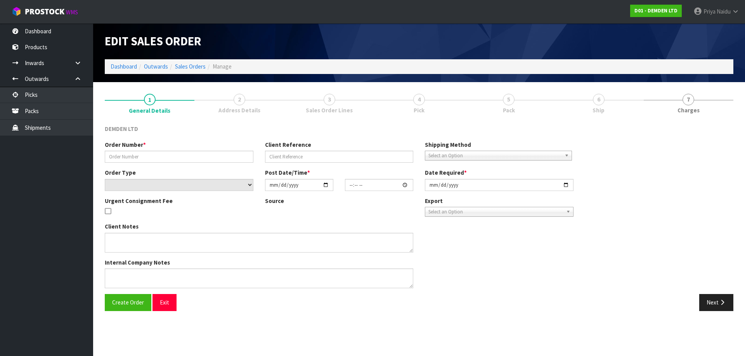
type input "TR-00138"
type input "[PERSON_NAME]"
select select "number:0"
type input "[DATE]"
type input "13:44:00.000"
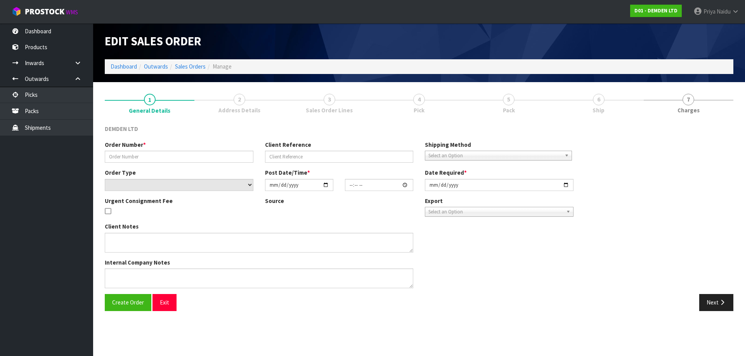
type input "[DATE]"
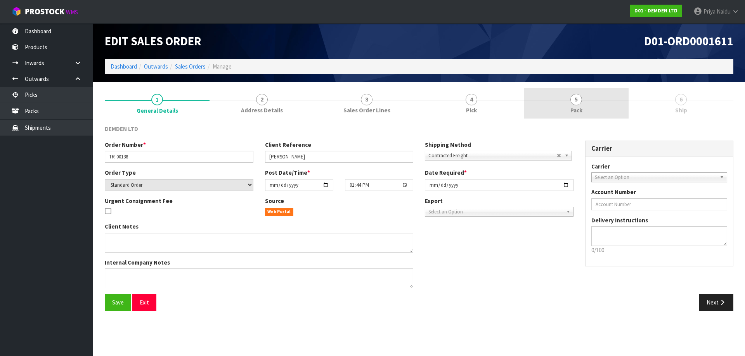
click at [591, 110] on link "5 Pack" at bounding box center [576, 103] width 105 height 31
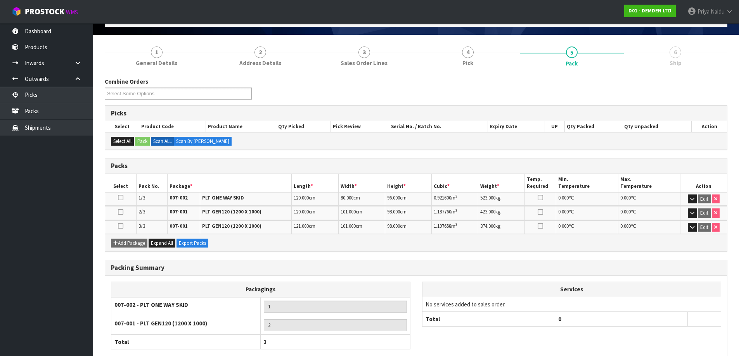
scroll to position [92, 0]
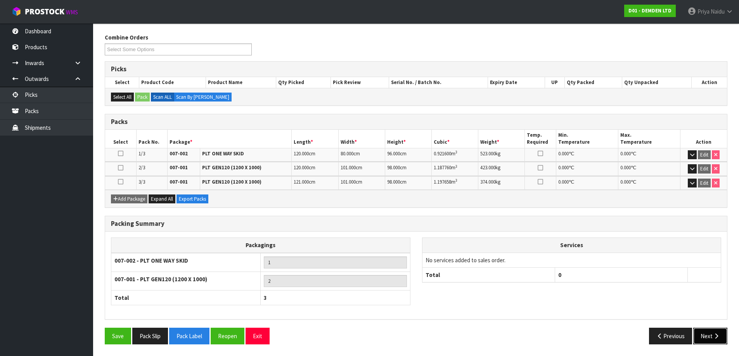
click at [711, 339] on button "Next" at bounding box center [710, 336] width 34 height 17
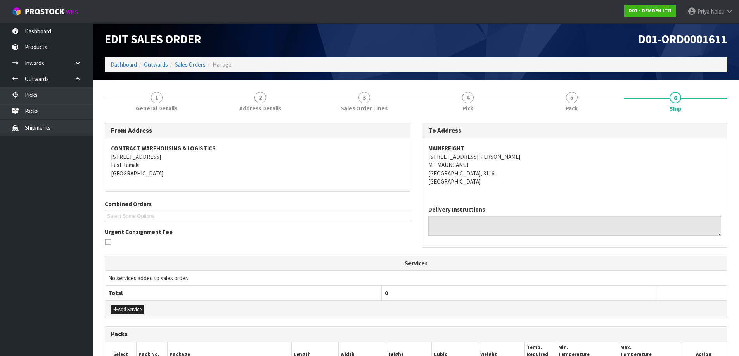
scroll to position [0, 0]
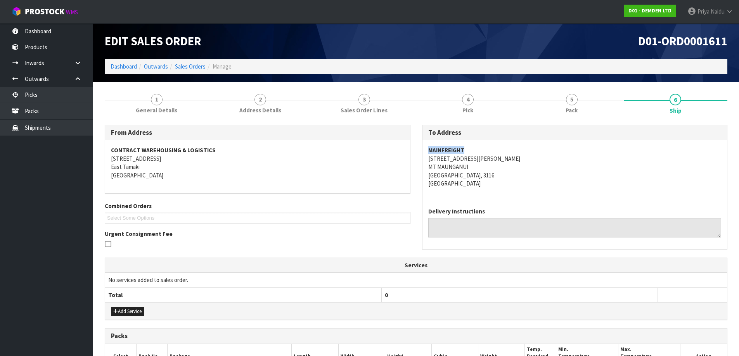
drag, startPoint x: 422, startPoint y: 147, endPoint x: 479, endPoint y: 147, distance: 57.8
click at [479, 147] on div "To Address MAINFREIGHT [STREET_ADDRESS][PERSON_NAME] Delivery Instructions" at bounding box center [575, 187] width 306 height 125
drag, startPoint x: 424, startPoint y: 159, endPoint x: 394, endPoint y: 176, distance: 34.2
click at [497, 174] on div "MAINFREIGHT [STREET_ADDRESS][PERSON_NAME]" at bounding box center [574, 170] width 305 height 61
drag, startPoint x: 596, startPoint y: 175, endPoint x: 572, endPoint y: 175, distance: 23.3
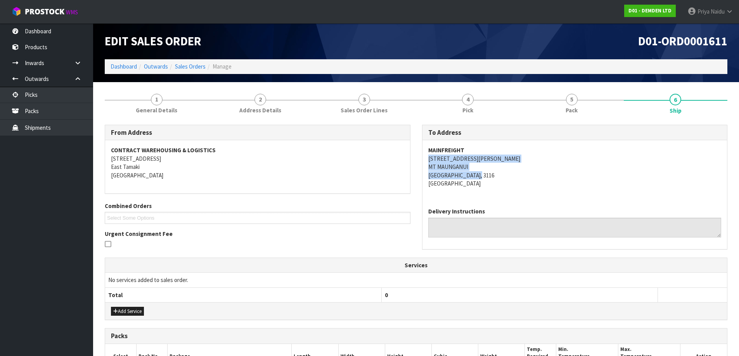
click at [596, 175] on address "MAINFREIGHT [STREET_ADDRESS][PERSON_NAME]" at bounding box center [574, 166] width 293 height 41
drag, startPoint x: 424, startPoint y: 157, endPoint x: 496, endPoint y: 157, distance: 72.5
click at [496, 157] on div "MAINFREIGHT [STREET_ADDRESS][PERSON_NAME]" at bounding box center [574, 170] width 305 height 61
drag, startPoint x: 108, startPoint y: 76, endPoint x: 130, endPoint y: 86, distance: 24.8
click at [110, 76] on div "Edit Sales Order D01-ORD0001611 Dashboard Outwards Sales Orders Manage" at bounding box center [416, 52] width 634 height 59
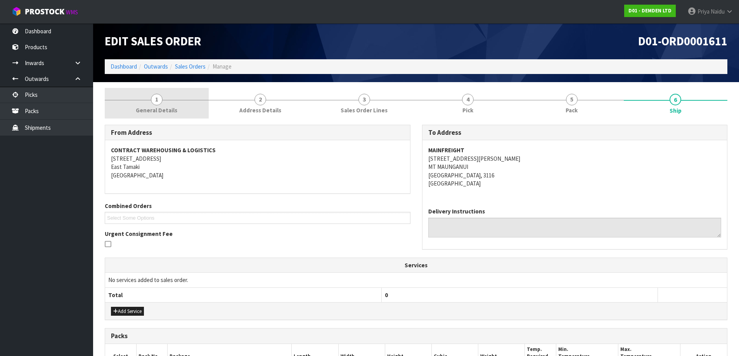
click at [146, 107] on span "General Details" at bounding box center [156, 110] width 41 height 8
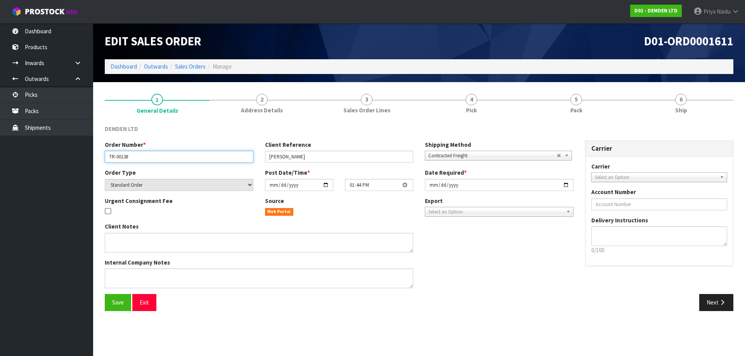
drag, startPoint x: 105, startPoint y: 157, endPoint x: 144, endPoint y: 157, distance: 38.8
click at [144, 157] on input "TR-00138" at bounding box center [179, 157] width 149 height 12
drag, startPoint x: 270, startPoint y: 158, endPoint x: 315, endPoint y: 157, distance: 44.6
click at [315, 157] on input "[PERSON_NAME]" at bounding box center [339, 157] width 149 height 12
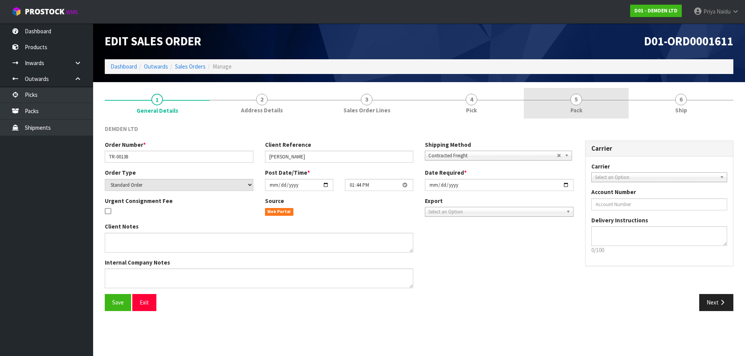
click at [588, 105] on link "5 Pack" at bounding box center [576, 103] width 105 height 31
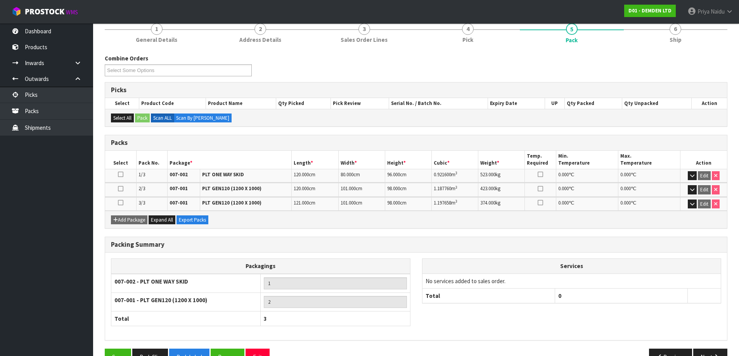
scroll to position [78, 0]
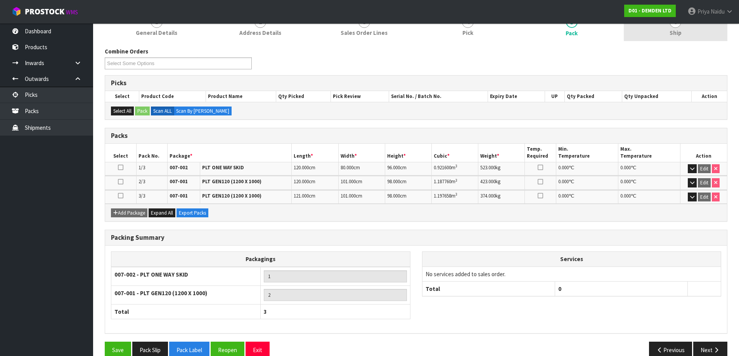
click at [671, 38] on link "6 Ship" at bounding box center [676, 25] width 104 height 31
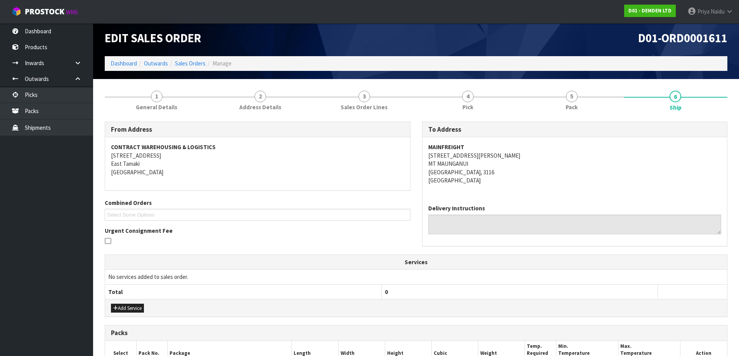
scroll to position [0, 0]
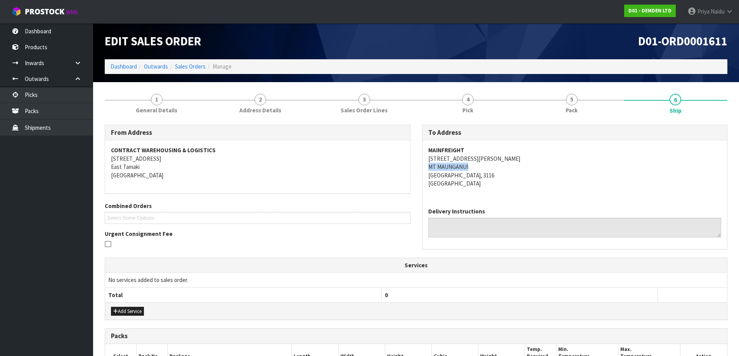
drag, startPoint x: 425, startPoint y: 166, endPoint x: 479, endPoint y: 166, distance: 53.1
click at [479, 166] on div "MAINFREIGHT [STREET_ADDRESS][PERSON_NAME]" at bounding box center [574, 170] width 305 height 61
drag, startPoint x: 565, startPoint y: 115, endPoint x: 546, endPoint y: 116, distance: 18.7
click at [564, 114] on link "5 Pack" at bounding box center [572, 103] width 104 height 31
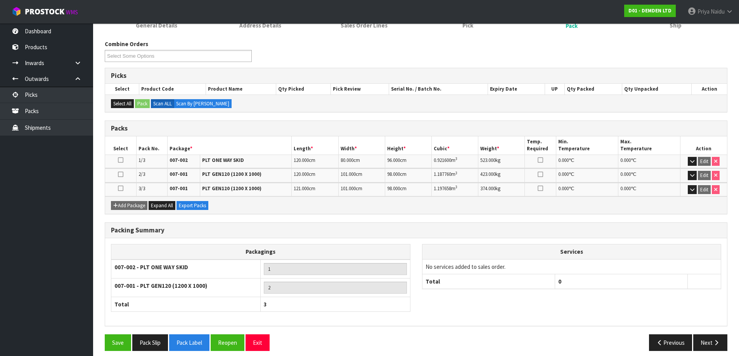
scroll to position [92, 0]
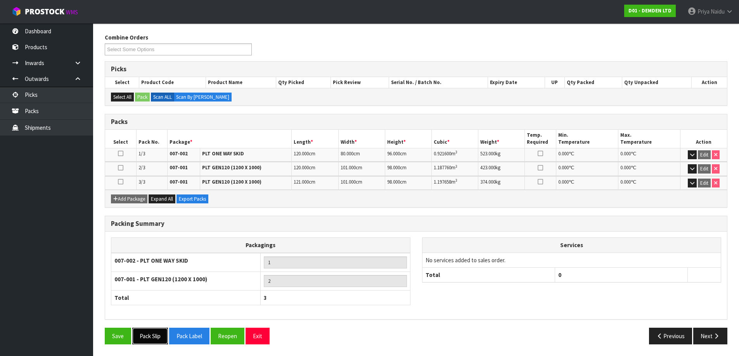
click at [153, 337] on button "Pack Slip" at bounding box center [150, 336] width 36 height 17
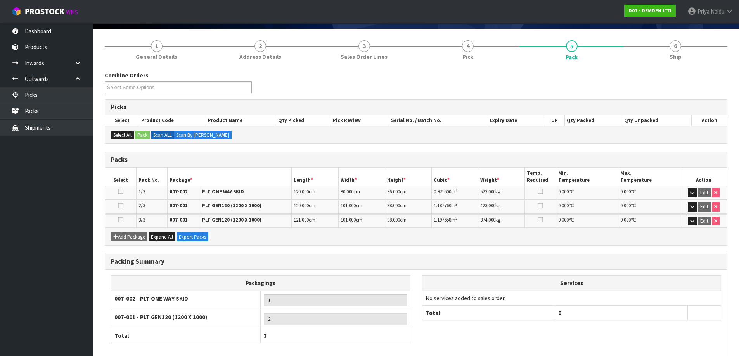
scroll to position [0, 0]
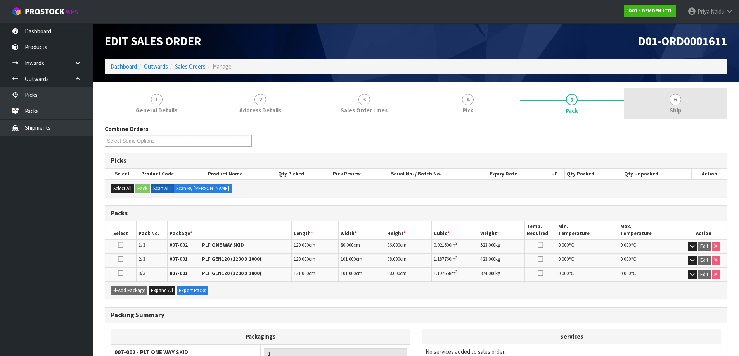
click at [682, 99] on link "6 Ship" at bounding box center [676, 103] width 104 height 31
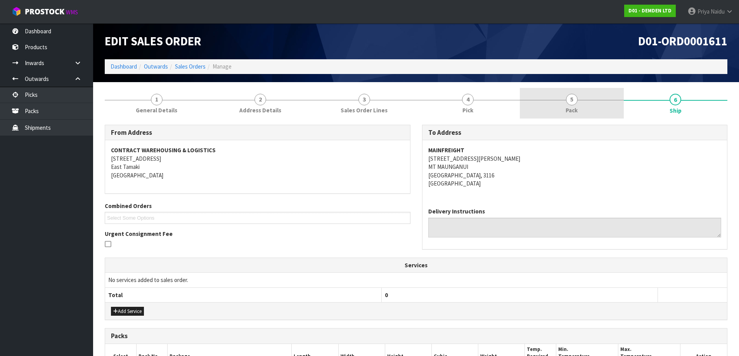
click at [561, 109] on link "5 Pack" at bounding box center [572, 103] width 104 height 31
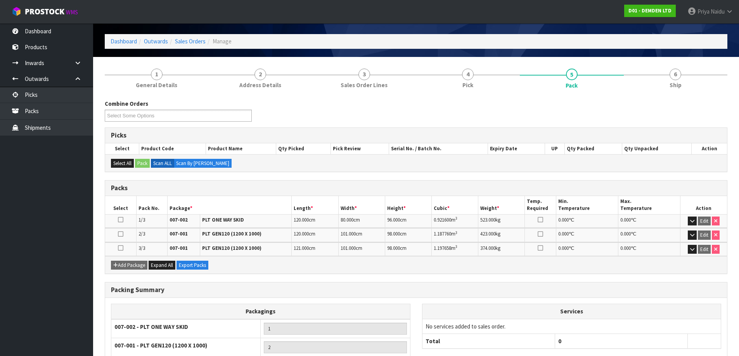
scroll to position [39, 0]
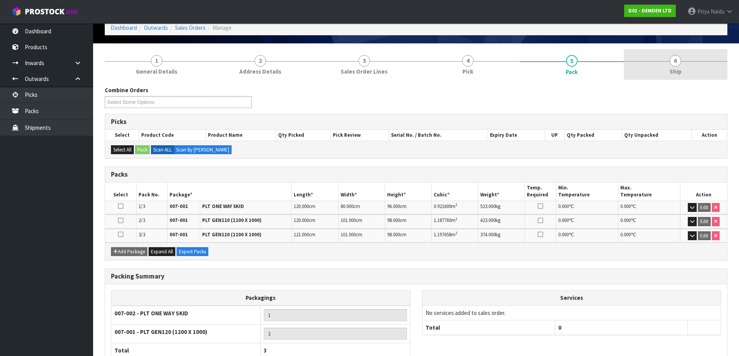
drag, startPoint x: 676, startPoint y: 85, endPoint x: 677, endPoint y: 71, distance: 13.3
click at [676, 84] on div "Combine Orders D01-ORD0001611 D01-ORD0001613 D01-ORD0001614 Select Some Options…" at bounding box center [416, 241] width 622 height 323
click at [677, 71] on span "Ship" at bounding box center [675, 71] width 12 height 8
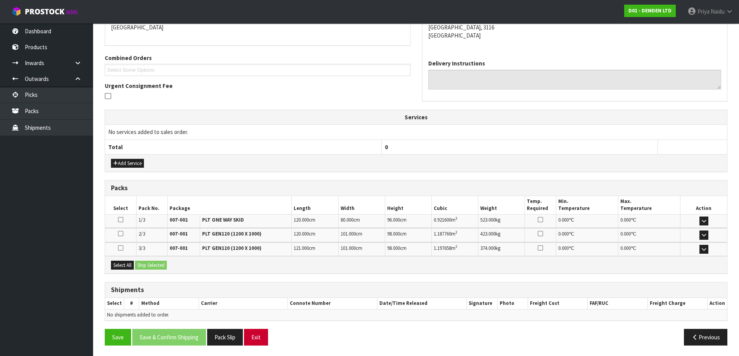
scroll to position [149, 0]
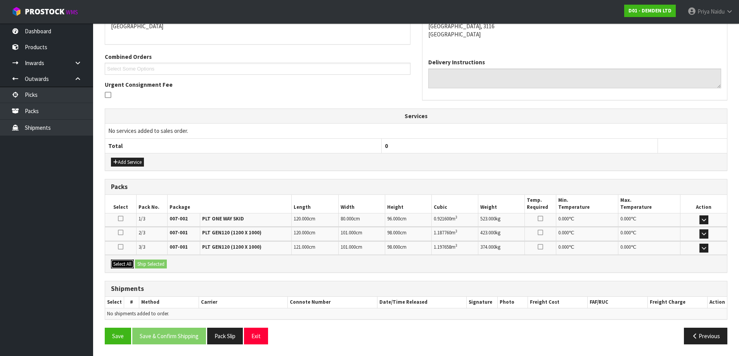
drag, startPoint x: 124, startPoint y: 264, endPoint x: 146, endPoint y: 262, distance: 22.2
click at [125, 262] on button "Select All" at bounding box center [122, 264] width 23 height 9
drag, startPoint x: 150, startPoint y: 264, endPoint x: 162, endPoint y: 264, distance: 11.6
click at [150, 264] on button "Ship Selected" at bounding box center [151, 264] width 32 height 9
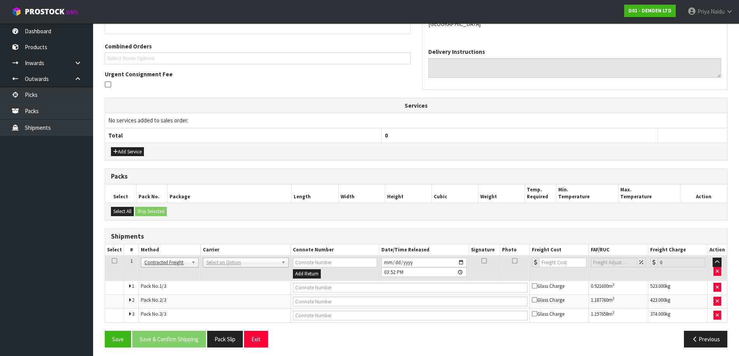
scroll to position [163, 0]
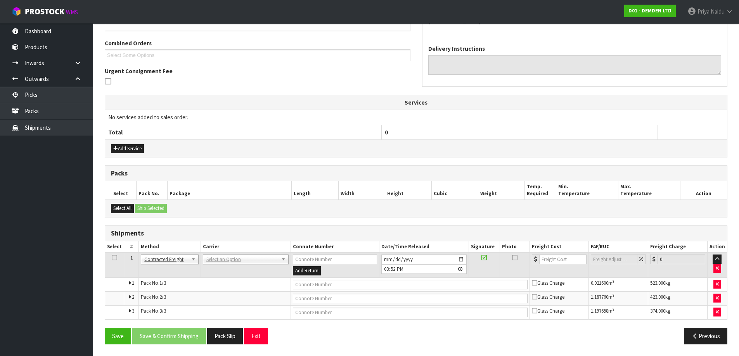
click at [224, 254] on td "ANGEL - ANGEL TRANSPORT [PERSON_NAME] REMOVALS DEAEXPAKL - DEADLINE EXPRESS COU…" at bounding box center [246, 265] width 90 height 25
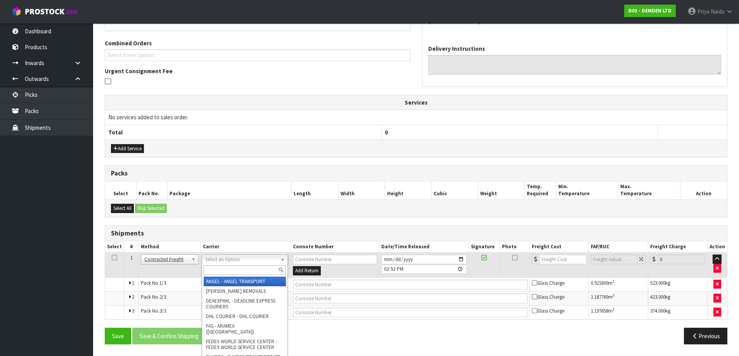
click at [219, 270] on input "text" at bounding box center [245, 271] width 82 height 10
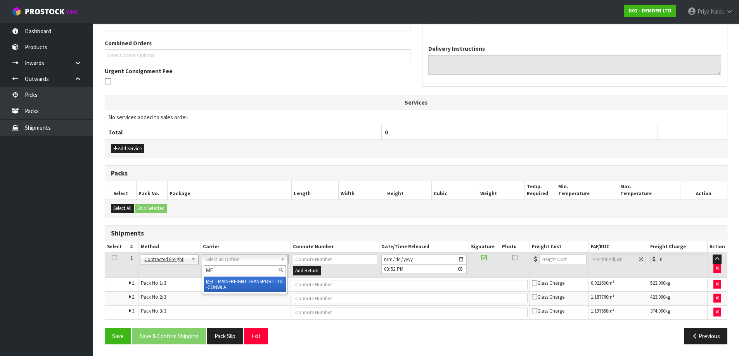
type input "MF"
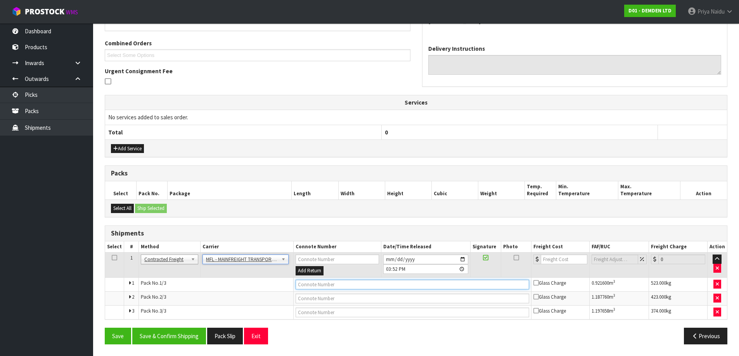
click at [332, 288] on input "text" at bounding box center [412, 285] width 233 height 10
paste input "FWM58362912"
type input "FWM58362912"
click at [555, 261] on input "number" at bounding box center [564, 260] width 47 height 10
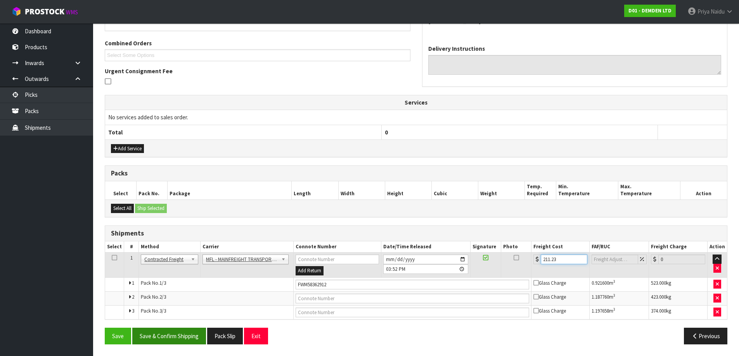
type input "211.23"
click at [166, 330] on button "Save & Confirm Shipping" at bounding box center [169, 336] width 74 height 17
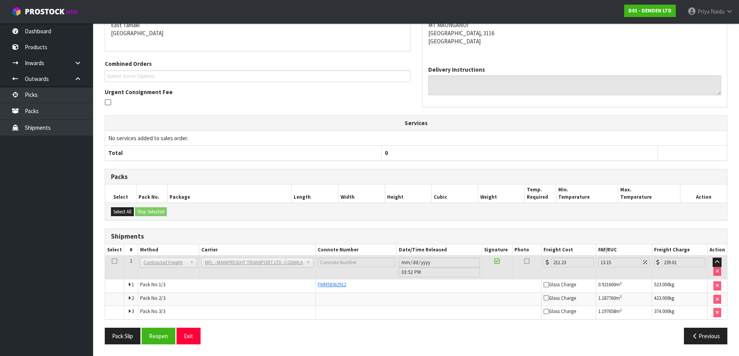
scroll to position [0, 0]
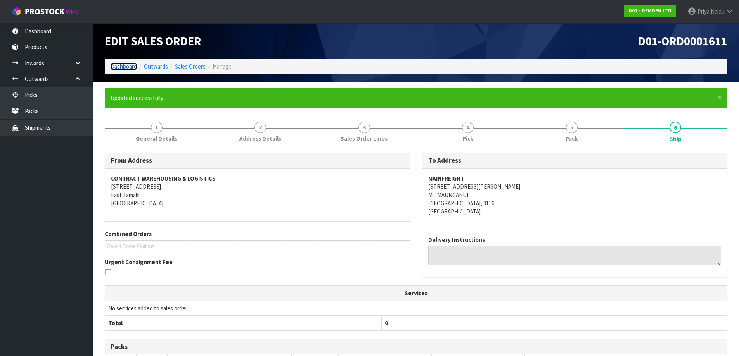
click at [131, 69] on link "Dashboard" at bounding box center [124, 66] width 26 height 7
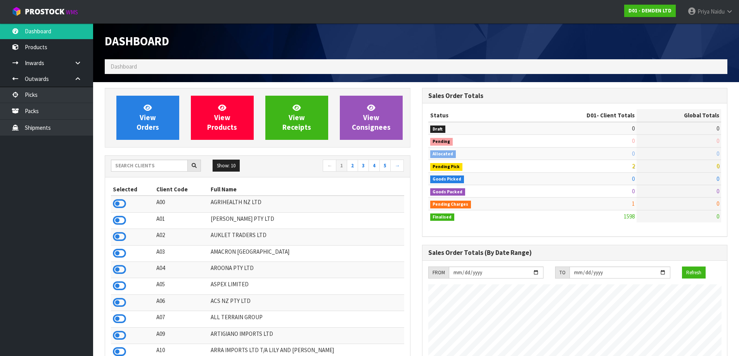
scroll to position [512, 317]
click at [149, 168] on input "text" at bounding box center [149, 166] width 77 height 12
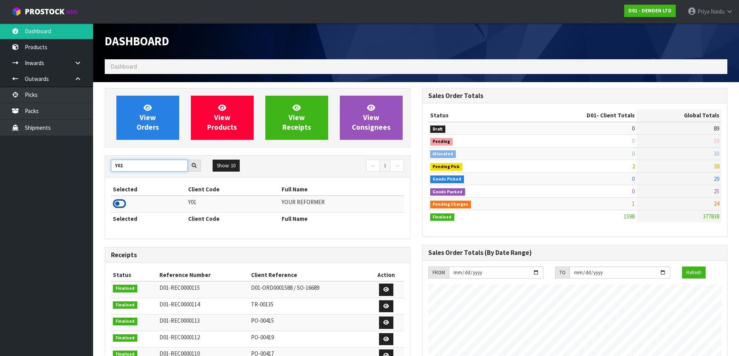
type input "Y01"
click at [121, 205] on icon at bounding box center [119, 204] width 13 height 12
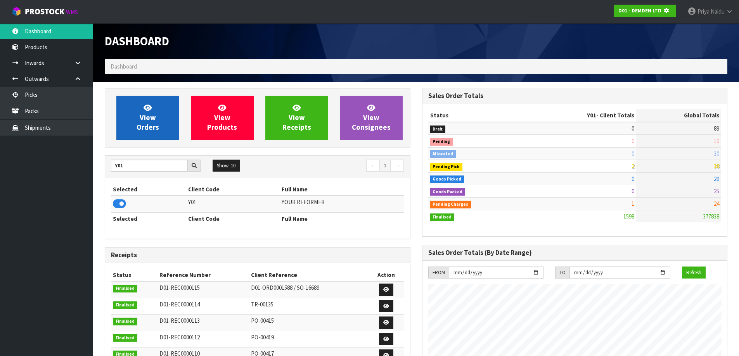
scroll to position [484, 317]
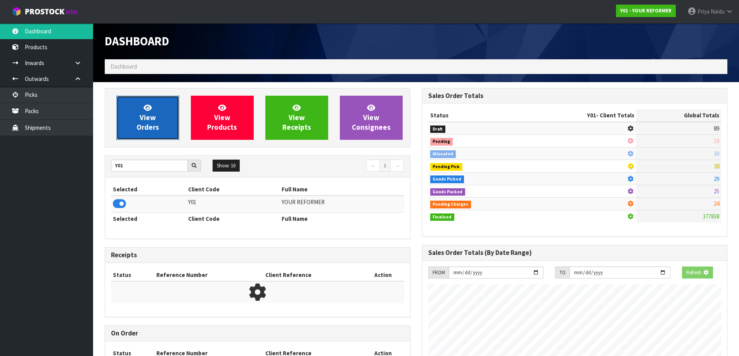
click at [150, 115] on span "View Orders" at bounding box center [148, 117] width 22 height 29
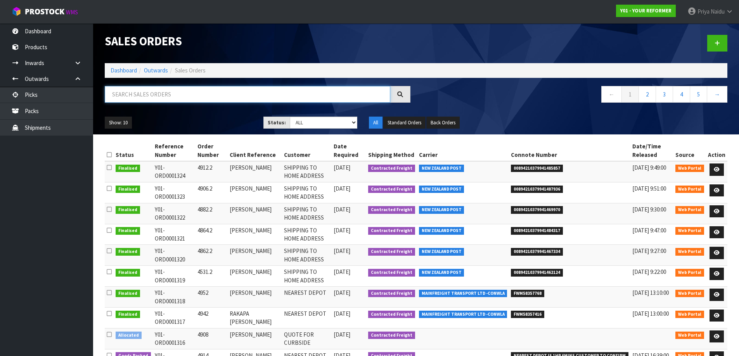
click at [184, 97] on input "text" at bounding box center [247, 94] width 285 height 17
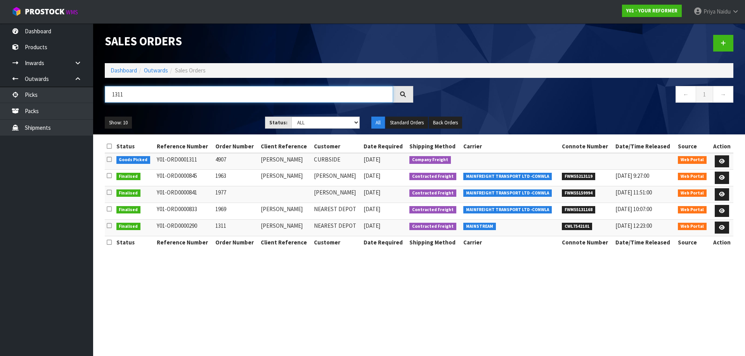
type input "1311"
click at [209, 110] on div "1311 ← 1 →" at bounding box center [419, 98] width 640 height 25
click at [126, 71] on link "Dashboard" at bounding box center [124, 70] width 26 height 7
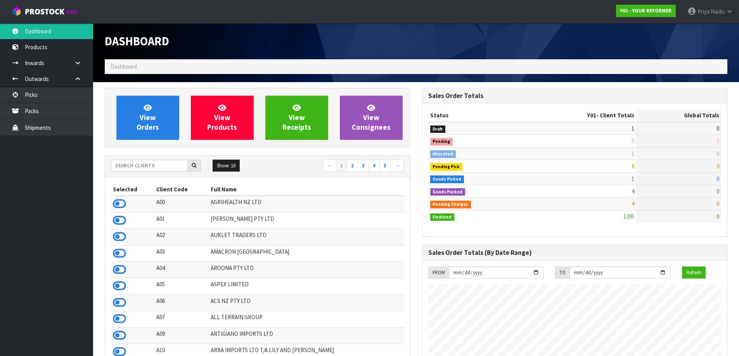
scroll to position [588, 317]
click at [157, 131] on span "View Orders" at bounding box center [148, 117] width 22 height 29
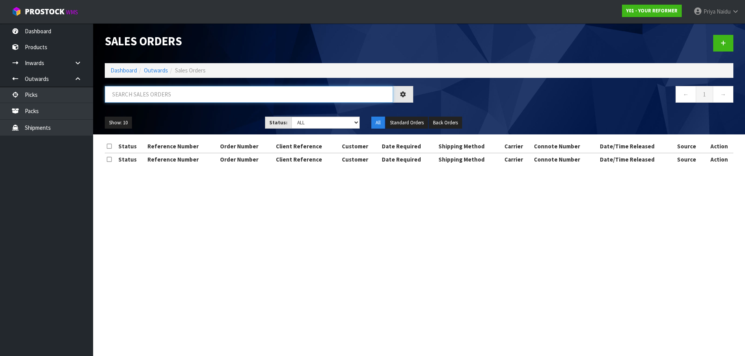
click at [168, 93] on input "text" at bounding box center [249, 94] width 288 height 17
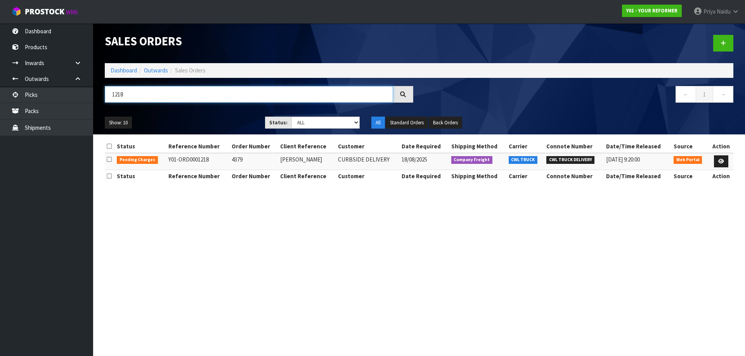
click at [166, 92] on input "1218" at bounding box center [249, 94] width 288 height 17
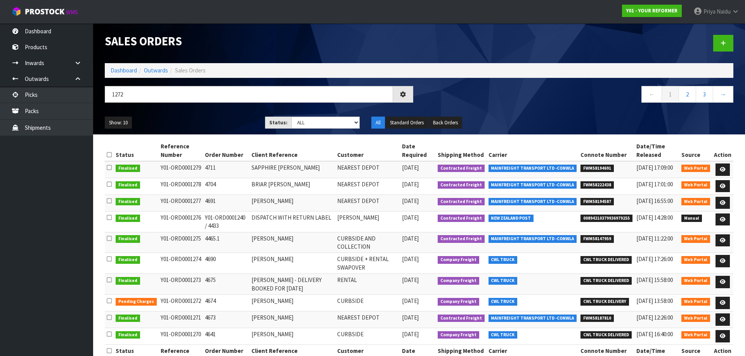
click at [192, 121] on ul "Show: 10 5 10 25 50" at bounding box center [179, 123] width 149 height 12
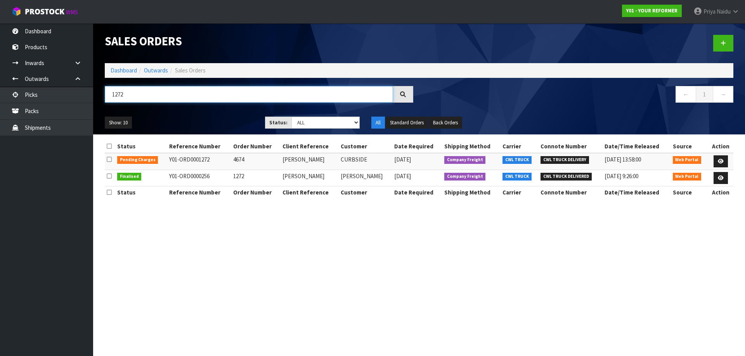
click at [146, 92] on input "1272" at bounding box center [249, 94] width 288 height 17
type input "1"
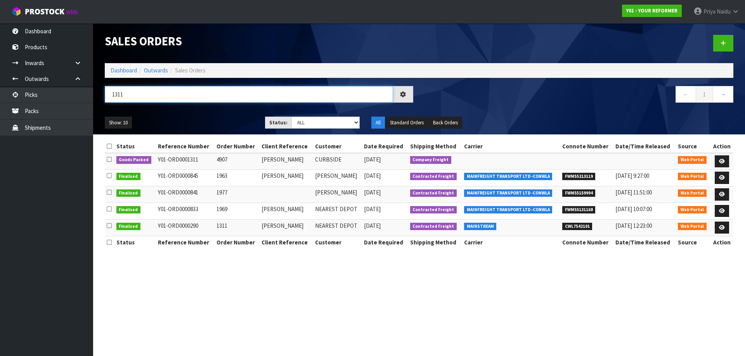
type input "1311"
click at [207, 115] on div "Show: 10 5 10 25 50 Status: Draft Pending Allocated Pending Pick Goods Picked G…" at bounding box center [419, 123] width 640 height 24
click at [721, 159] on icon at bounding box center [722, 161] width 6 height 5
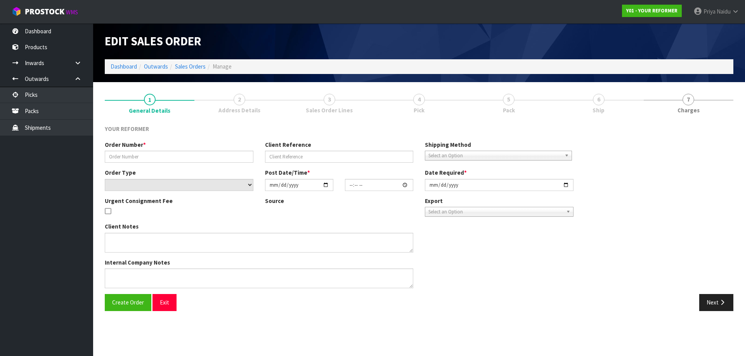
type input "4907"
type input "[PERSON_NAME]"
select select "number:0"
type input "[DATE]"
type input "12:54:00.000"
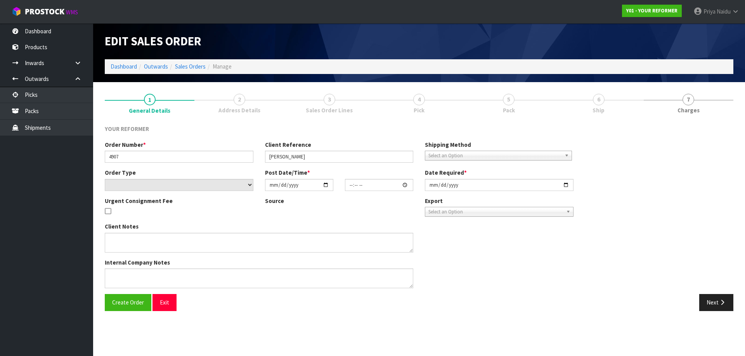
type input "[DATE]"
type textarea "[STREET_ADDRESS][PERSON_NAME][PERSON_NAME] [PHONE_NUMBER]"
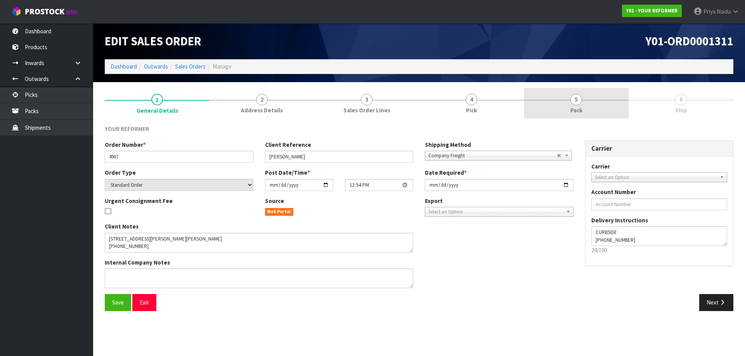
click at [589, 104] on link "5 Pack" at bounding box center [576, 103] width 105 height 31
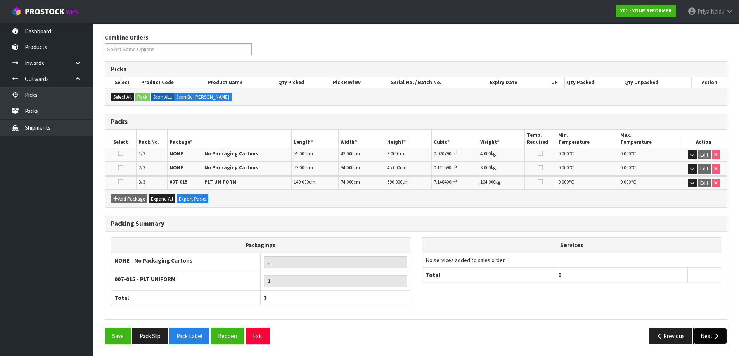
drag, startPoint x: 716, startPoint y: 343, endPoint x: 714, endPoint y: 340, distance: 4.0
click at [714, 340] on button "Next" at bounding box center [710, 336] width 34 height 17
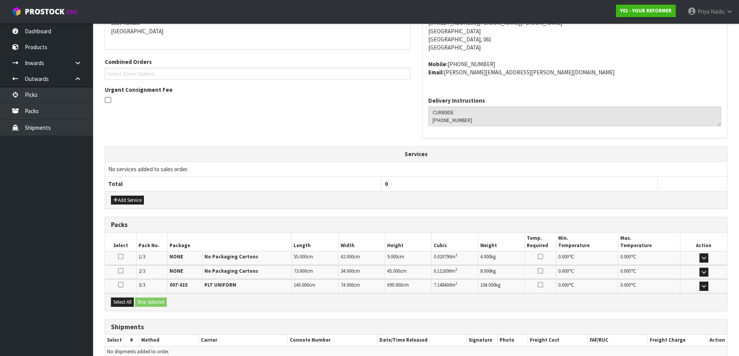
scroll to position [183, 0]
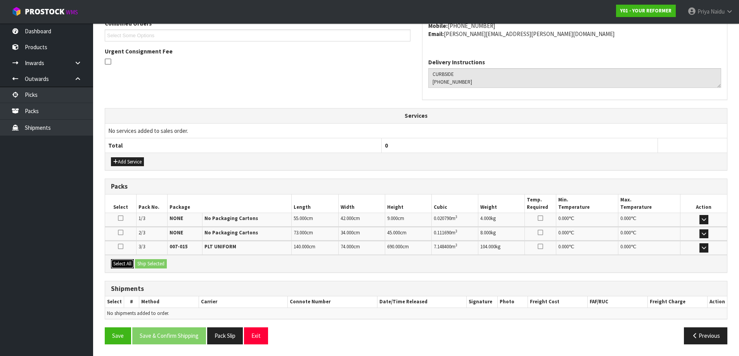
click at [125, 260] on button "Select All" at bounding box center [122, 263] width 23 height 9
click at [151, 264] on button "Ship Selected" at bounding box center [151, 263] width 32 height 9
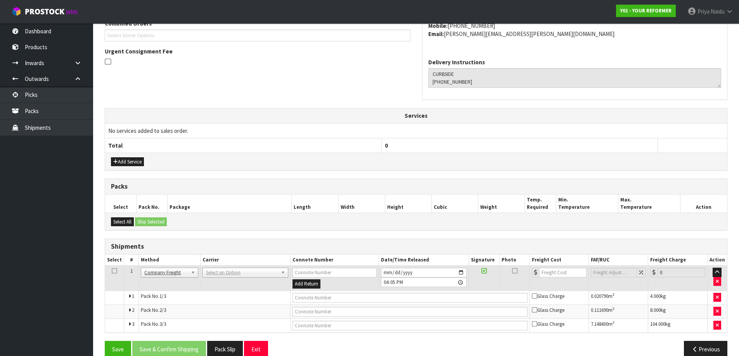
scroll to position [196, 0]
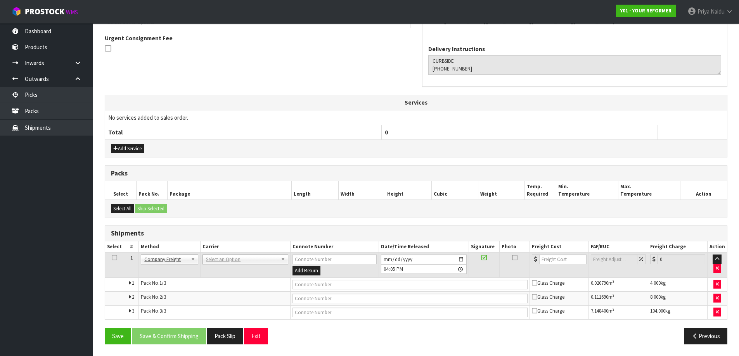
click at [213, 253] on td "[PERSON_NAME] CARRIERS - [PERSON_NAME] CARRIERS ALLIANCE PRINTERS - ALLIANCE PR…" at bounding box center [246, 265] width 90 height 25
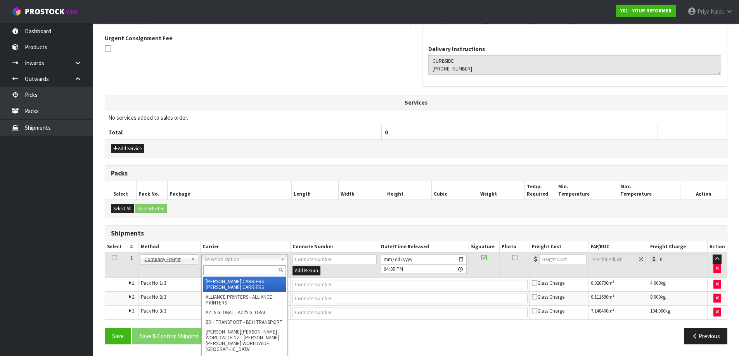
click at [210, 273] on input "text" at bounding box center [244, 271] width 82 height 10
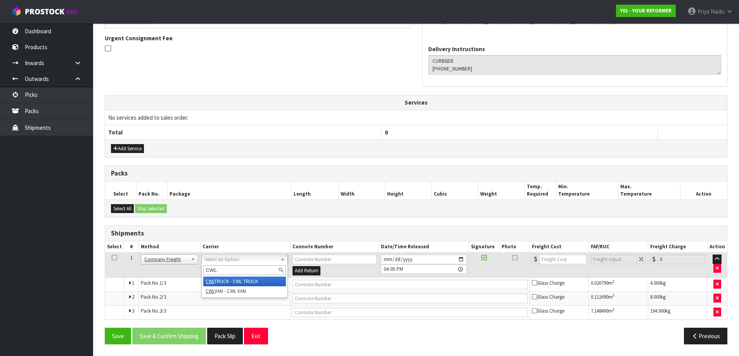
type input "CWL"
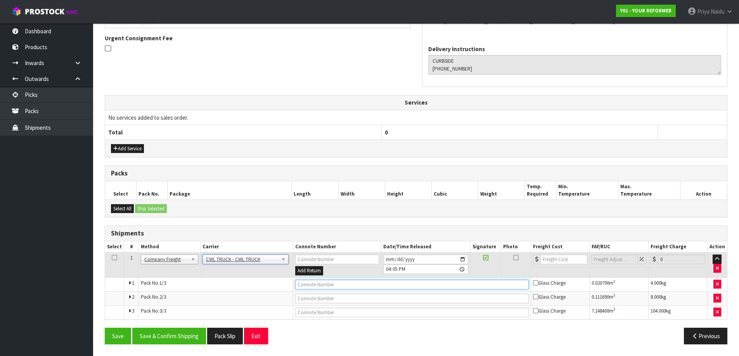
click at [306, 280] on input "text" at bounding box center [411, 285] width 233 height 10
type input "CWL TRUCK DELIVERY"
click at [460, 260] on input "[DATE]" at bounding box center [425, 260] width 85 height 10
type input "[DATE]"
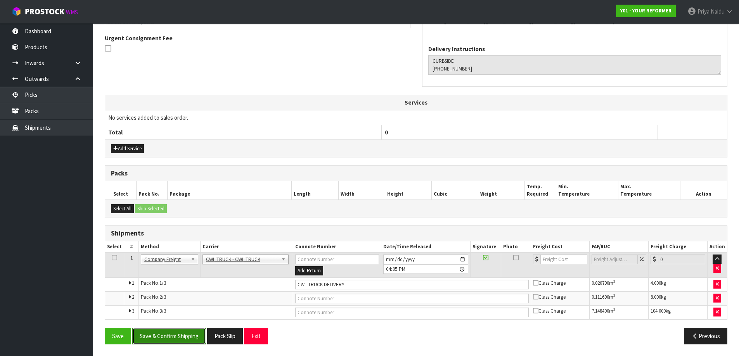
click at [151, 343] on button "Save & Confirm Shipping" at bounding box center [169, 336] width 74 height 17
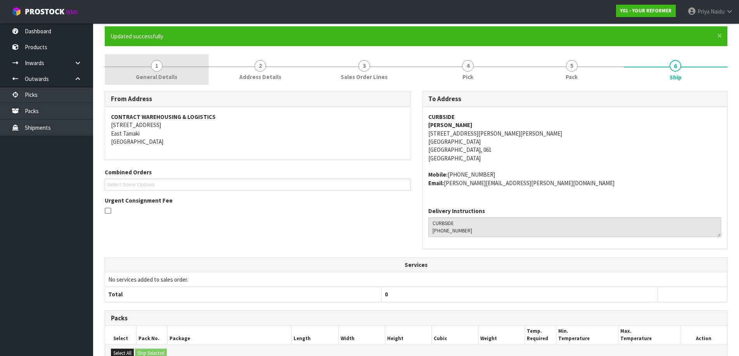
scroll to position [0, 0]
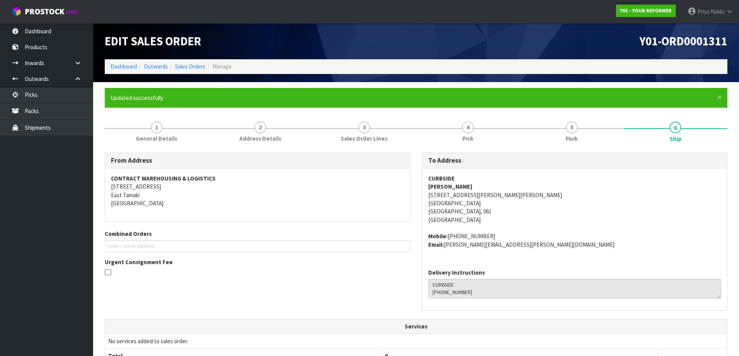
click at [130, 71] on ol "Dashboard Outwards Sales Orders Manage" at bounding box center [416, 66] width 622 height 14
click at [130, 70] on link "Dashboard" at bounding box center [124, 66] width 26 height 7
click at [125, 70] on link "Dashboard" at bounding box center [124, 66] width 26 height 7
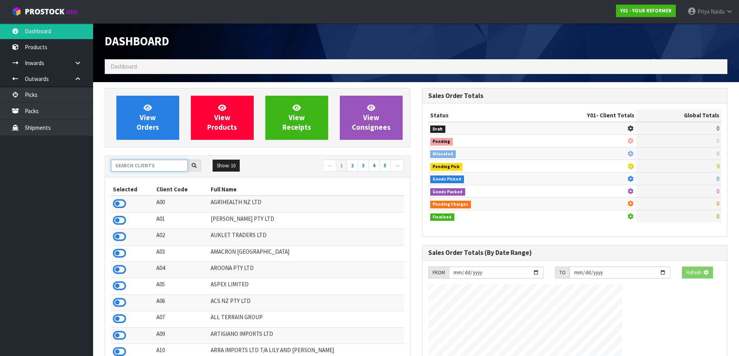
click at [124, 168] on input "text" at bounding box center [149, 166] width 77 height 12
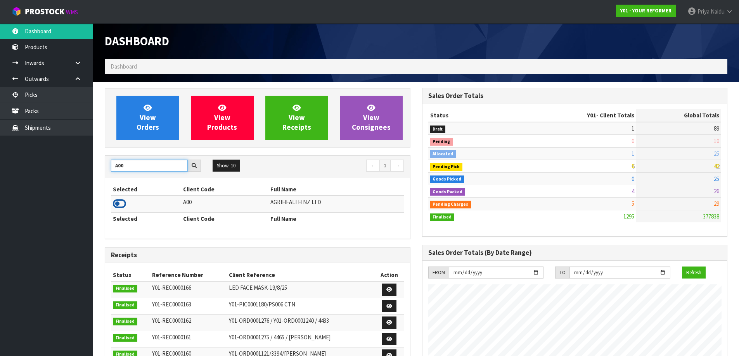
type input "A00"
click at [122, 205] on icon at bounding box center [119, 204] width 13 height 12
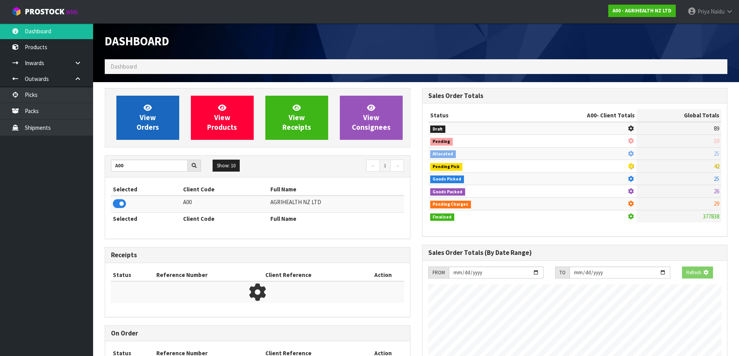
scroll to position [387364, 387531]
click at [144, 127] on span "View Orders" at bounding box center [148, 117] width 22 height 29
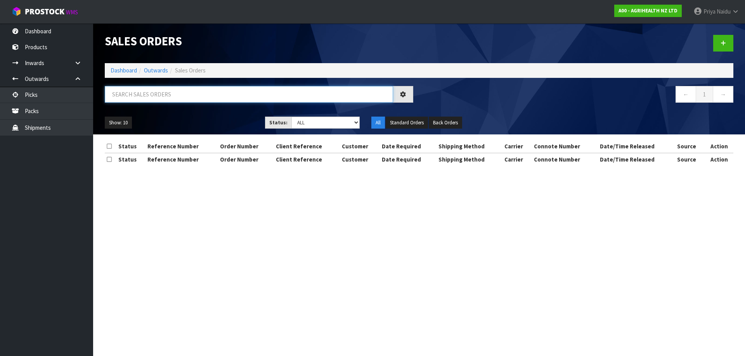
click at [157, 100] on input "text" at bounding box center [249, 94] width 288 height 17
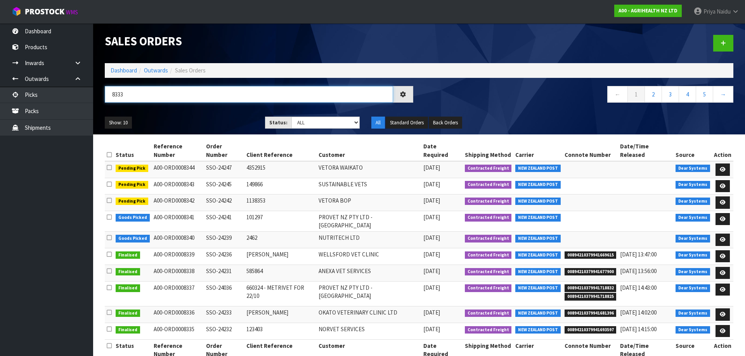
type input "8333"
click at [183, 117] on ul "Show: 10 5 10 25 50" at bounding box center [179, 123] width 149 height 12
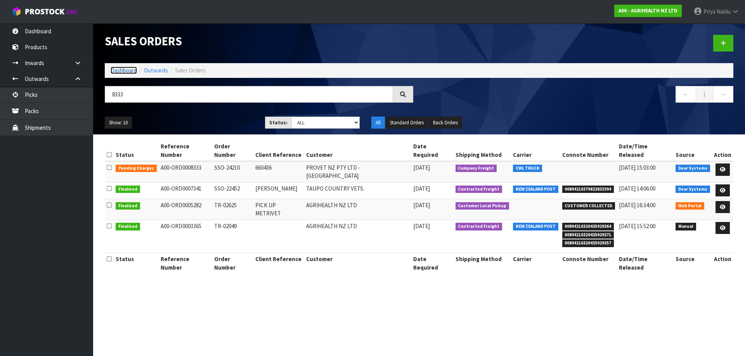
click at [130, 72] on link "Dashboard" at bounding box center [124, 70] width 26 height 7
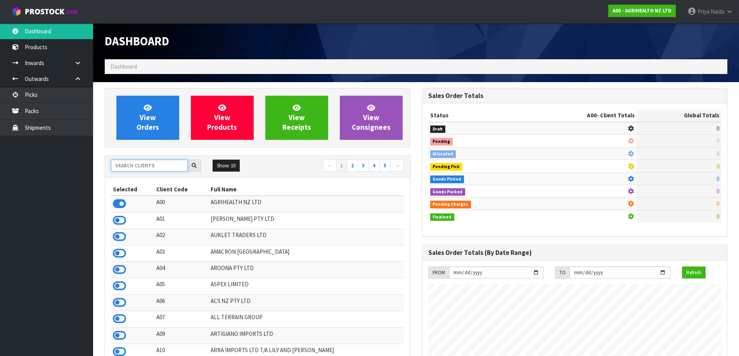
click at [130, 162] on input "text" at bounding box center [149, 166] width 77 height 12
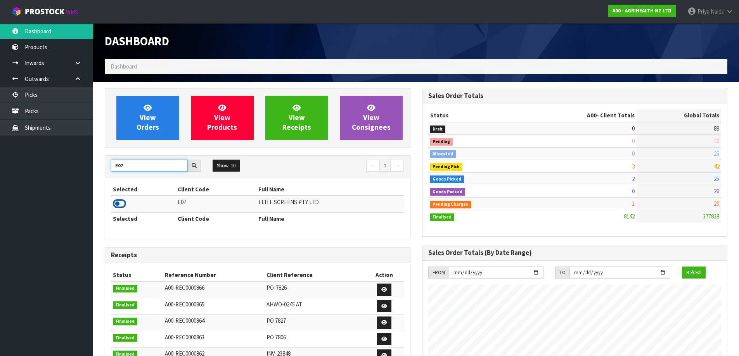
type input "E07"
click at [125, 204] on icon at bounding box center [119, 204] width 13 height 12
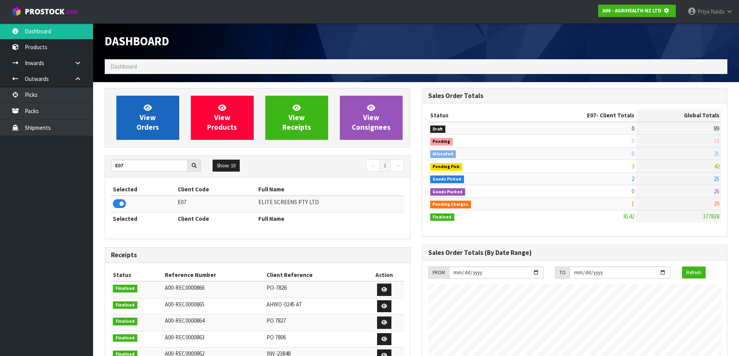
scroll to position [484, 317]
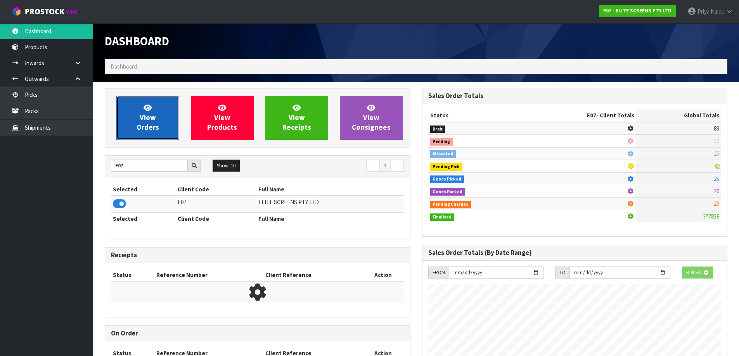
click at [148, 107] on icon at bounding box center [148, 107] width 8 height 7
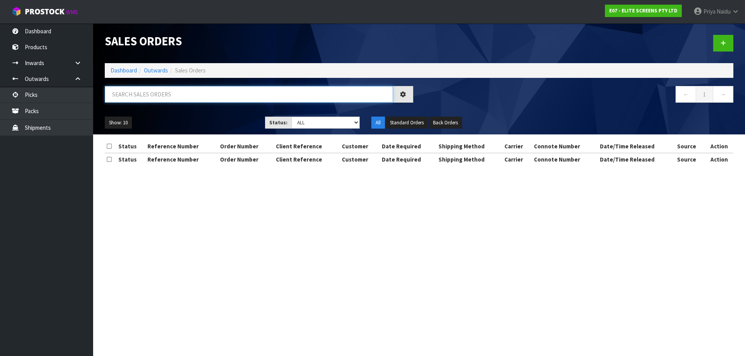
click at [161, 101] on input "text" at bounding box center [249, 94] width 288 height 17
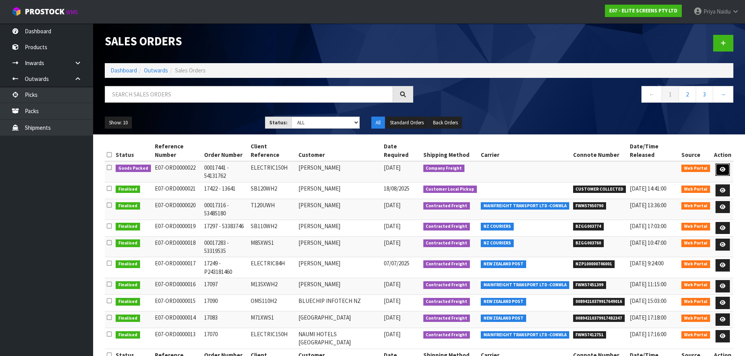
click at [724, 167] on icon at bounding box center [722, 169] width 6 height 5
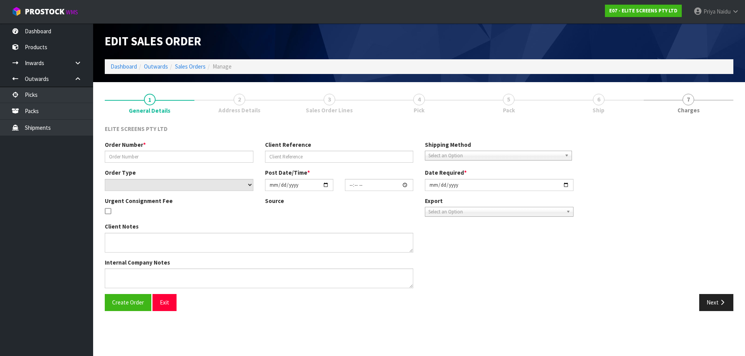
type input "00017441 - 54131762"
type input "ELECTRIC150H"
select select "number:0"
type input "[DATE]"
type input "14:51:00.000"
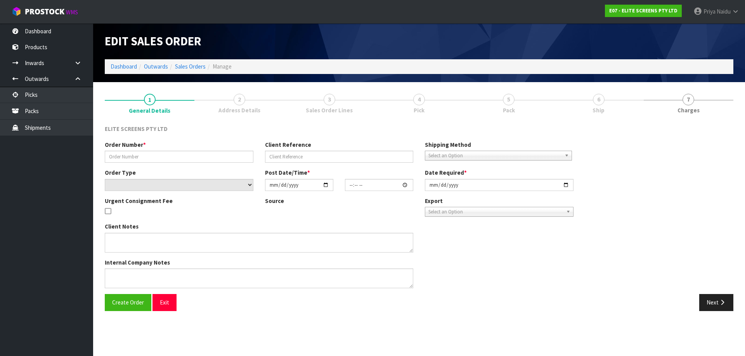
type input "[DATE]"
type textarea "CAN DELIVER IT BY CWL TRUCK. THE FREIGHT COST WILL BE APPROXIMATELY $ 60.00+ GS…"
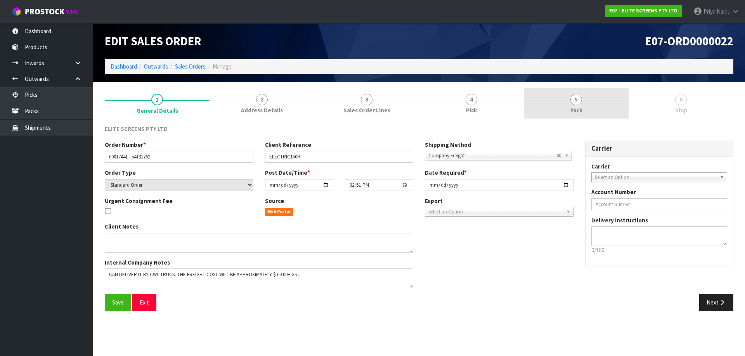
click at [547, 95] on link "5 Pack" at bounding box center [576, 103] width 105 height 31
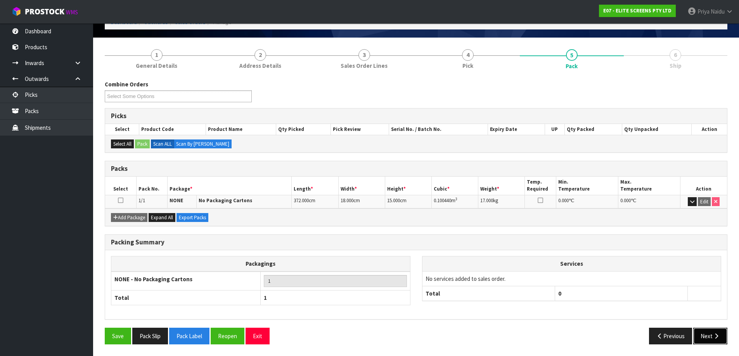
click at [700, 339] on button "Next" at bounding box center [710, 336] width 34 height 17
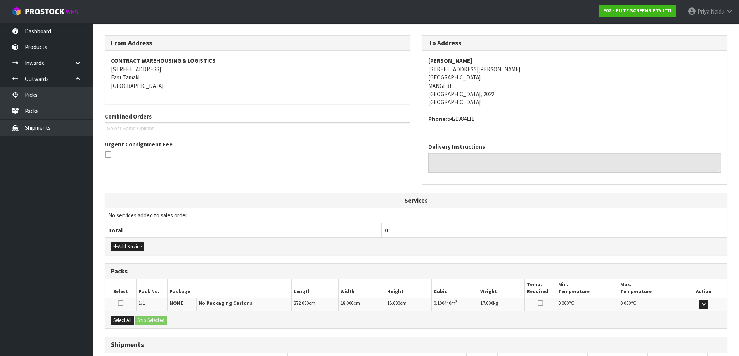
scroll to position [146, 0]
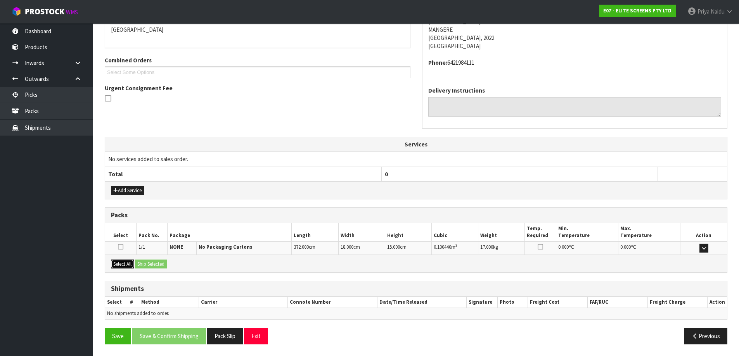
click at [121, 266] on button "Select All" at bounding box center [122, 264] width 23 height 9
click at [154, 263] on button "Ship Selected" at bounding box center [151, 264] width 32 height 9
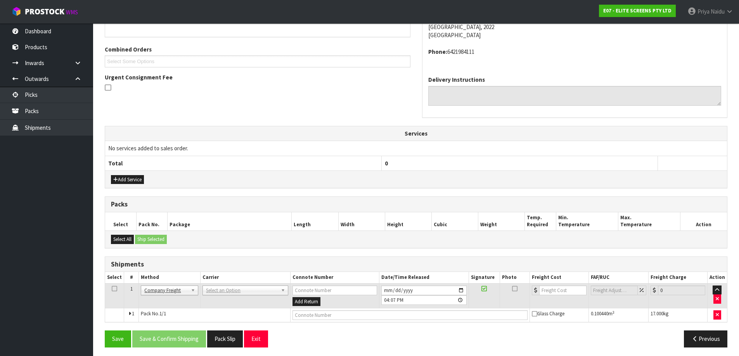
scroll to position [160, 0]
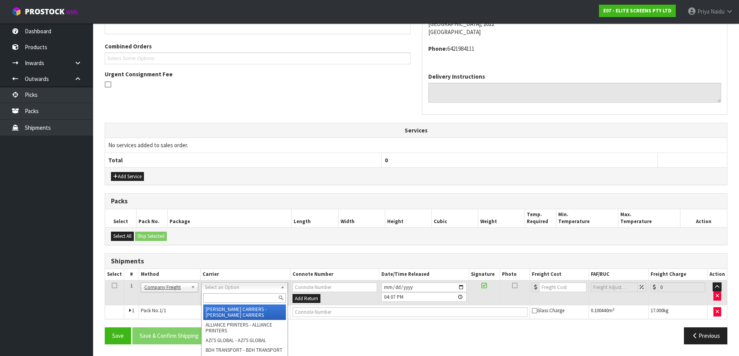
click at [216, 297] on input "text" at bounding box center [244, 299] width 82 height 10
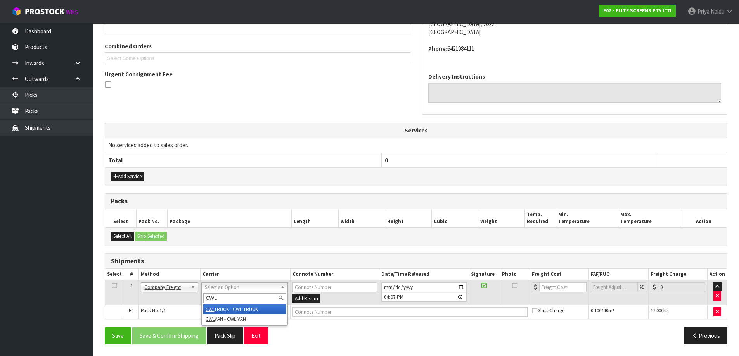
type input "CWL"
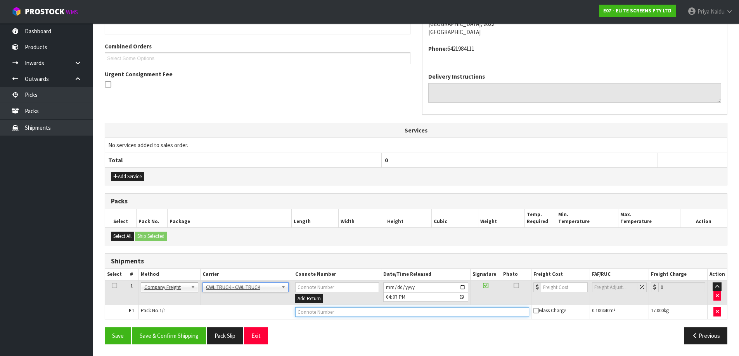
click at [337, 314] on input "text" at bounding box center [411, 313] width 233 height 10
type input "CWL TRUCK DELIVERY"
click at [461, 285] on input "[DATE]" at bounding box center [425, 288] width 85 height 10
type input "[DATE]"
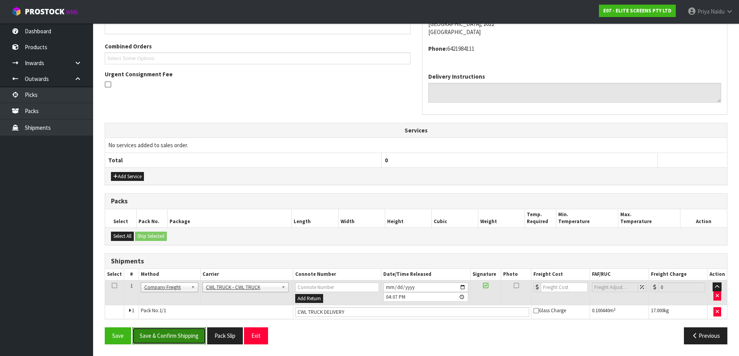
click at [177, 338] on button "Save & Confirm Shipping" at bounding box center [169, 336] width 74 height 17
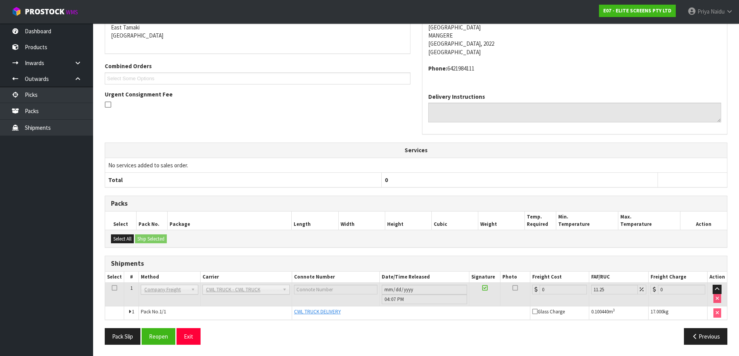
scroll to position [168, 0]
click at [126, 333] on button "Pack Slip" at bounding box center [123, 336] width 36 height 17
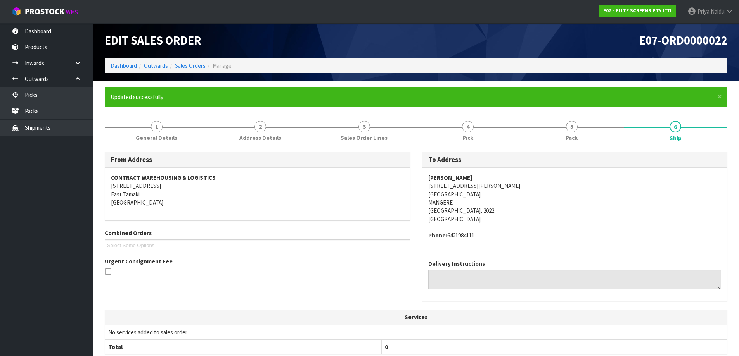
scroll to position [0, 0]
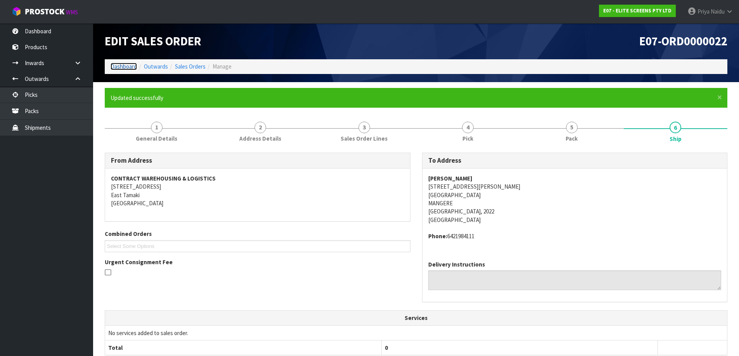
click at [128, 67] on link "Dashboard" at bounding box center [124, 66] width 26 height 7
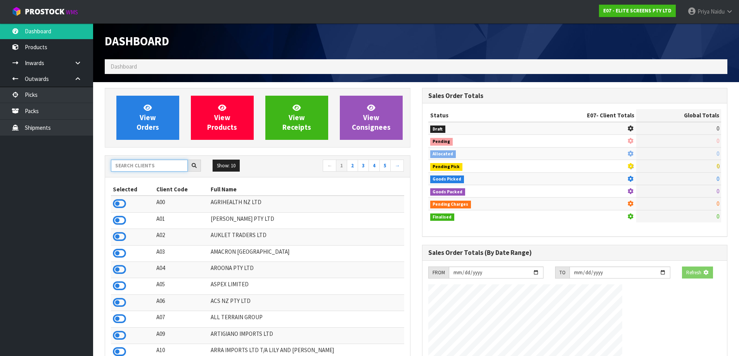
drag, startPoint x: 133, startPoint y: 165, endPoint x: 134, endPoint y: 159, distance: 5.6
click at [133, 165] on input "text" at bounding box center [149, 166] width 77 height 12
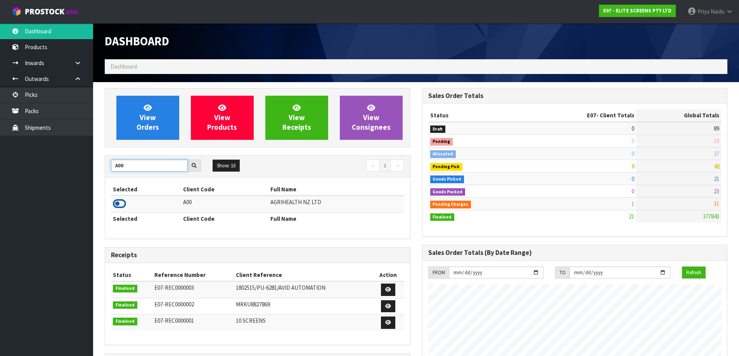
type input "A00"
drag, startPoint x: 114, startPoint y: 204, endPoint x: 122, endPoint y: 201, distance: 8.2
click at [115, 203] on icon at bounding box center [119, 204] width 13 height 12
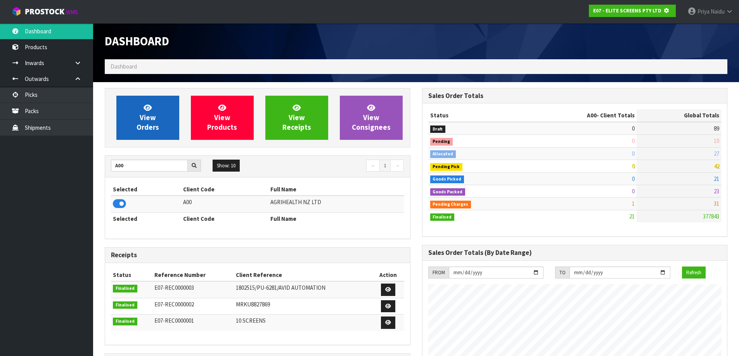
scroll to position [387364, 387531]
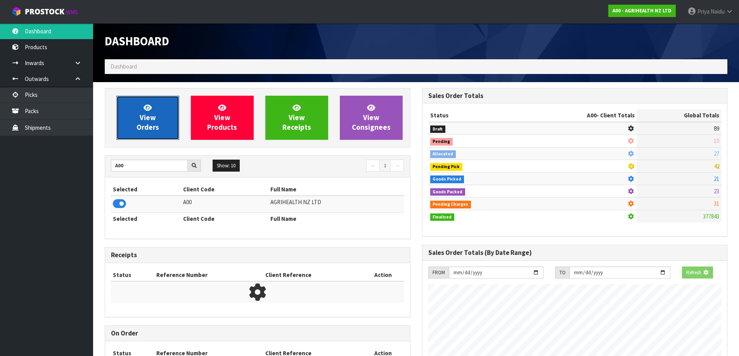
click at [160, 116] on link "View Orders" at bounding box center [147, 118] width 63 height 44
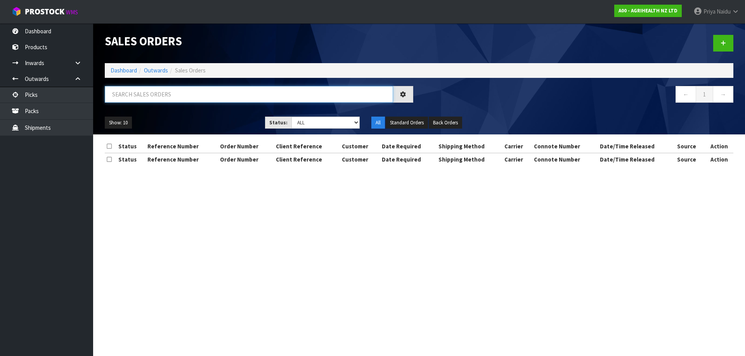
click at [164, 99] on input "text" at bounding box center [249, 94] width 288 height 17
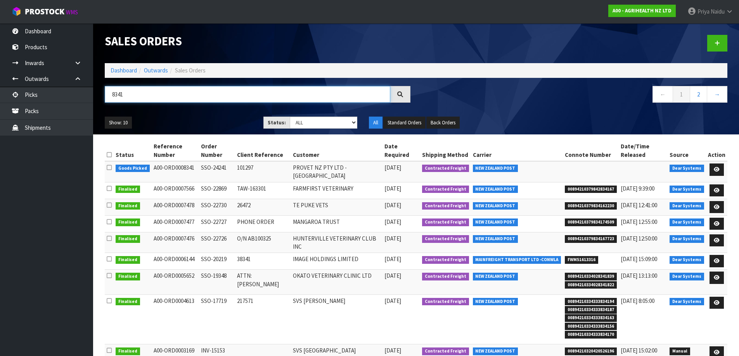
type input "8341"
click at [188, 122] on ul "Show: 10 5 10 25 50" at bounding box center [178, 123] width 147 height 12
click at [128, 71] on link "Dashboard" at bounding box center [124, 70] width 26 height 7
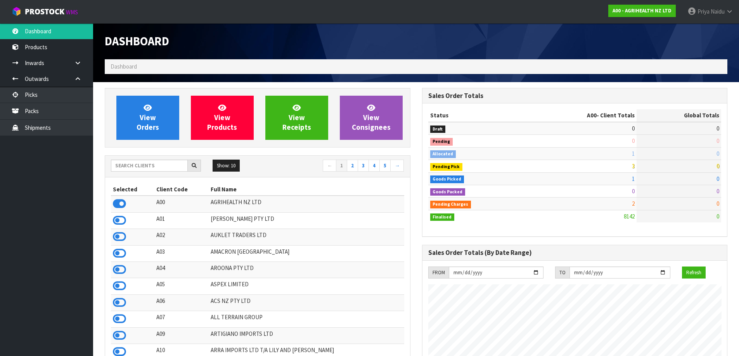
scroll to position [588, 317]
click at [154, 170] on input "text" at bounding box center [149, 166] width 77 height 12
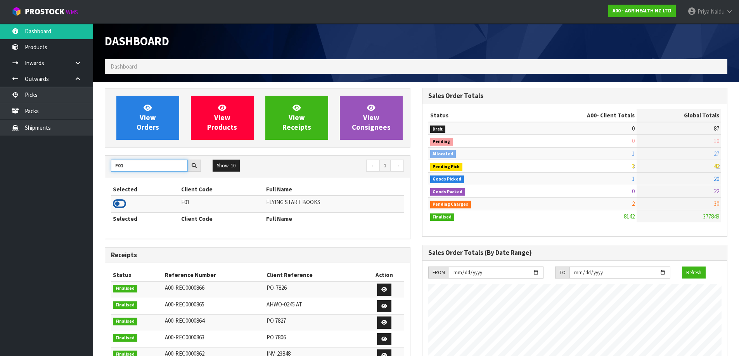
type input "F01"
click at [119, 204] on icon at bounding box center [119, 204] width 13 height 12
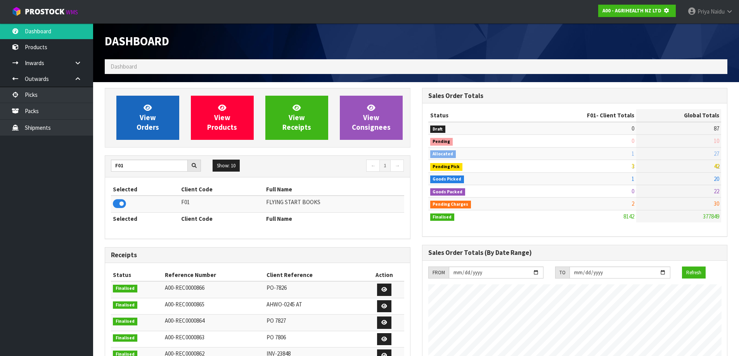
scroll to position [387364, 387531]
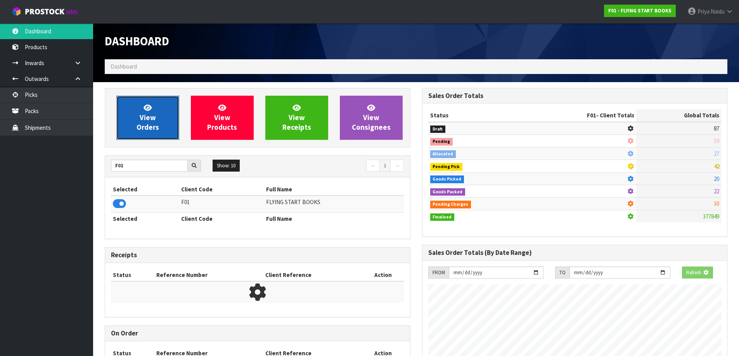
click at [134, 117] on link "View Orders" at bounding box center [147, 118] width 63 height 44
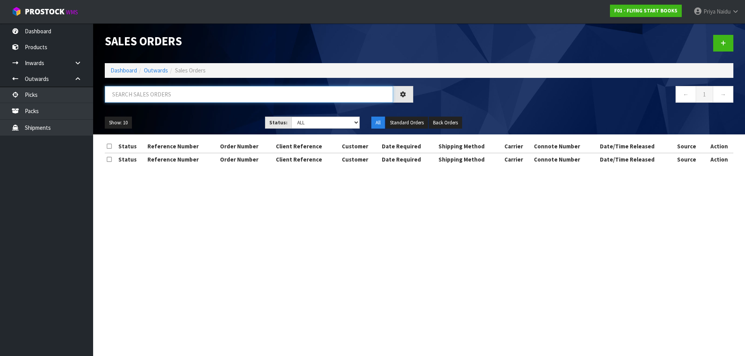
click at [167, 99] on input "text" at bounding box center [249, 94] width 288 height 17
type input "4592"
click at [209, 129] on div "Show: 10 5 10 25 50 Status: Draft Pending Allocated Pending Pick Goods Picked G…" at bounding box center [419, 123] width 640 height 24
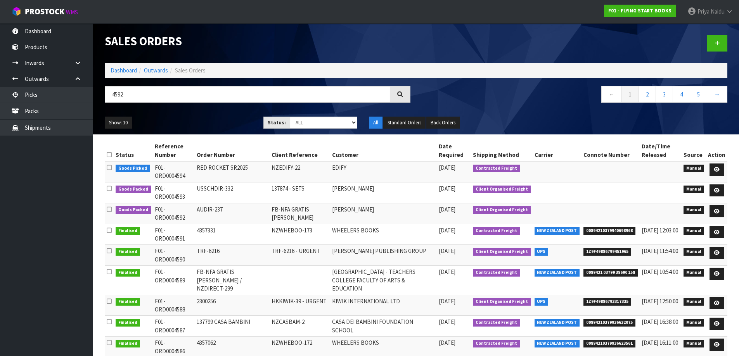
click at [216, 113] on div "Show: 10 5 10 25 50 Status: Draft Pending Allocated Pending Pick Goods Picked G…" at bounding box center [416, 123] width 634 height 24
click at [217, 112] on div "Show: 10 5 10 25 50 Status: Draft Pending Allocated Pending Pick Goods Picked G…" at bounding box center [416, 123] width 634 height 24
click at [208, 123] on ul "Show: 10 5 10 25 50" at bounding box center [178, 123] width 147 height 12
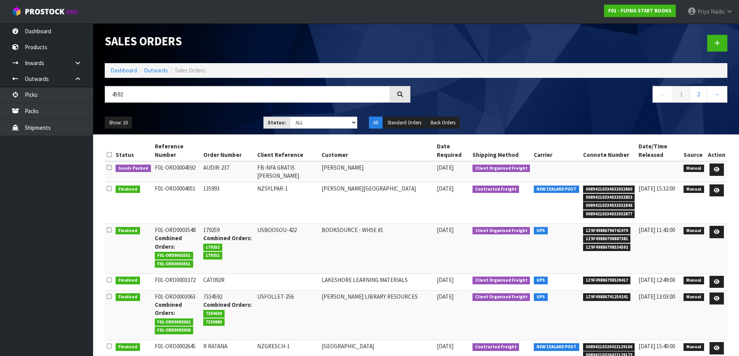
click at [209, 114] on div "Show: 10 5 10 25 50 Status: Draft Pending Allocated Pending Pick Goods Picked G…" at bounding box center [416, 123] width 634 height 24
click at [209, 123] on ul "Show: 10 5 10 25 50" at bounding box center [178, 123] width 147 height 12
click at [719, 168] on icon at bounding box center [717, 169] width 6 height 5
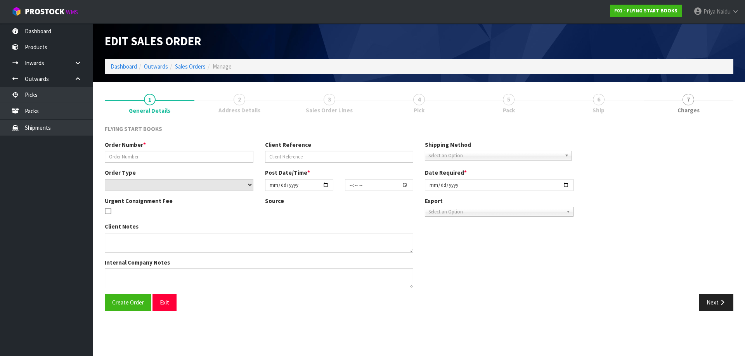
type input "AUDIR-237"
type input "FB-NFA GRATIS [PERSON_NAME]"
select select "number:0"
type input "[DATE]"
type input "10:40:00.000"
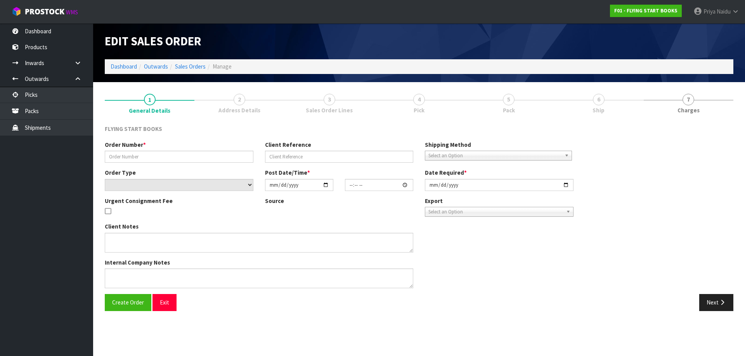
type input "[DATE]"
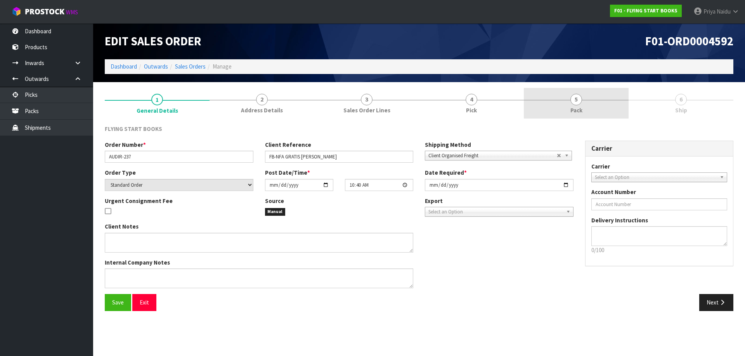
click at [584, 108] on link "5 Pack" at bounding box center [576, 103] width 105 height 31
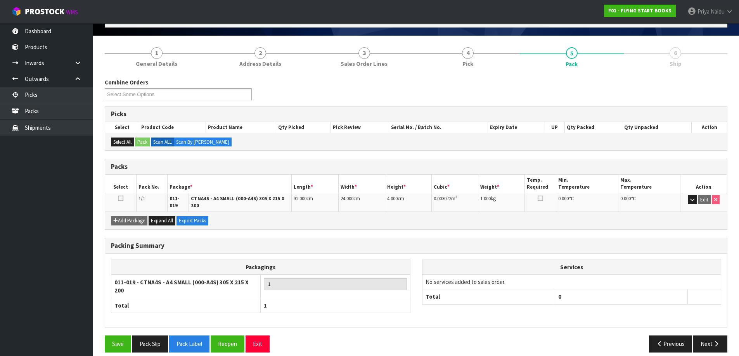
scroll to position [50, 0]
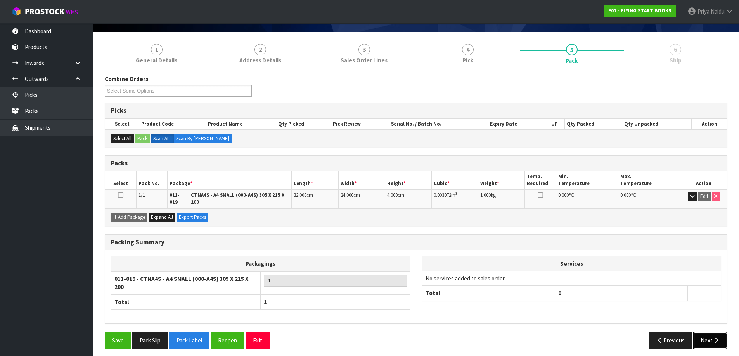
click at [708, 336] on button "Next" at bounding box center [710, 340] width 34 height 17
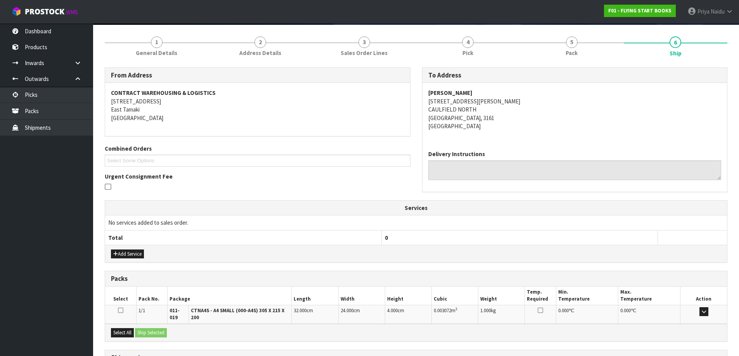
scroll to position [126, 0]
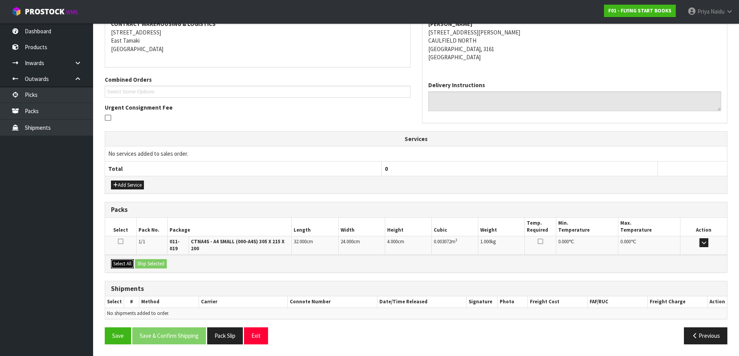
drag, startPoint x: 130, startPoint y: 266, endPoint x: 152, endPoint y: 262, distance: 21.8
click at [130, 266] on button "Select All" at bounding box center [122, 263] width 23 height 9
click at [154, 262] on button "Ship Selected" at bounding box center [151, 263] width 32 height 9
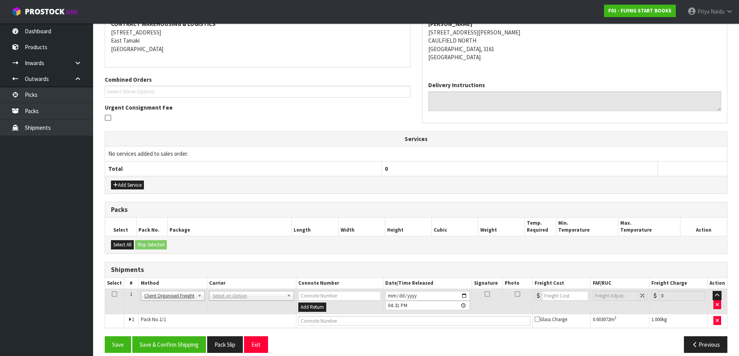
scroll to position [135, 0]
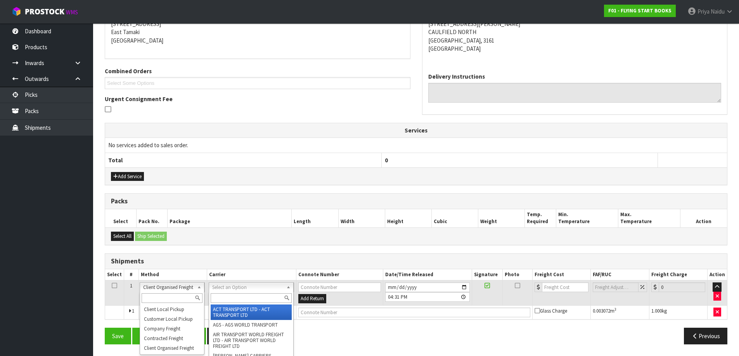
click at [234, 299] on input "text" at bounding box center [251, 299] width 81 height 10
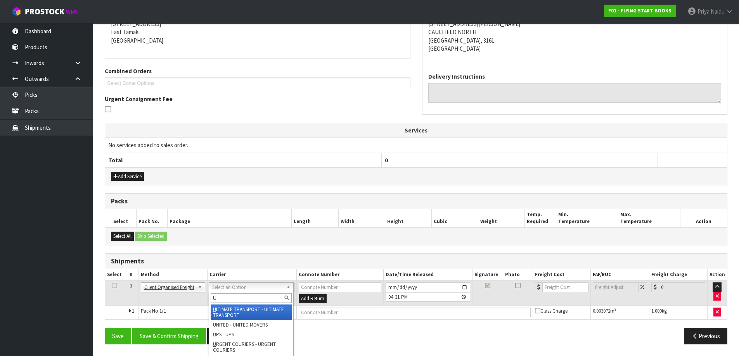
type input "UP"
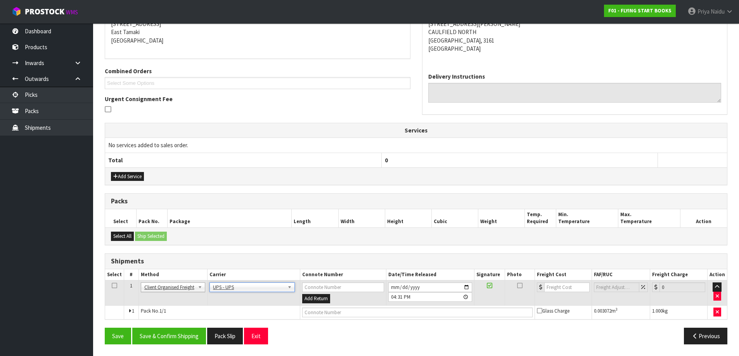
click at [133, 183] on div "Add Service" at bounding box center [416, 176] width 622 height 17
click at [133, 179] on button "Add Service" at bounding box center [127, 176] width 33 height 9
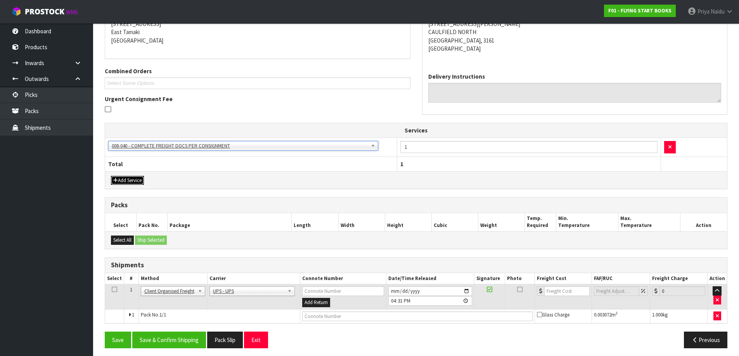
click at [130, 182] on button "Add Service" at bounding box center [127, 180] width 33 height 9
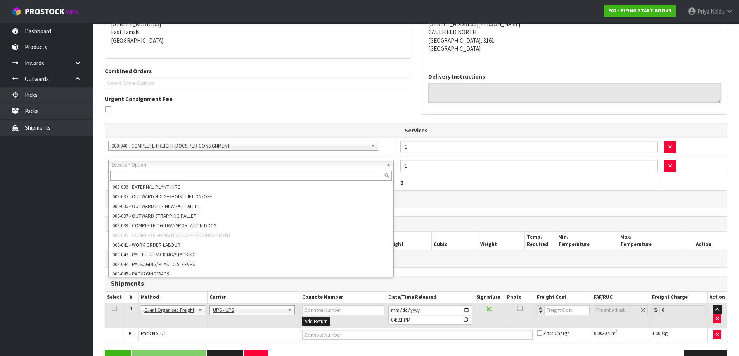
click at [140, 178] on input "text" at bounding box center [251, 176] width 282 height 10
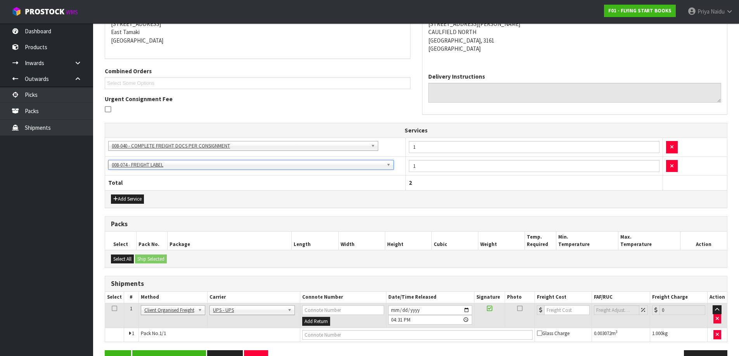
scroll to position [158, 0]
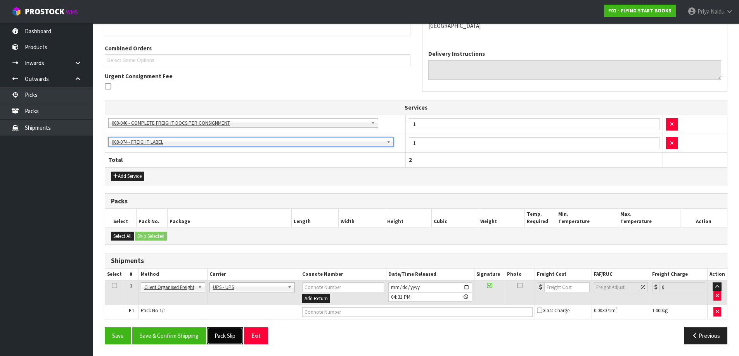
click at [228, 335] on button "Pack Slip" at bounding box center [225, 336] width 36 height 17
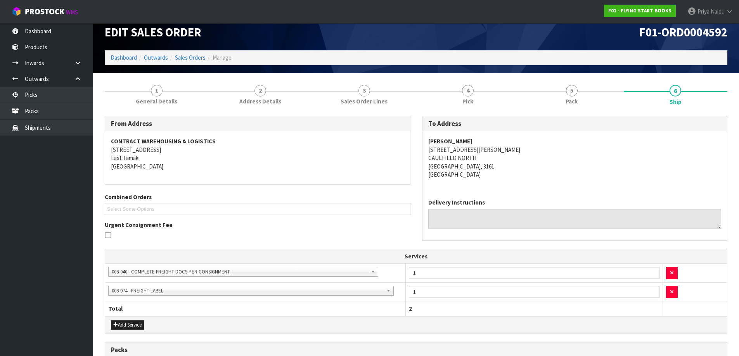
scroll to position [0, 0]
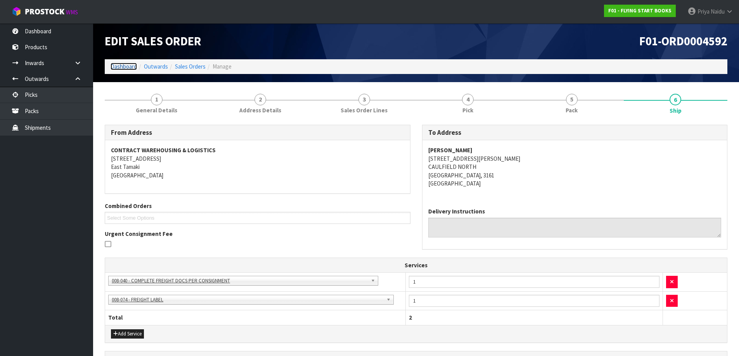
click at [129, 68] on link "Dashboard" at bounding box center [124, 66] width 26 height 7
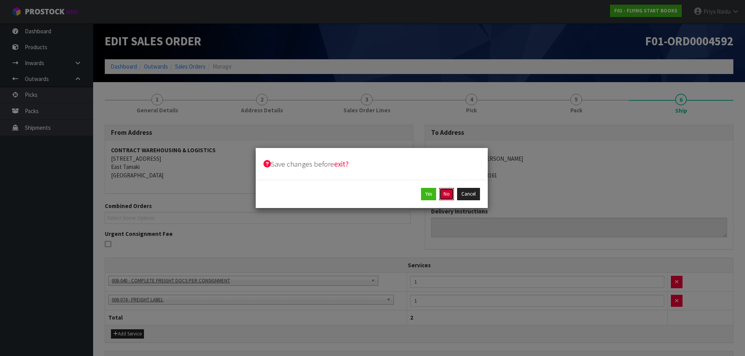
click at [449, 198] on button "No" at bounding box center [446, 194] width 15 height 12
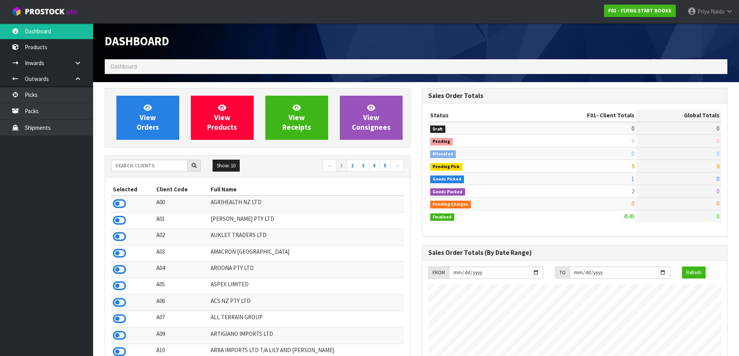
scroll to position [588, 317]
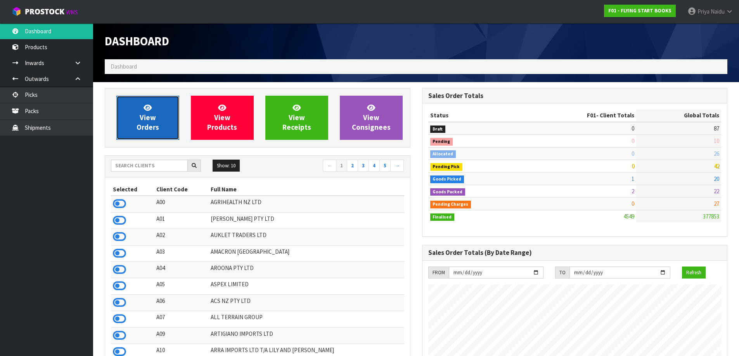
click at [154, 134] on link "View Orders" at bounding box center [147, 118] width 63 height 44
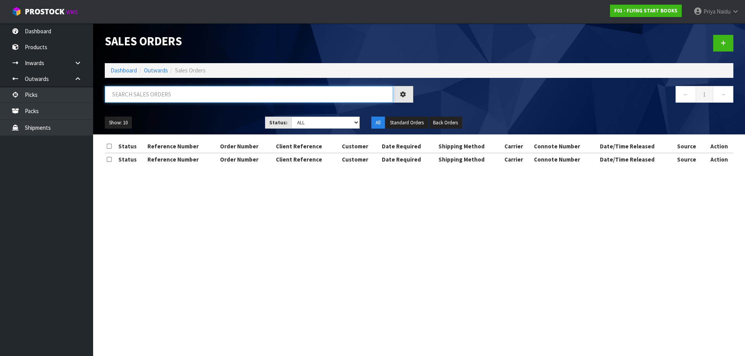
click at [168, 96] on input "text" at bounding box center [249, 94] width 288 height 17
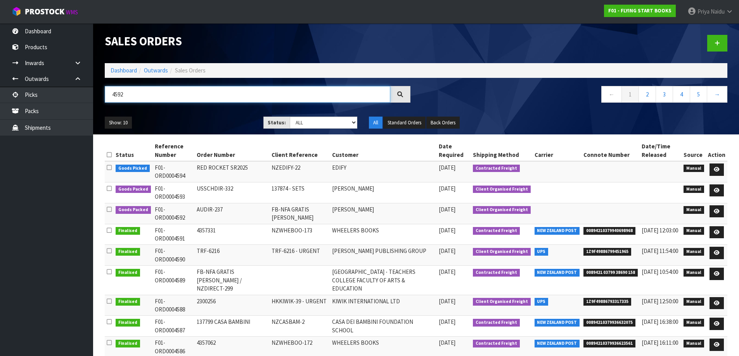
type input "4592"
click at [185, 109] on div "4592 ← 1 2 3 4 5 →" at bounding box center [416, 98] width 634 height 25
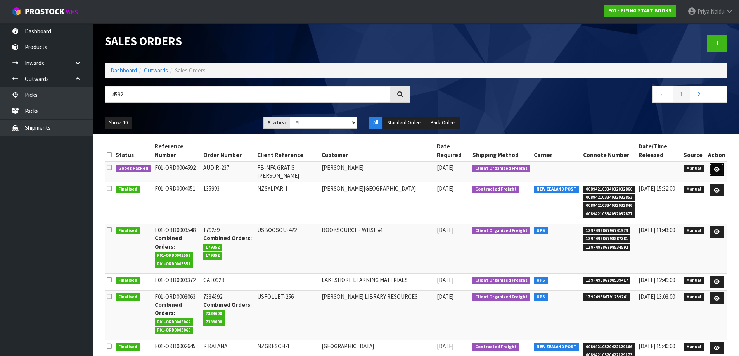
click at [721, 172] on link at bounding box center [716, 170] width 14 height 12
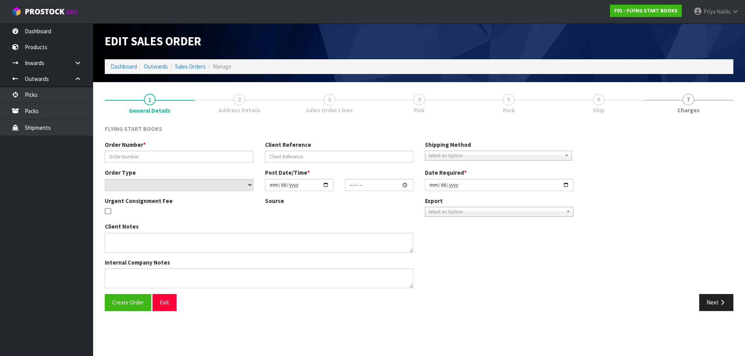
type input "AUDIR-237"
type input "FB-NFA GRATIS [PERSON_NAME]"
select select "number:0"
type input "[DATE]"
type input "10:40:00.000"
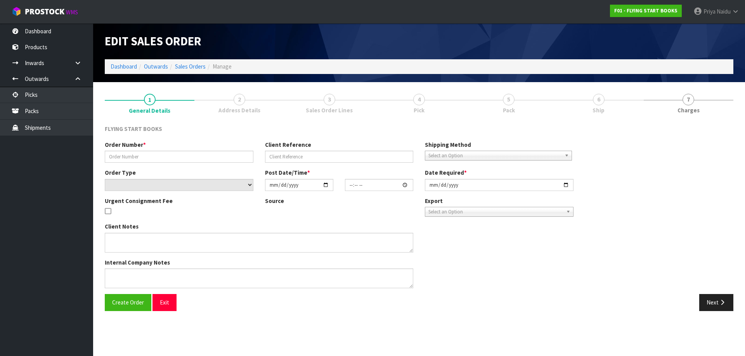
type input "[DATE]"
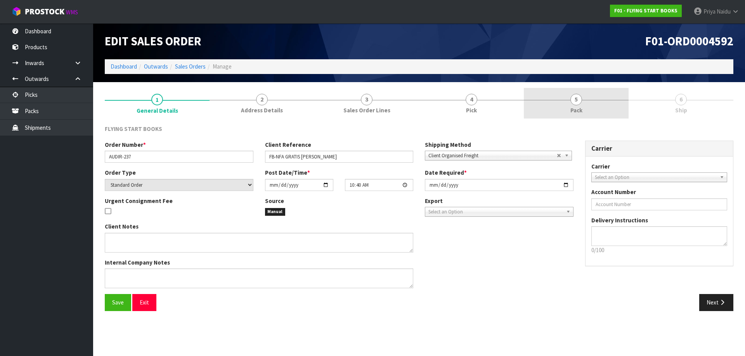
click at [588, 104] on link "5 Pack" at bounding box center [576, 103] width 105 height 31
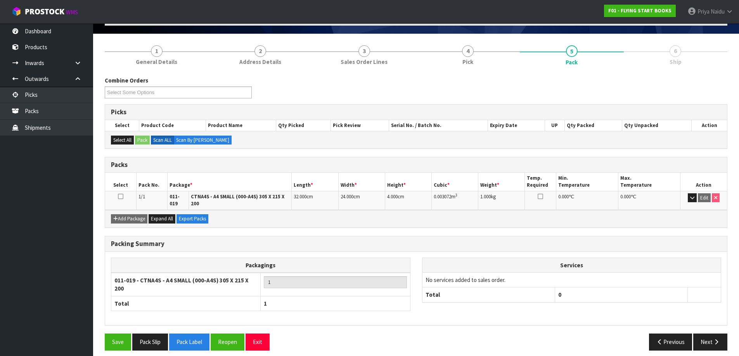
scroll to position [50, 0]
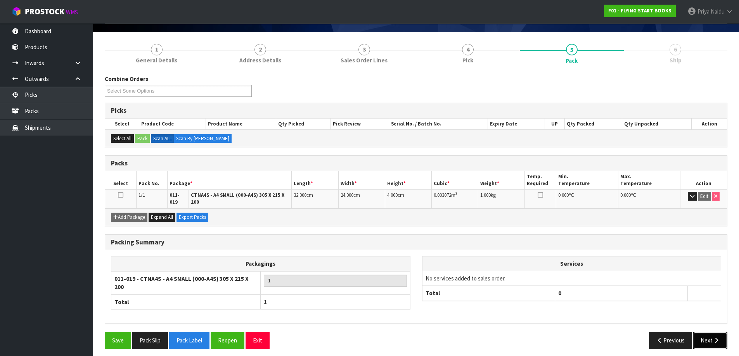
click at [715, 332] on button "Next" at bounding box center [710, 340] width 34 height 17
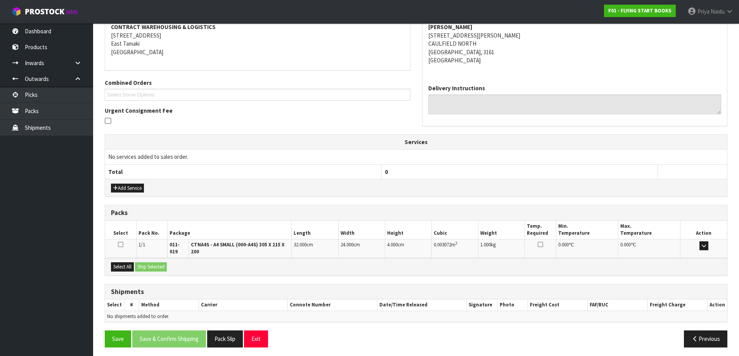
scroll to position [126, 0]
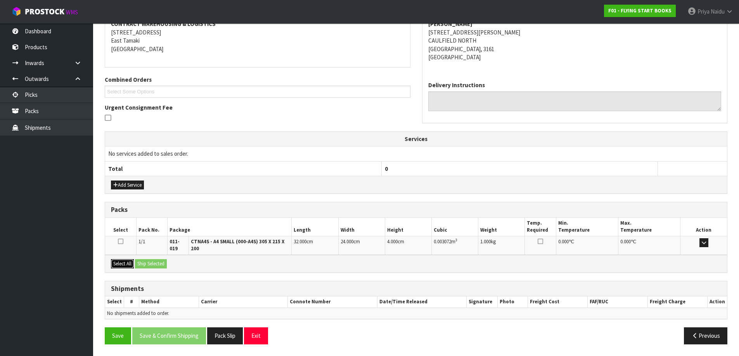
click at [126, 267] on button "Select All" at bounding box center [122, 263] width 23 height 9
click at [155, 268] on button "Ship Selected" at bounding box center [151, 263] width 32 height 9
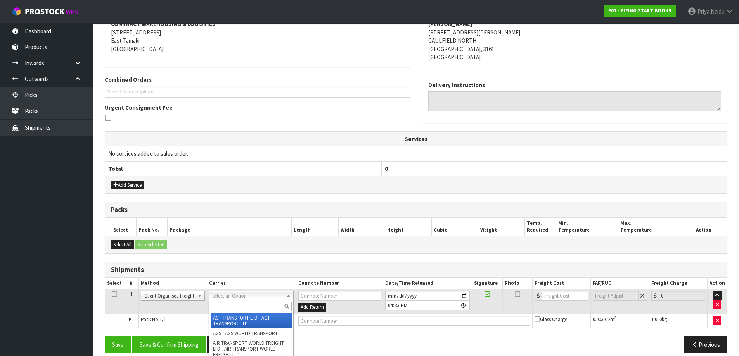
click at [236, 306] on input "text" at bounding box center [251, 307] width 81 height 10
type input "UPS"
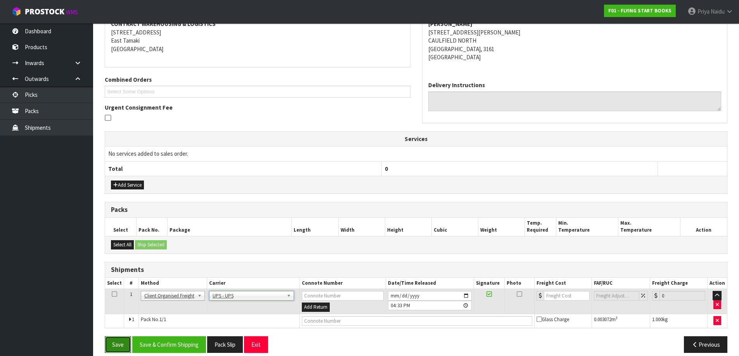
click at [110, 343] on button "Save" at bounding box center [118, 345] width 26 height 17
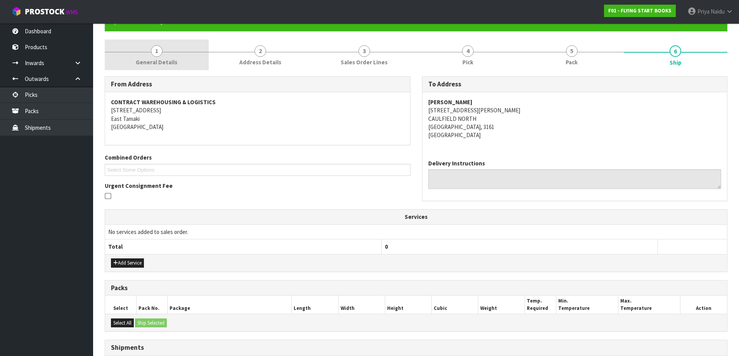
scroll to position [0, 0]
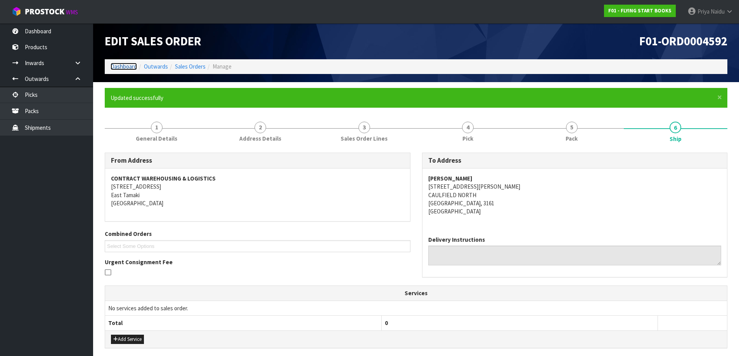
click at [124, 65] on link "Dashboard" at bounding box center [124, 66] width 26 height 7
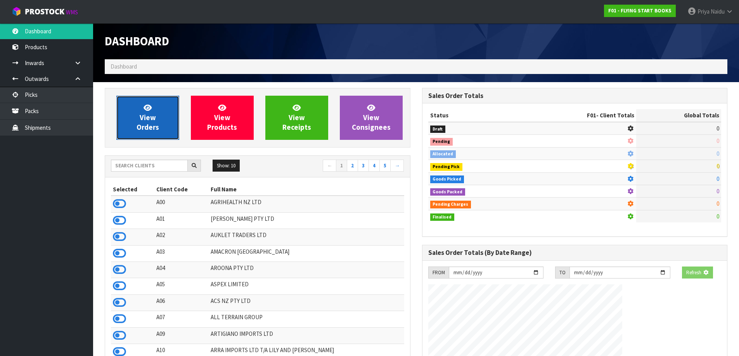
click at [136, 114] on link "View Orders" at bounding box center [147, 118] width 63 height 44
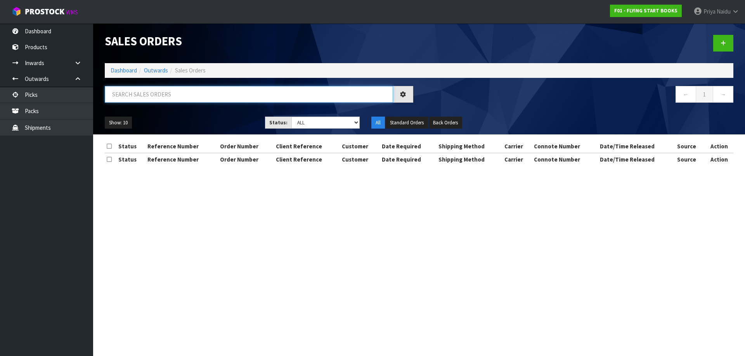
click at [155, 94] on input "text" at bounding box center [249, 94] width 288 height 17
click at [187, 119] on ul "Show: 10 5 10 25 50" at bounding box center [179, 123] width 149 height 12
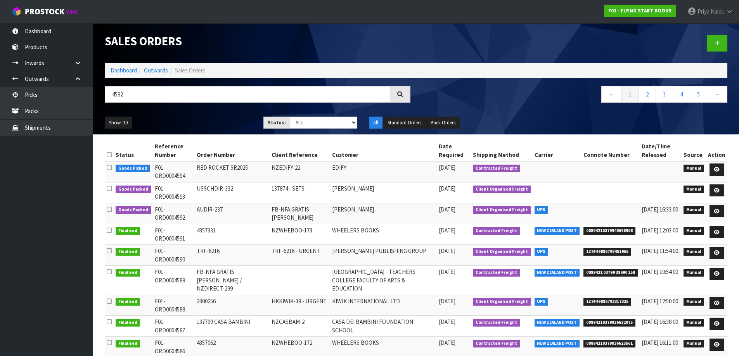
click at [223, 118] on ul "Show: 10 5 10 25 50" at bounding box center [178, 123] width 147 height 12
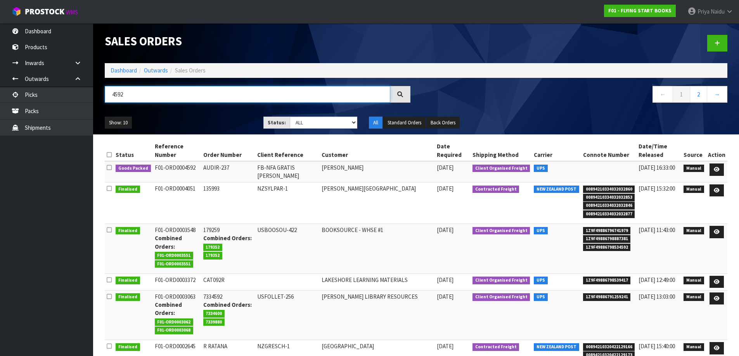
click at [137, 91] on input "4592" at bounding box center [247, 94] width 285 height 17
type input "4590"
click at [182, 114] on div "Show: 10 5 10 25 50 Status: Draft Pending Allocated Pending Pick Goods Picked G…" at bounding box center [416, 123] width 634 height 24
click at [200, 115] on div "Show: 10 5 10 25 50 Status: Draft Pending Allocated Pending Pick Goods Picked G…" at bounding box center [416, 123] width 634 height 24
click at [200, 118] on ul "Show: 10 5 10 25 50" at bounding box center [178, 123] width 147 height 12
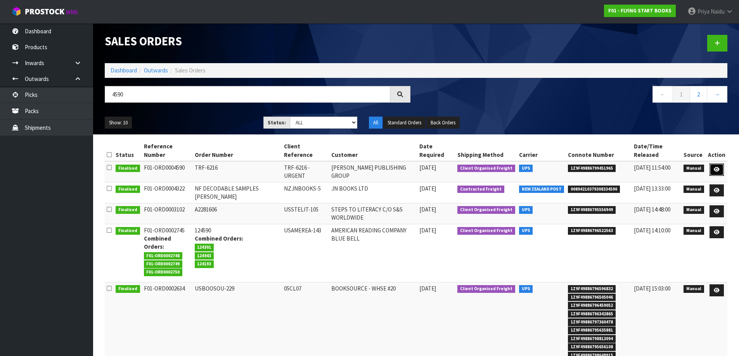
click at [715, 168] on icon at bounding box center [717, 169] width 6 height 5
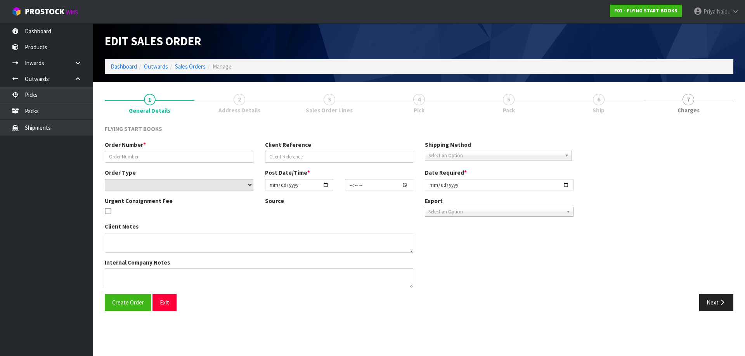
type input "TRF-6216"
type input "TRF-6216 - URGENT"
select select "number:0"
type input "[DATE]"
type input "10:41:00.000"
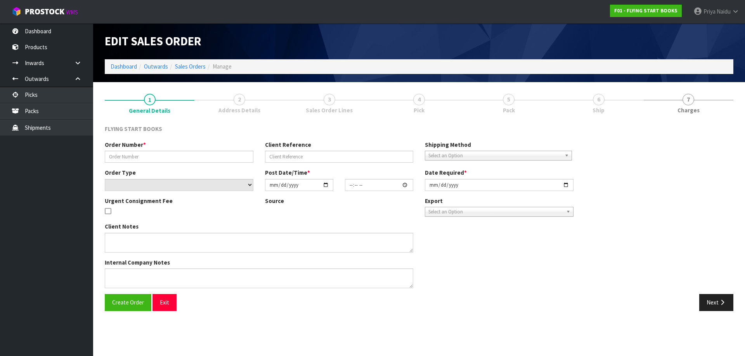
type input "[DATE]"
type textarea "PLEASE FIND ATTACHED AN URGENT AIR SHIPMENT FOR [PERSON_NAME]."
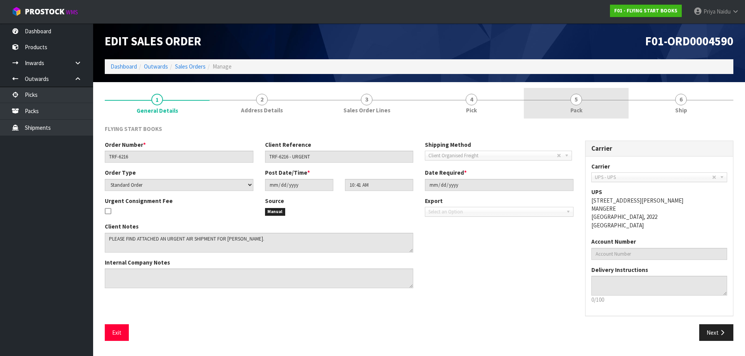
click at [569, 101] on link "5 Pack" at bounding box center [576, 103] width 105 height 31
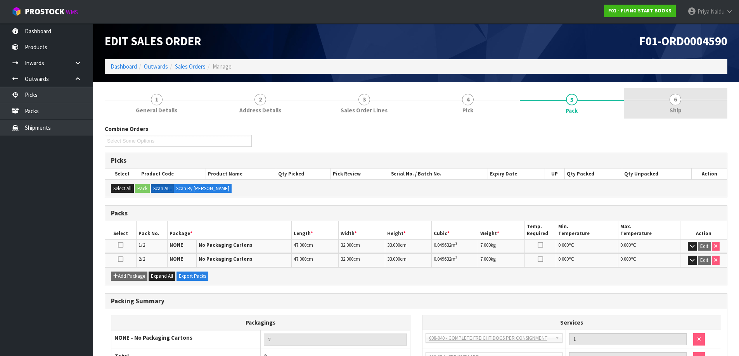
click at [638, 102] on link "6 Ship" at bounding box center [676, 103] width 104 height 31
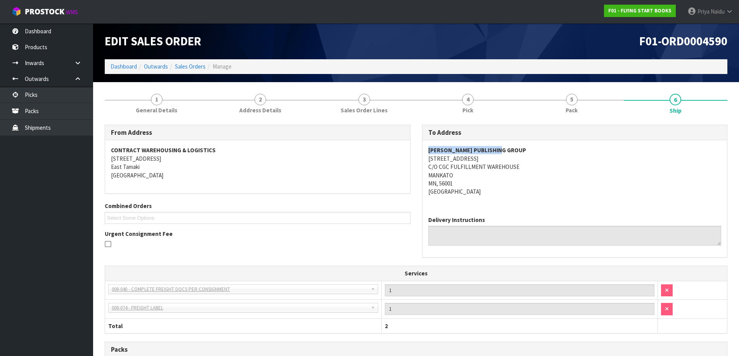
drag, startPoint x: 420, startPoint y: 149, endPoint x: 518, endPoint y: 151, distance: 98.2
click at [518, 151] on div "To Address [PERSON_NAME] PUBLISHING GROUP [STREET_ADDRESS] Delivery Instructions" at bounding box center [574, 196] width 317 height 142
drag, startPoint x: 423, startPoint y: 159, endPoint x: 447, endPoint y: 171, distance: 26.5
click at [495, 157] on div "[PERSON_NAME] PUBLISHING GROUP [STREET_ADDRESS]" at bounding box center [574, 175] width 305 height 70
click at [424, 167] on div "[PERSON_NAME] PUBLISHING GROUP [STREET_ADDRESS]" at bounding box center [574, 175] width 305 height 70
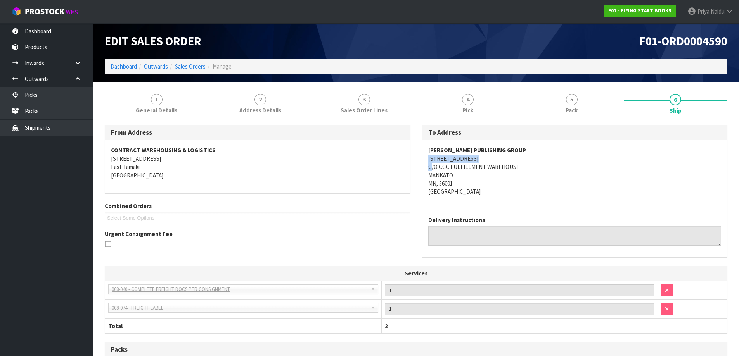
drag, startPoint x: 424, startPoint y: 167, endPoint x: 553, endPoint y: 163, distance: 130.0
click at [553, 163] on div "[PERSON_NAME] PUBLISHING GROUP [STREET_ADDRESS]" at bounding box center [574, 175] width 305 height 70
click at [418, 167] on div "To Address [PERSON_NAME] PUBLISHING GROUP [STREET_ADDRESS] Delivery Instructions" at bounding box center [574, 196] width 317 height 142
drag, startPoint x: 418, startPoint y: 167, endPoint x: 516, endPoint y: 168, distance: 97.7
click at [523, 168] on div "To Address [PERSON_NAME] PUBLISHING GROUP [STREET_ADDRESS] Delivery Instructions" at bounding box center [574, 196] width 317 height 142
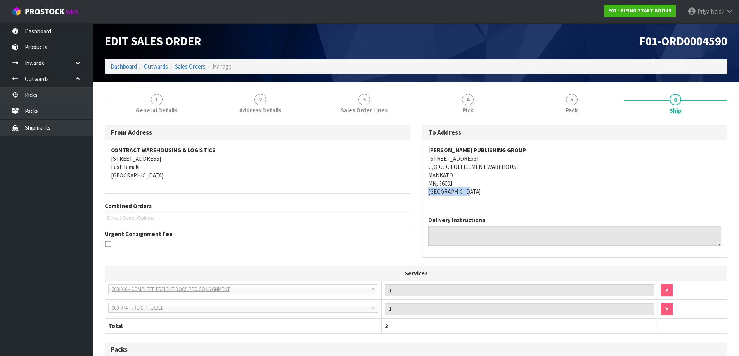
drag, startPoint x: 430, startPoint y: 191, endPoint x: 335, endPoint y: 211, distance: 97.1
click at [447, 191] on div "[PERSON_NAME] PUBLISHING GROUP [STREET_ADDRESS]" at bounding box center [574, 175] width 305 height 70
drag, startPoint x: 581, startPoint y: 112, endPoint x: 577, endPoint y: 115, distance: 5.1
click at [581, 112] on link "5 Pack" at bounding box center [572, 103] width 104 height 31
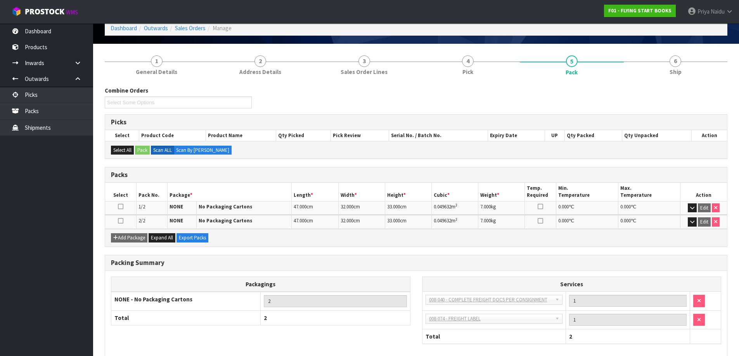
scroll to position [39, 0]
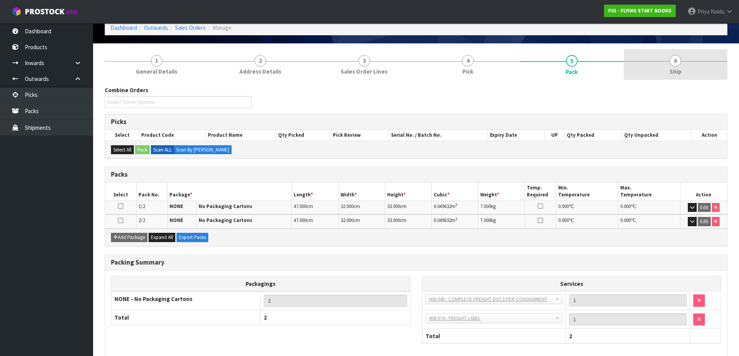
drag, startPoint x: 706, startPoint y: 70, endPoint x: 680, endPoint y: 71, distance: 26.0
click at [706, 70] on link "6 Ship" at bounding box center [676, 64] width 104 height 31
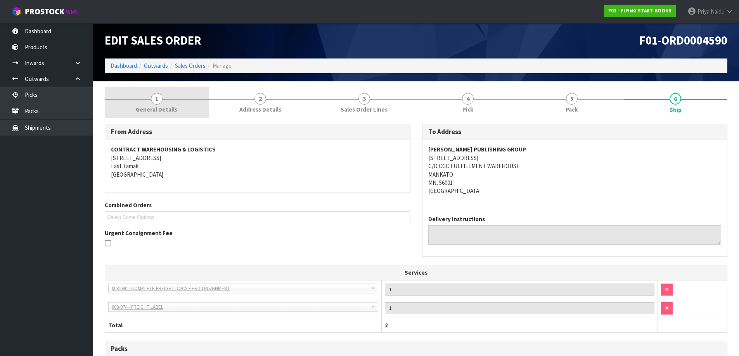
scroll to position [0, 0]
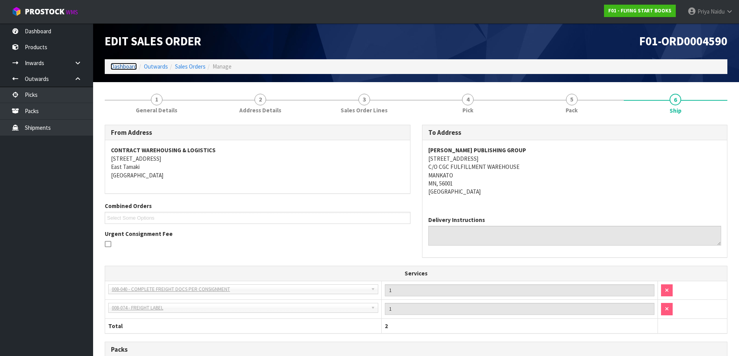
click at [125, 68] on link "Dashboard" at bounding box center [124, 66] width 26 height 7
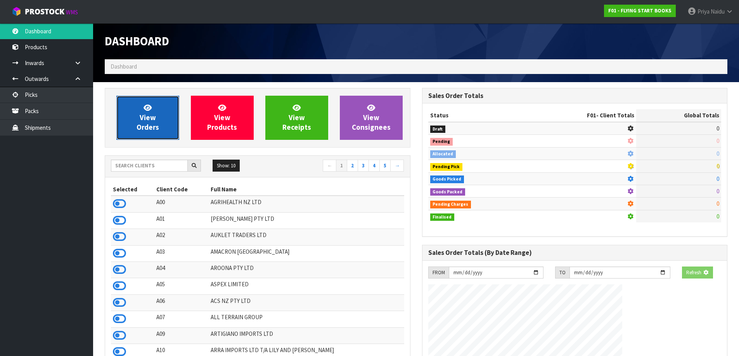
click at [121, 127] on link "View Orders" at bounding box center [147, 118] width 63 height 44
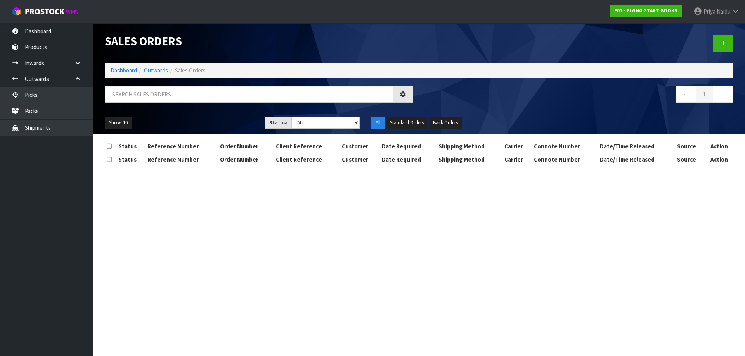
click at [178, 103] on div at bounding box center [259, 97] width 320 height 22
click at [182, 88] on input "text" at bounding box center [249, 94] width 288 height 17
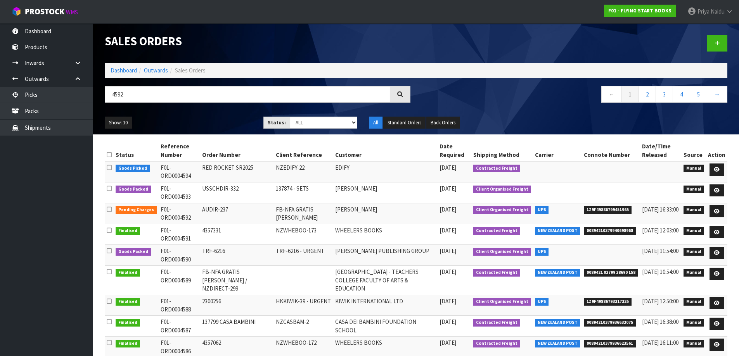
click at [232, 123] on ul "Show: 10 5 10 25 50" at bounding box center [178, 123] width 147 height 12
click at [236, 115] on div "Show: 10 5 10 25 50 Status: Draft Pending Allocated Pending Pick Goods Picked G…" at bounding box center [416, 123] width 634 height 24
click at [209, 115] on div "Show: 10 5 10 25 50 Status: Draft Pending Allocated Pending Pick Goods Picked G…" at bounding box center [416, 123] width 634 height 24
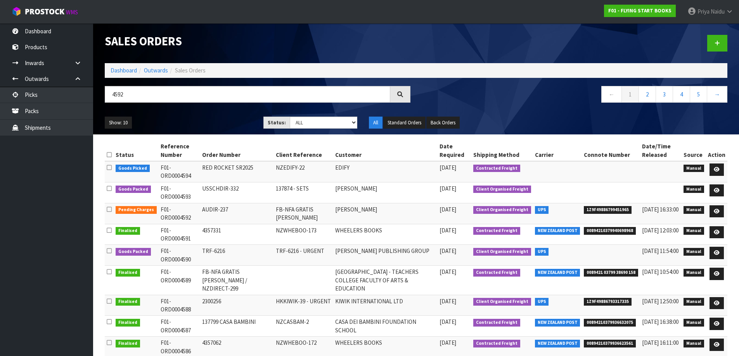
click at [189, 114] on div "Show: 10 5 10 25 50 Status: Draft Pending Allocated Pending Pick Goods Picked G…" at bounding box center [416, 123] width 634 height 24
click at [187, 114] on div "Show: 10 5 10 25 50 Status: Draft Pending Allocated Pending Pick Goods Picked G…" at bounding box center [416, 123] width 634 height 24
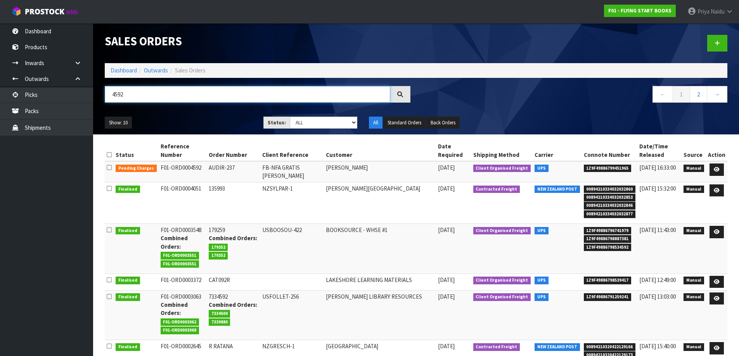
click at [166, 93] on input "4592" at bounding box center [247, 94] width 285 height 17
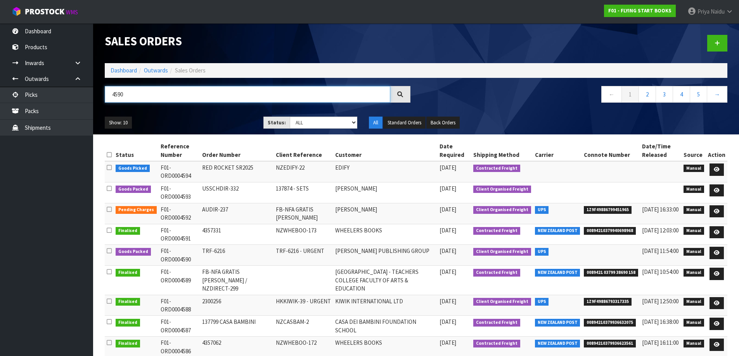
type input "4590"
click at [203, 122] on ul "Show: 10 5 10 25 50" at bounding box center [178, 123] width 147 height 12
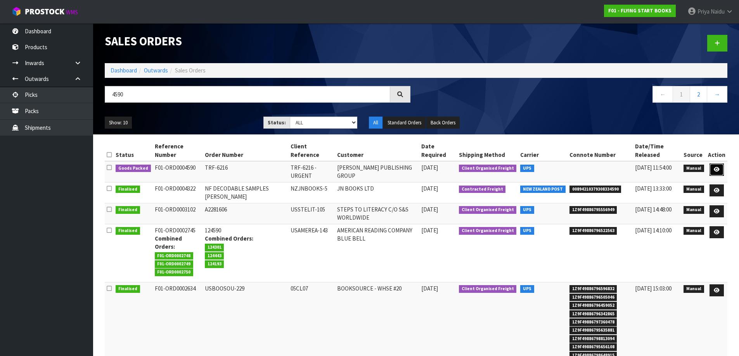
click at [719, 165] on link at bounding box center [716, 170] width 14 height 12
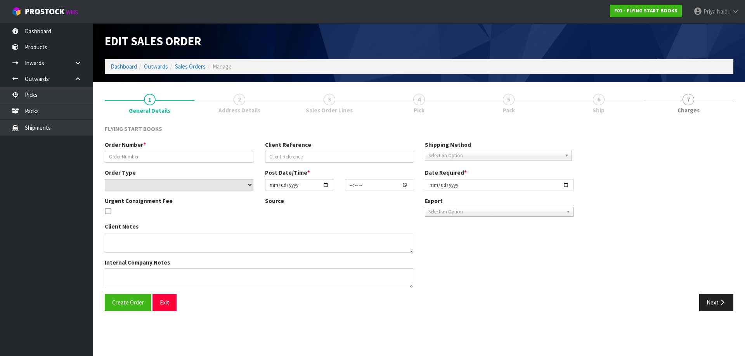
type input "TRF-6216"
type input "TRF-6216 - URGENT"
select select "number:0"
type input "[DATE]"
type input "10:41:00.000"
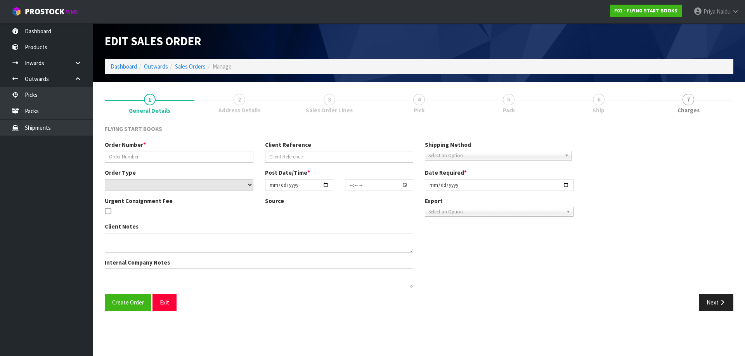
type input "[DATE]"
type textarea "PLEASE FIND ATTACHED AN URGENT AIR SHIPMENT FOR [PERSON_NAME]."
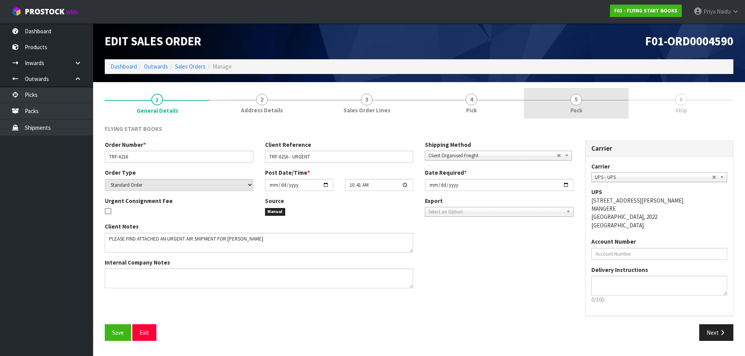
click at [600, 107] on link "5 Pack" at bounding box center [576, 103] width 105 height 31
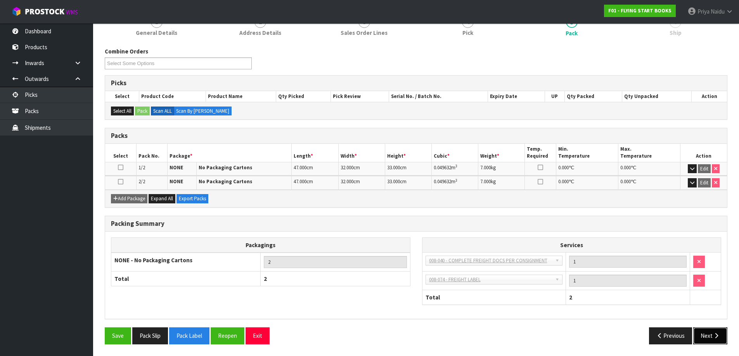
click at [699, 339] on button "Next" at bounding box center [710, 336] width 34 height 17
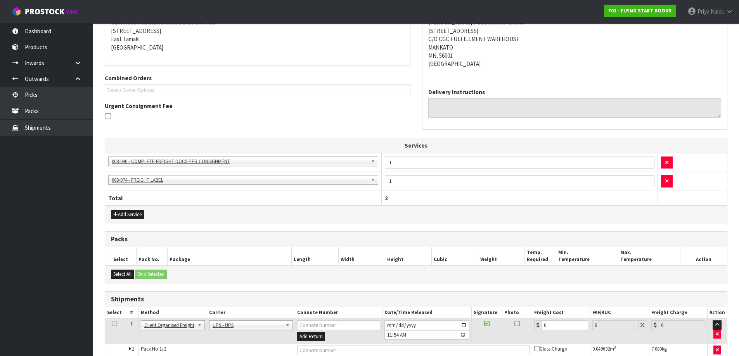
scroll to position [180, 0]
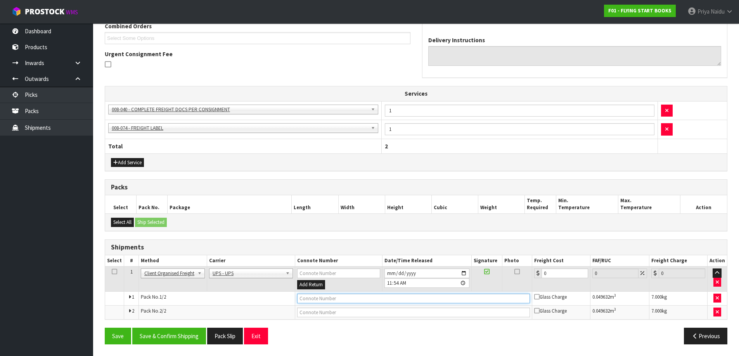
click at [312, 297] on input "text" at bounding box center [413, 299] width 233 height 10
type input "1Z9F49880497387577"
click at [105, 328] on button "Save" at bounding box center [118, 336] width 26 height 17
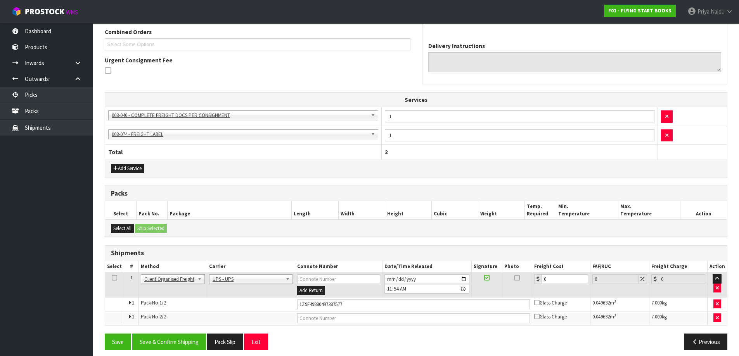
scroll to position [208, 0]
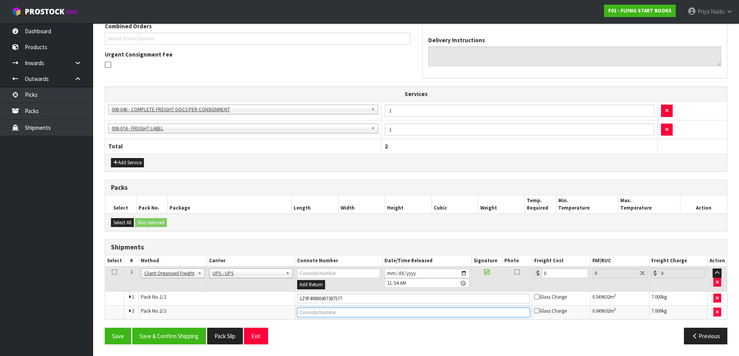
click at [332, 311] on input "text" at bounding box center [413, 313] width 233 height 10
type input "1Z9F49880497220988"
click at [105, 328] on button "Save" at bounding box center [118, 336] width 26 height 17
click at [561, 273] on input "0" at bounding box center [564, 274] width 47 height 10
click at [183, 341] on button "Save & Confirm Shipping" at bounding box center [169, 336] width 74 height 17
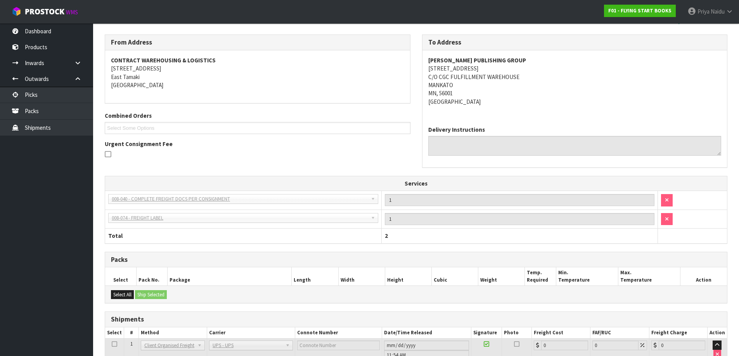
scroll to position [188, 0]
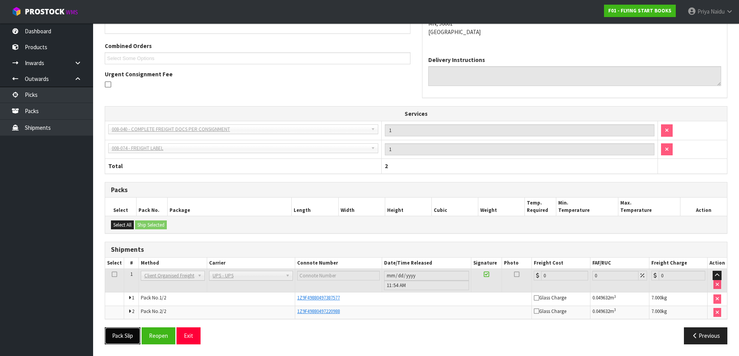
click at [123, 334] on button "Pack Slip" at bounding box center [123, 336] width 36 height 17
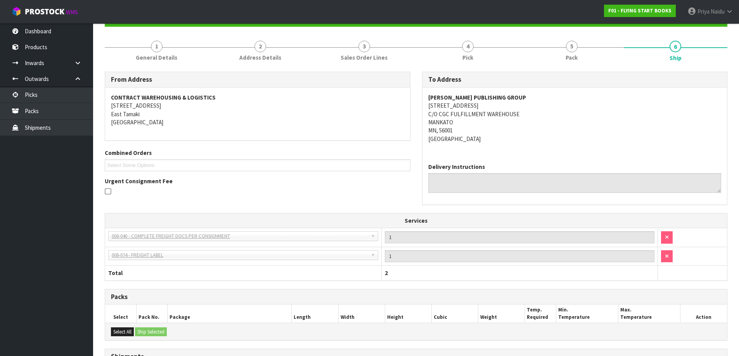
scroll to position [0, 0]
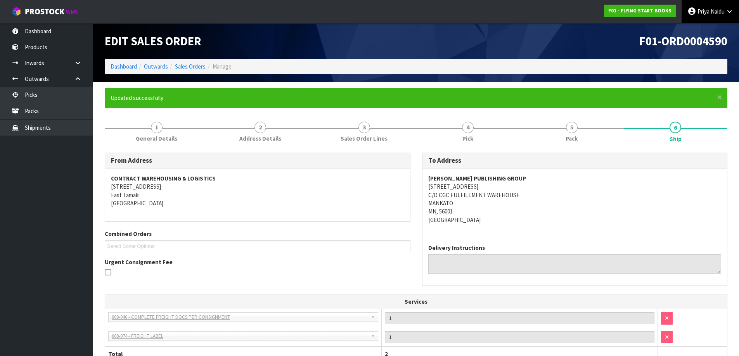
click at [706, 9] on span "Priya" at bounding box center [703, 11] width 12 height 7
click at [698, 29] on link "Logout" at bounding box center [707, 31] width 61 height 10
